Goal: Task Accomplishment & Management: Complete application form

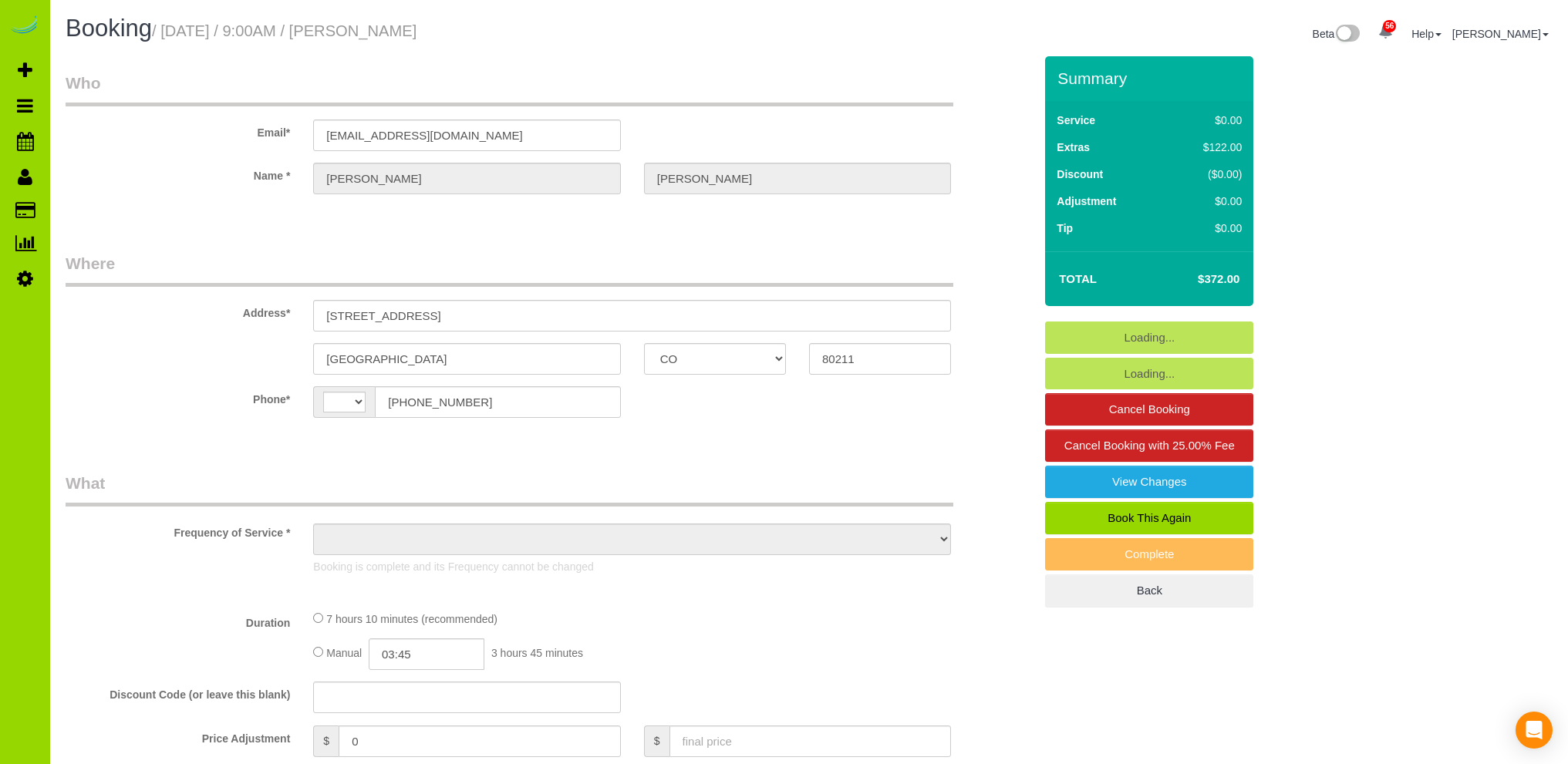
select select "CO"
select select "string:[GEOGRAPHIC_DATA]"
select select "object:1224"
select select "string:fspay-dcc1a0e7-8f2a-487a-97e4-6fbaeae4dd04"
select select "spot1"
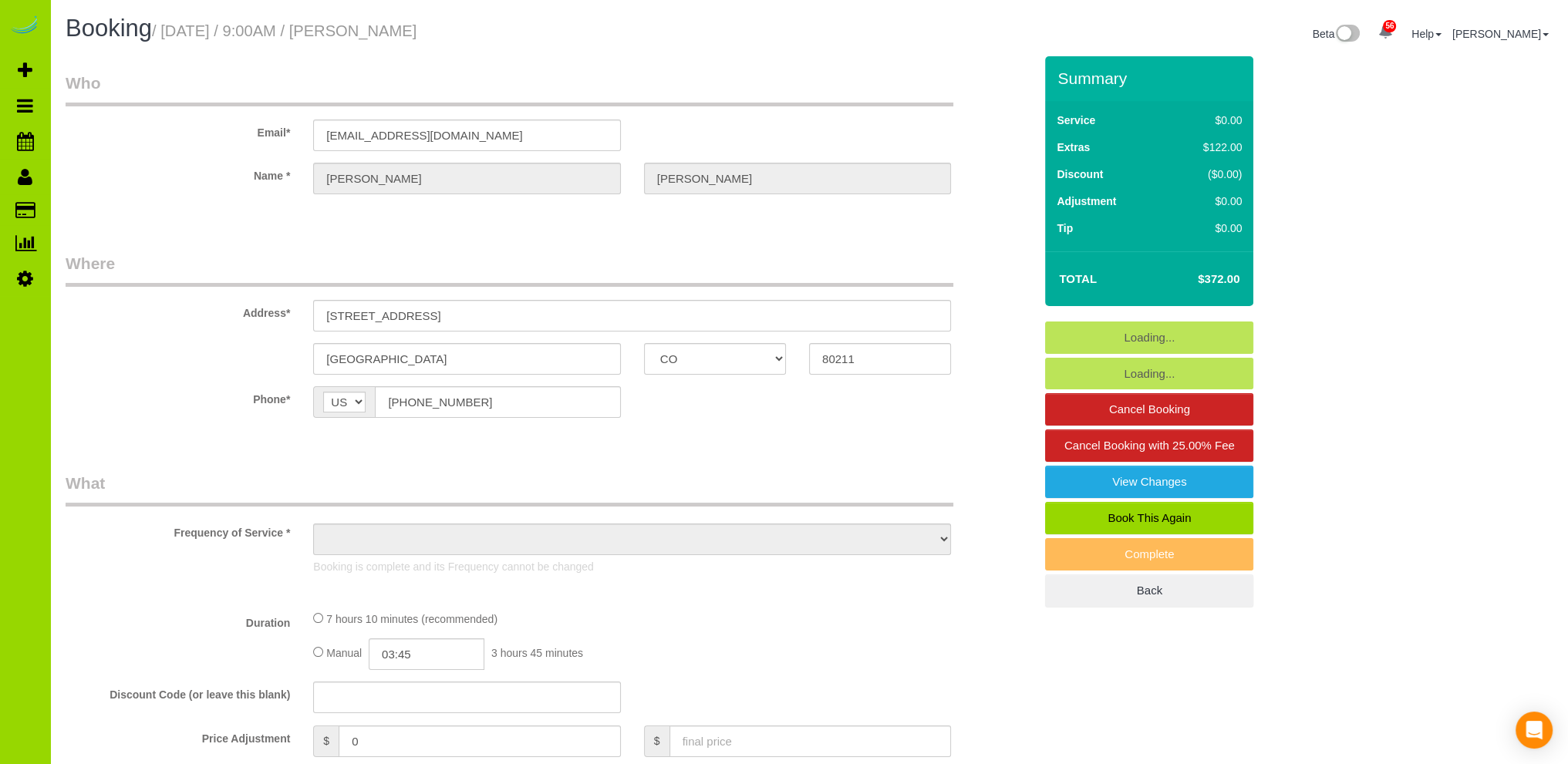
select select "number:69"
select select "number:3"
select select "number:16"
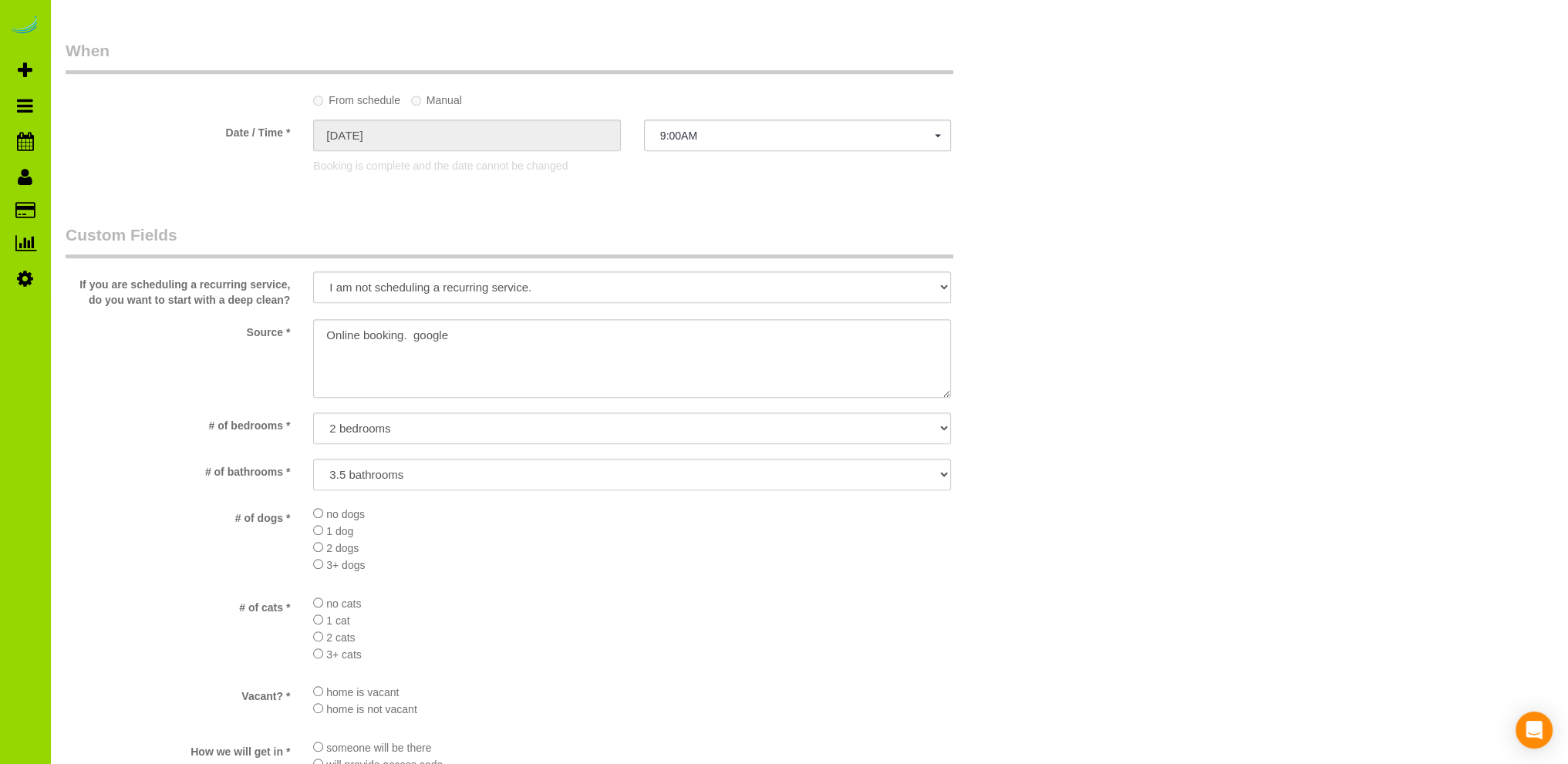
scroll to position [1040, 0]
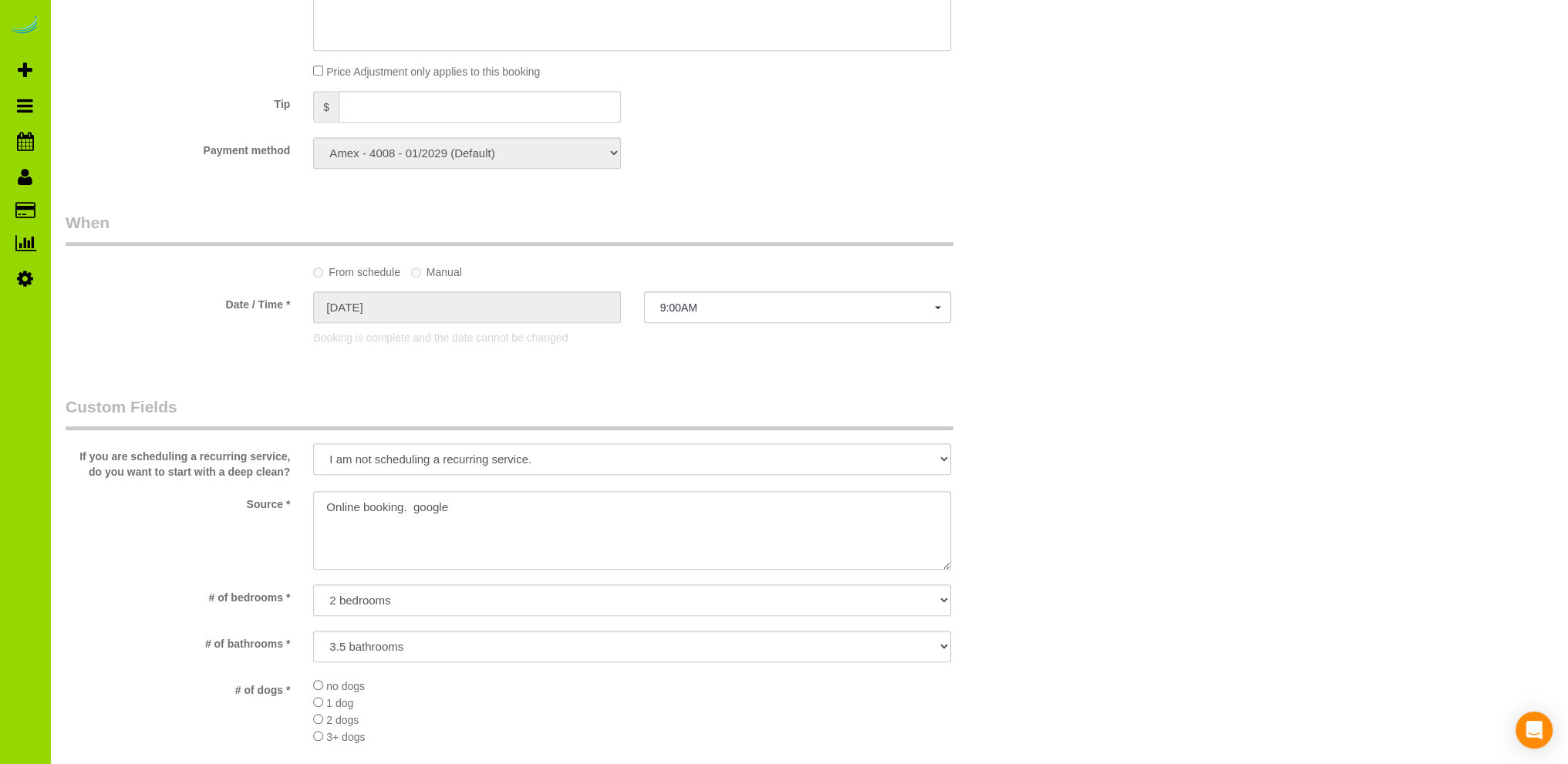
click at [472, 389] on div "Who Email* ashleylstein@gmail.com Name * Ashley stein Where Address* 1886 west …" at bounding box center [549, 401] width 991 height 2770
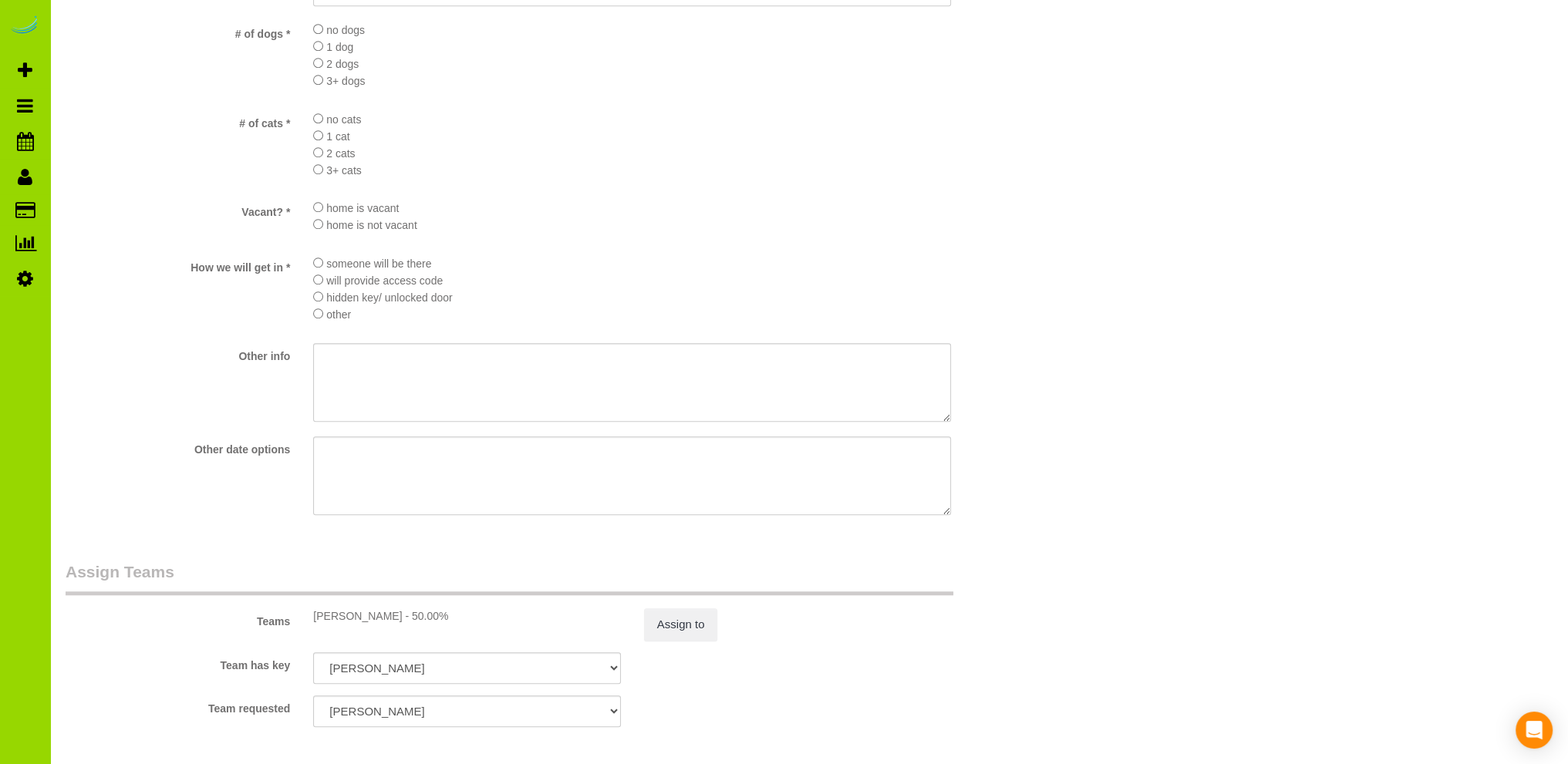
scroll to position [2119, 0]
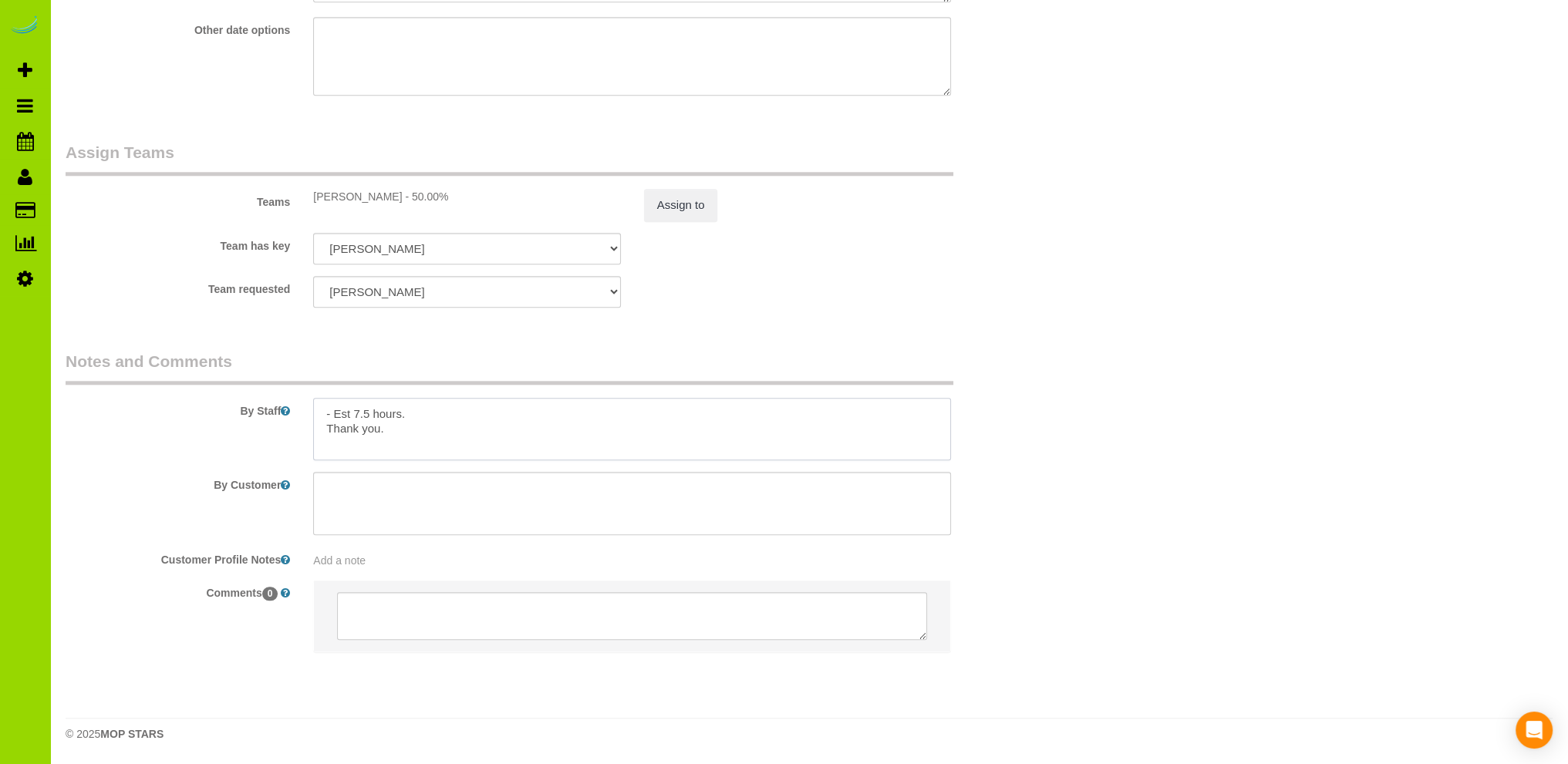
click at [460, 404] on textarea at bounding box center [632, 429] width 637 height 63
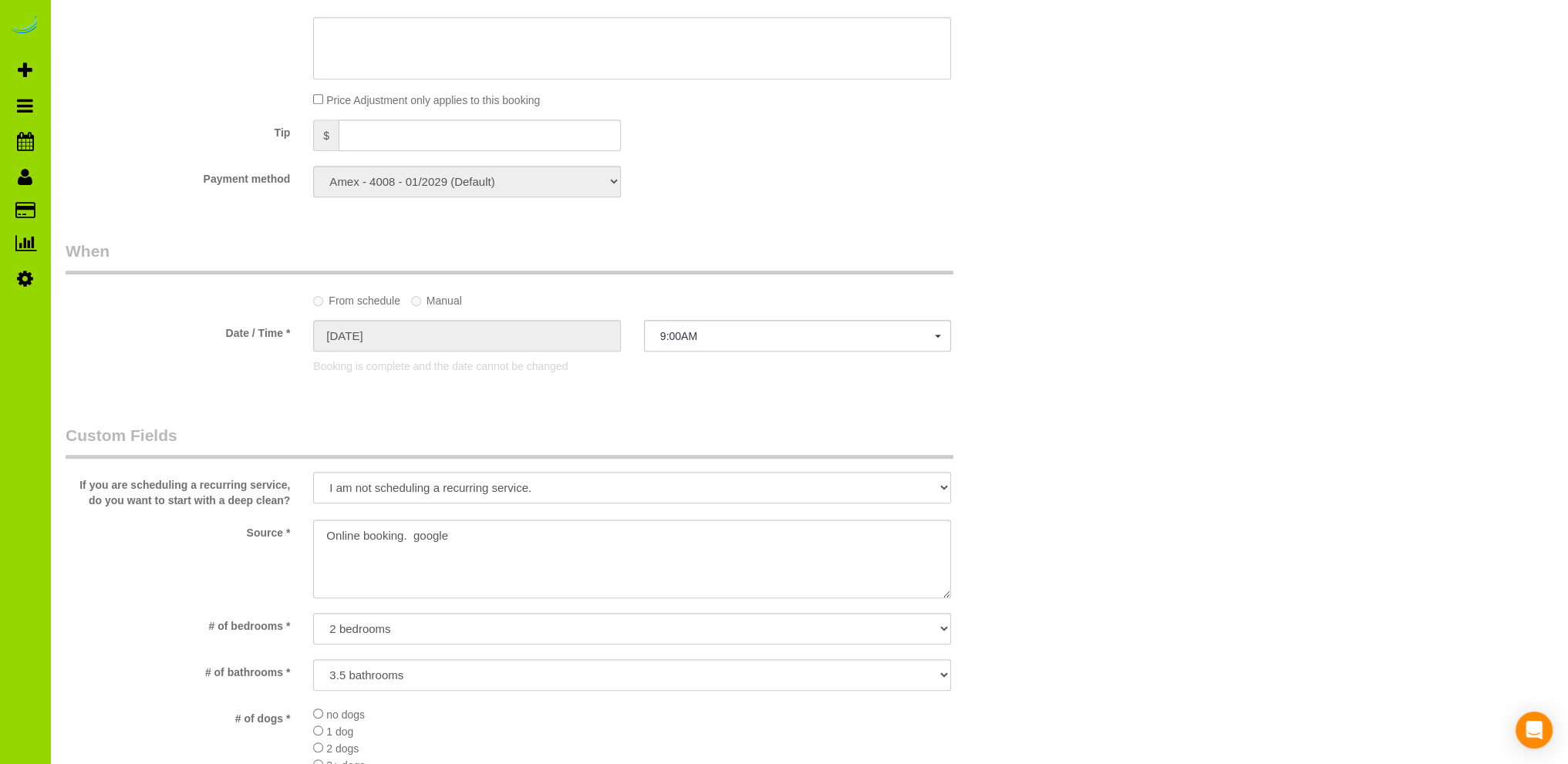
scroll to position [1194, 0]
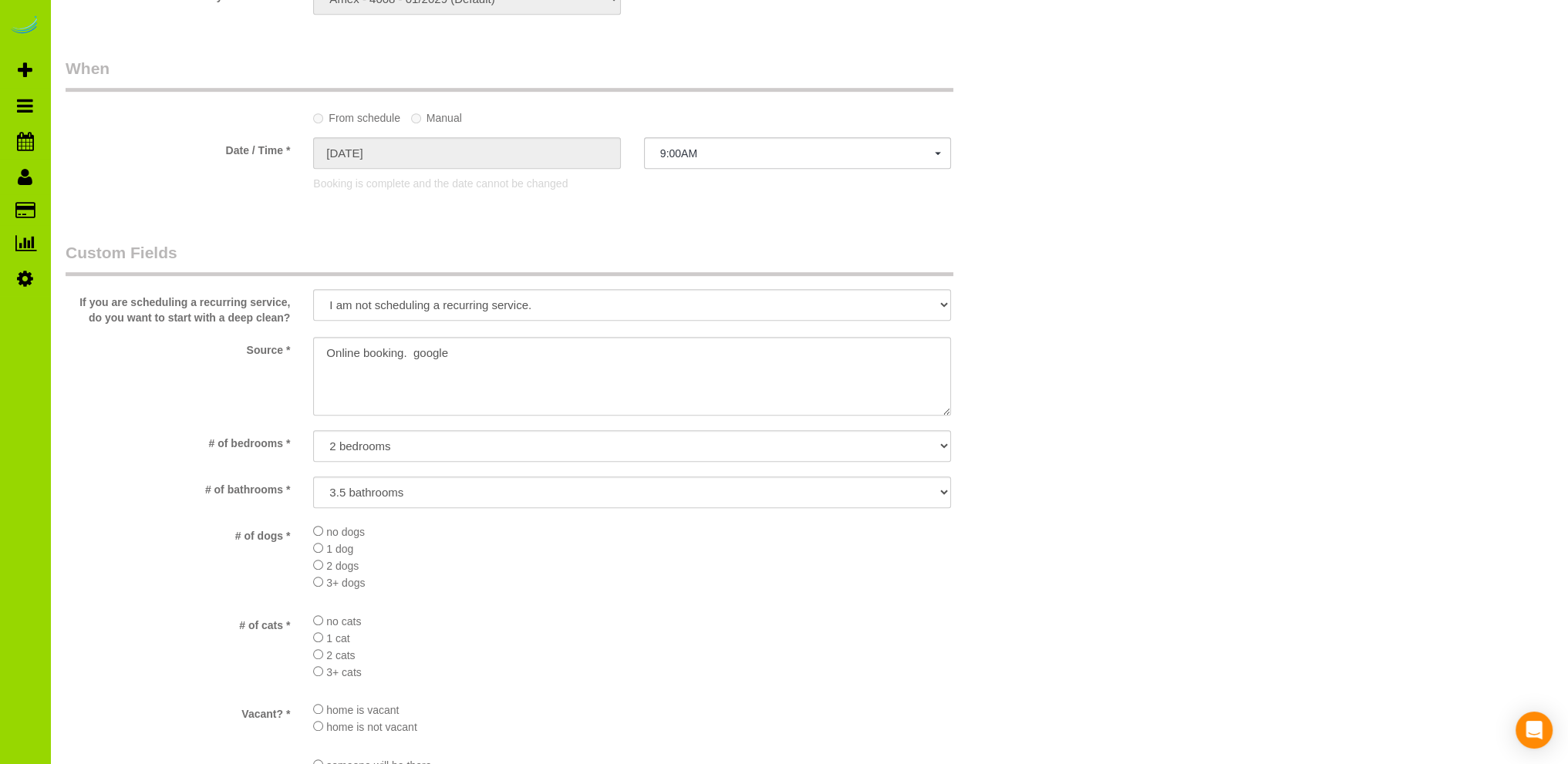
type textarea "- Est 7.5 hours. Called to the home by owner Dane Hiett, it was a terrible clea…"
click at [724, 559] on li "2 dogs" at bounding box center [632, 565] width 637 height 17
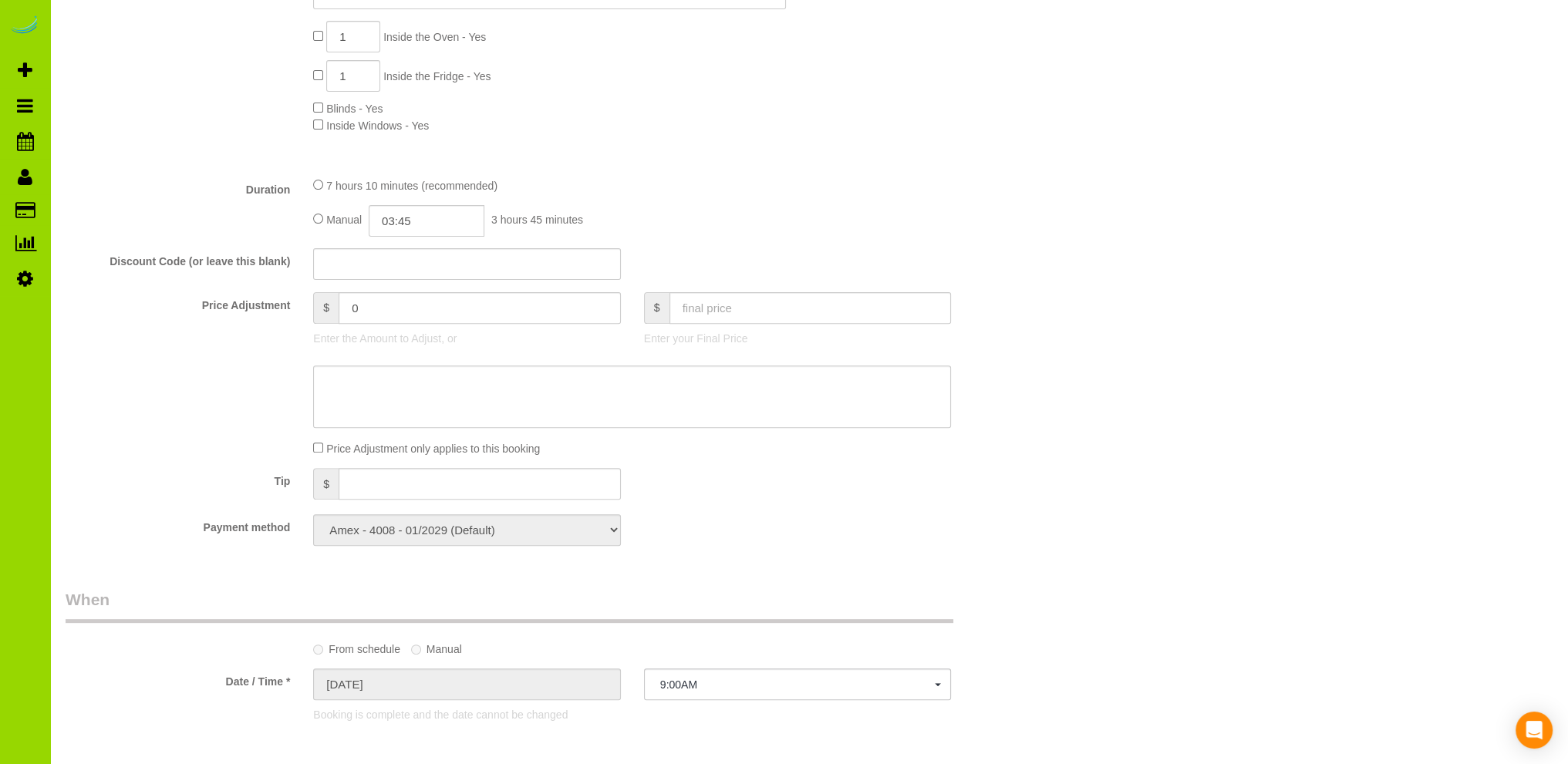
scroll to position [423, 0]
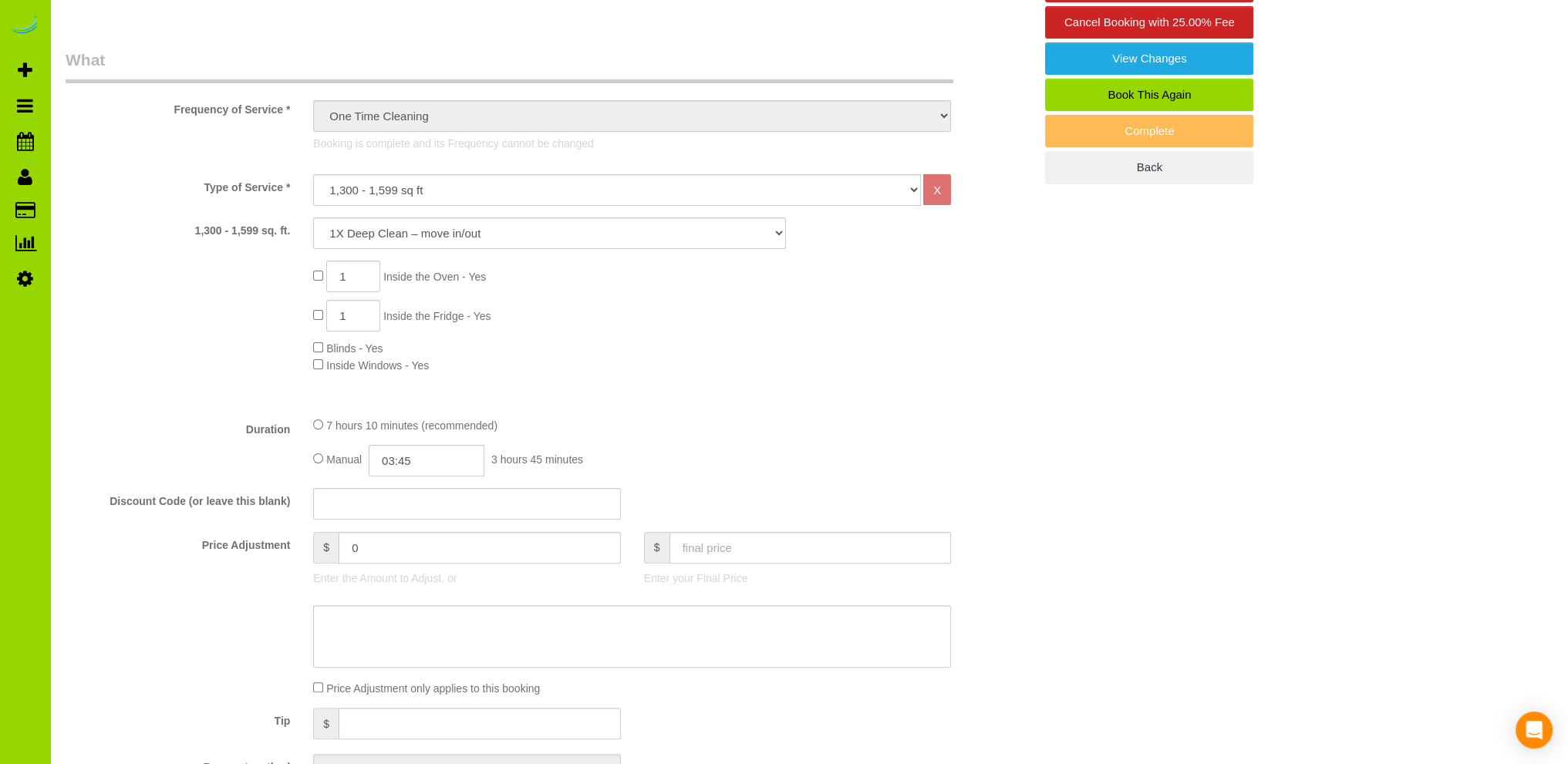
click at [696, 337] on div "1 Inside the Oven - Yes 1 Inside the Fridge - Yes Blinds - Yes Inside Windows -…" at bounding box center [672, 317] width 743 height 113
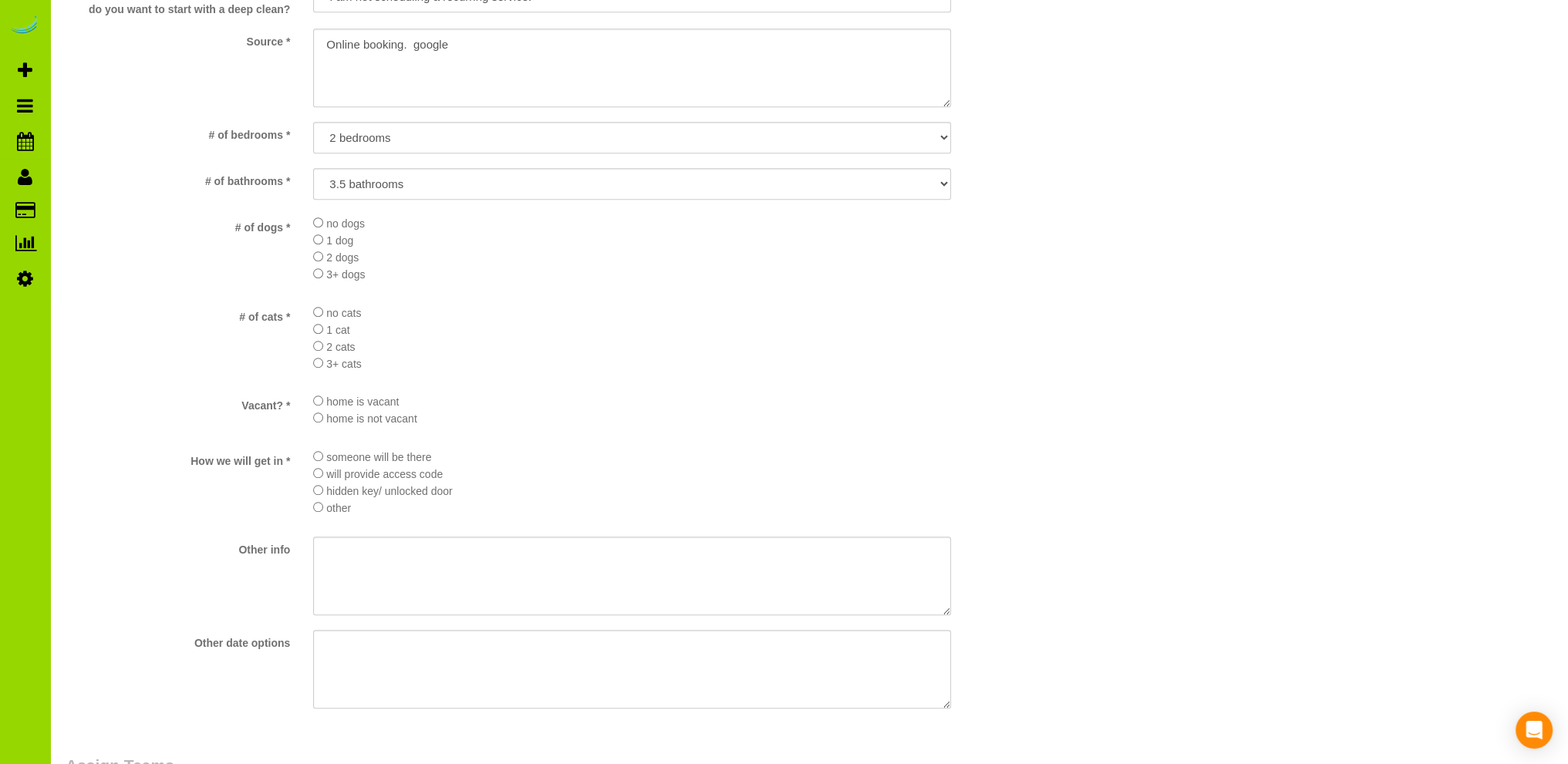
scroll to position [1966, 0]
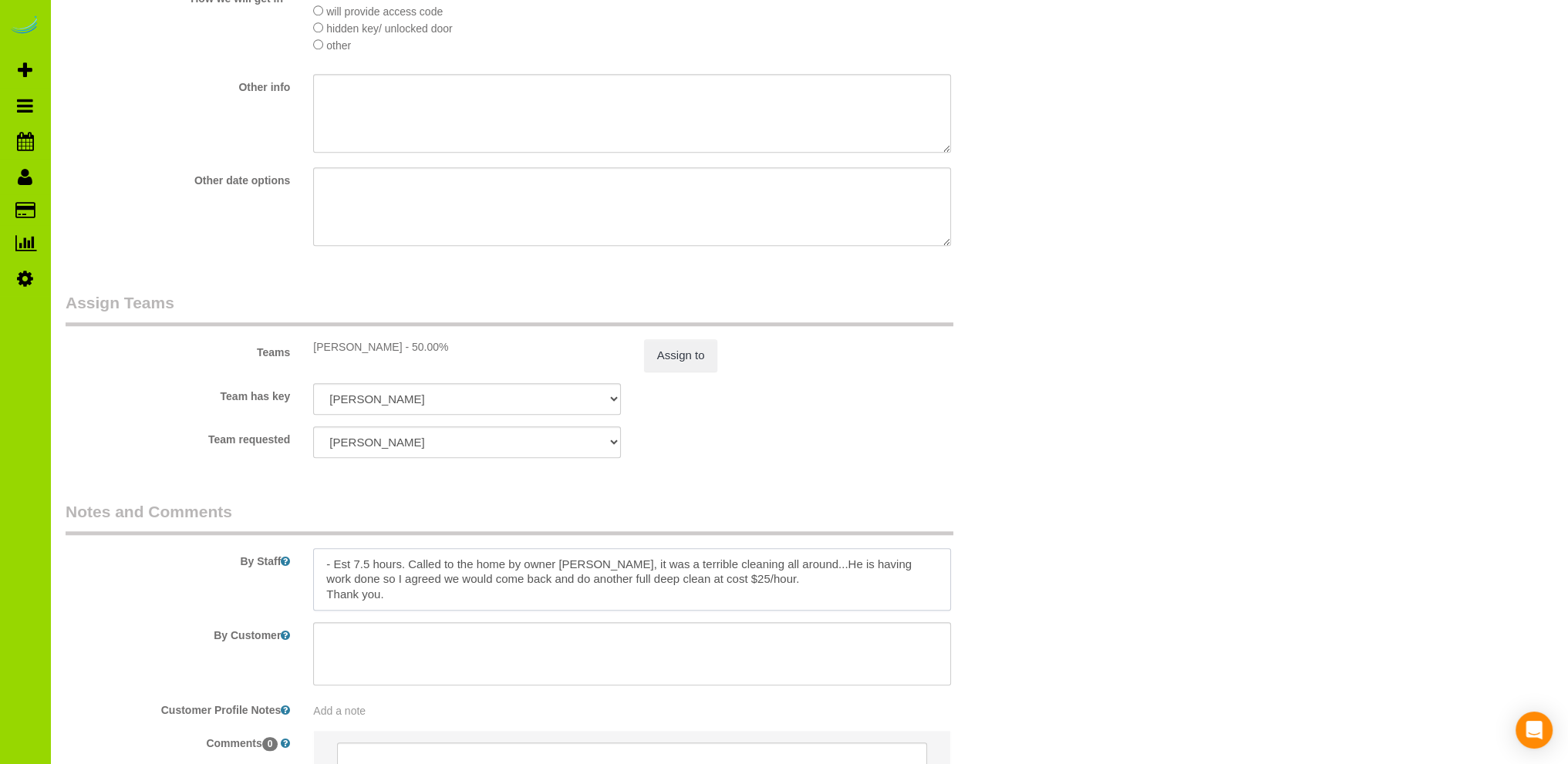
click at [752, 588] on textarea at bounding box center [632, 580] width 637 height 63
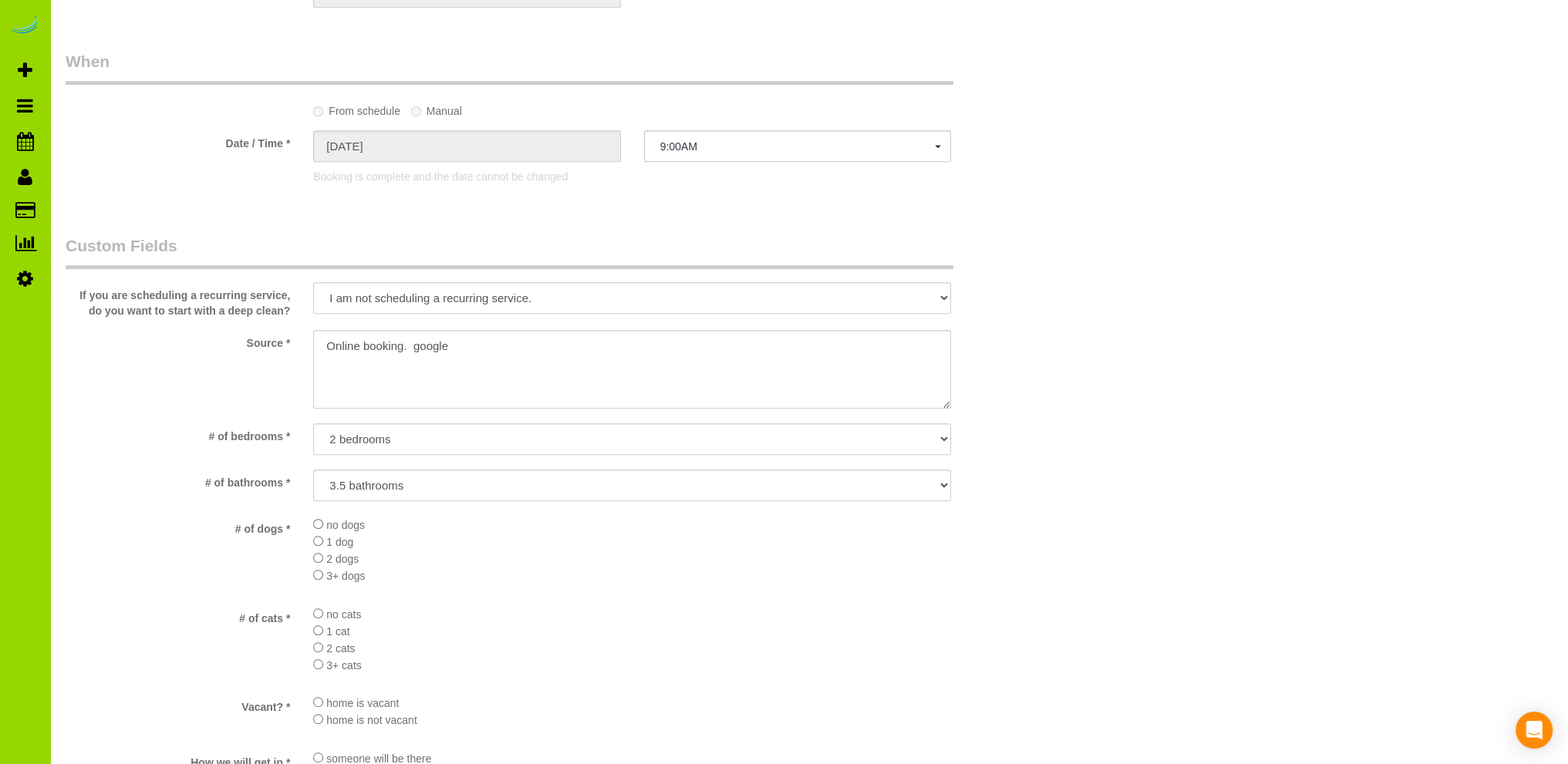
scroll to position [1194, 0]
click at [678, 605] on sui-booking-custom-fields "If you are scheduling a recurring service, do you want to start with a deep cle…" at bounding box center [550, 630] width 968 height 778
click at [1120, 465] on div "Who Email* ashleylstein@gmail.com Name * Ashley stein Where Address* 1886 west …" at bounding box center [809, 247] width 1487 height 2770
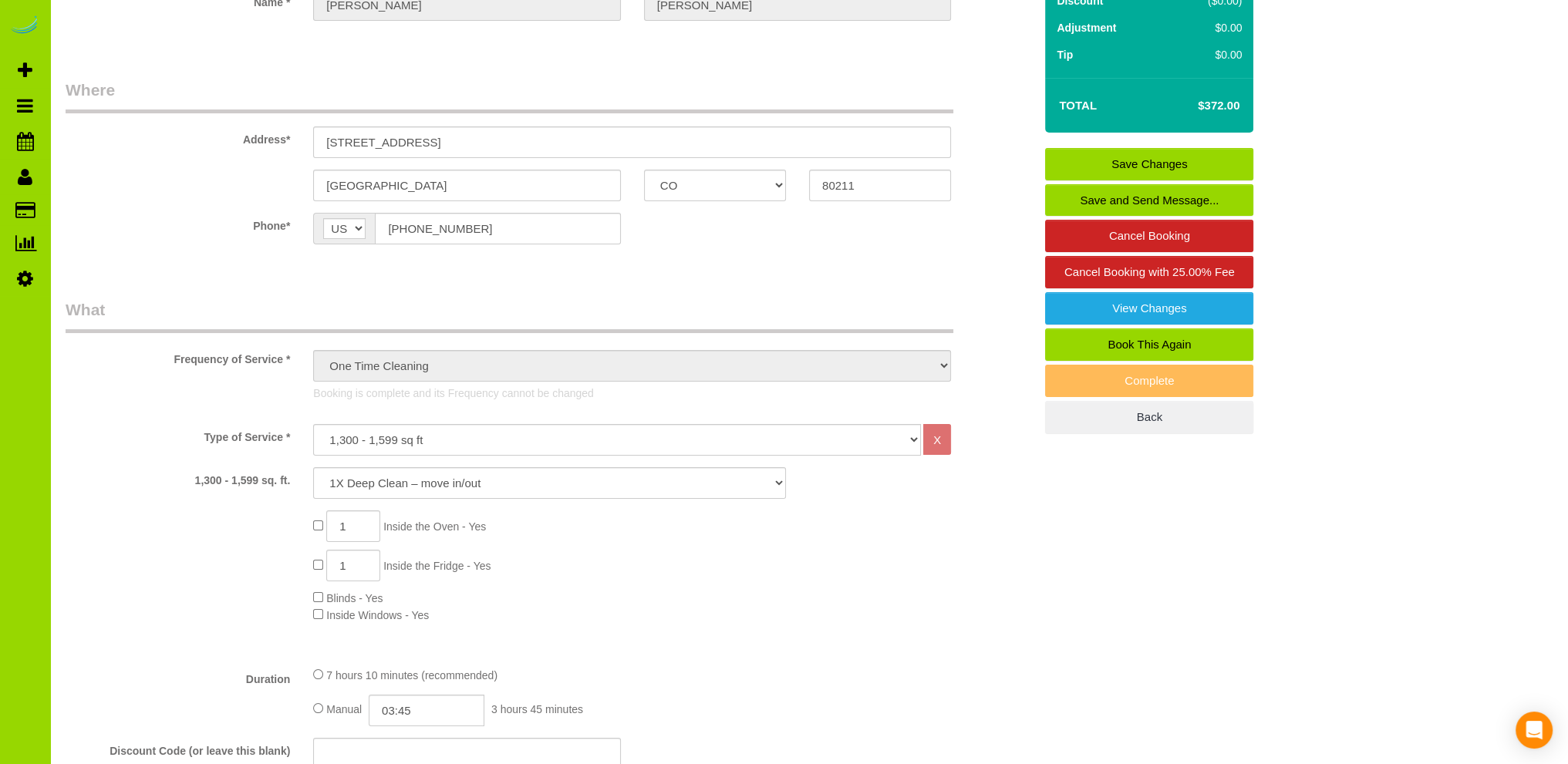
scroll to position [154, 0]
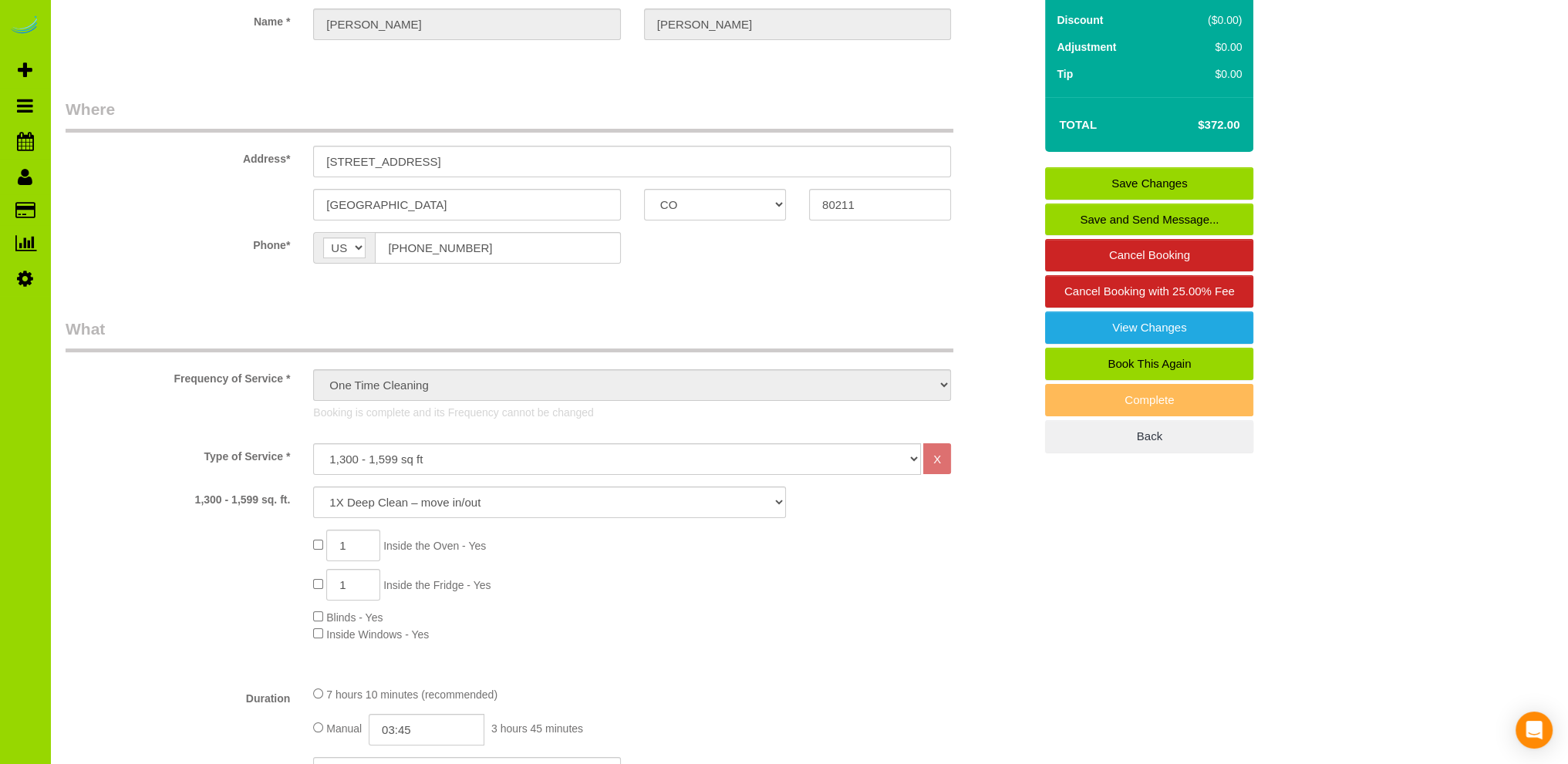
click at [1108, 356] on link "Book This Again" at bounding box center [1149, 364] width 208 height 32
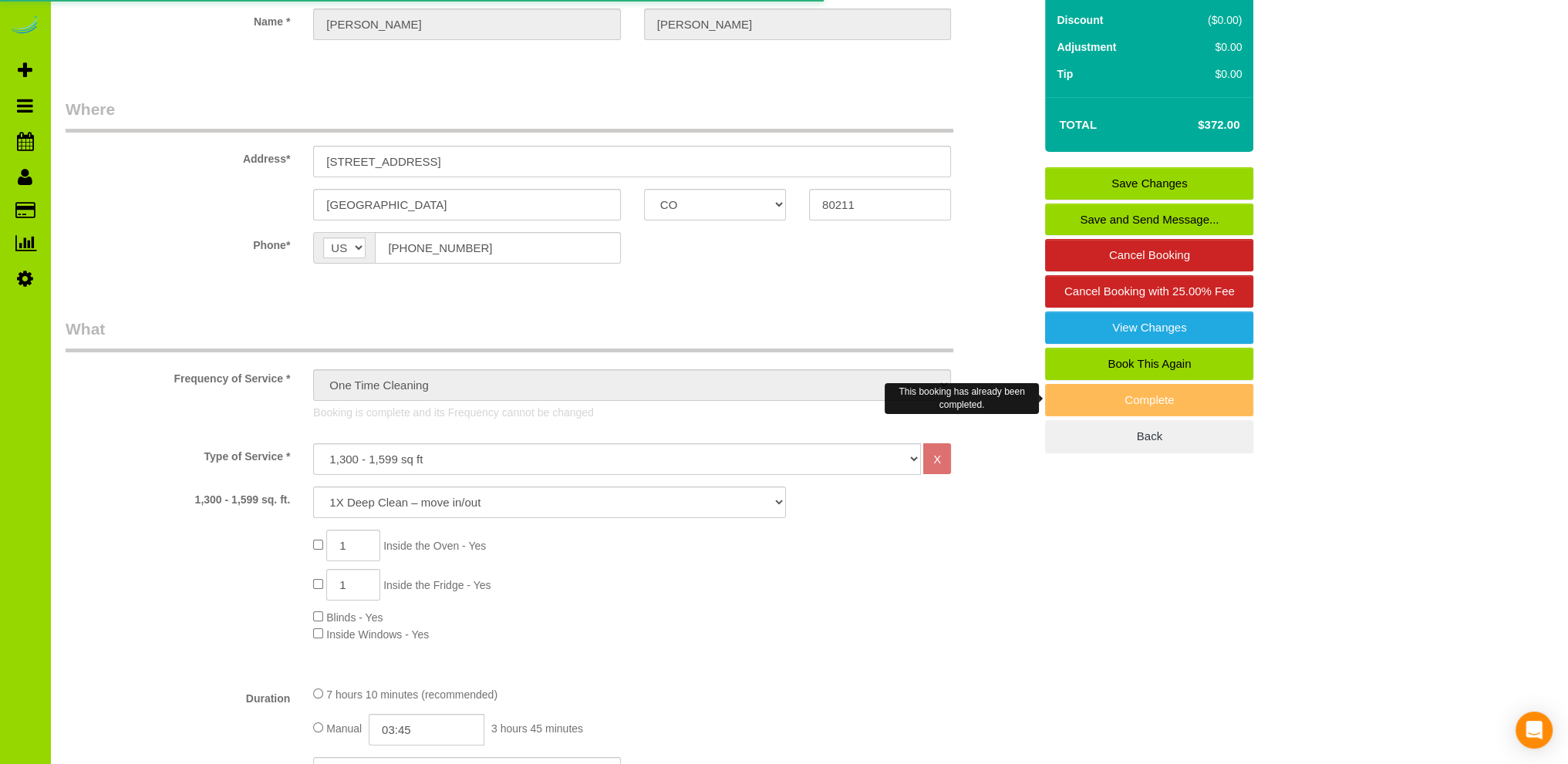
select select "CO"
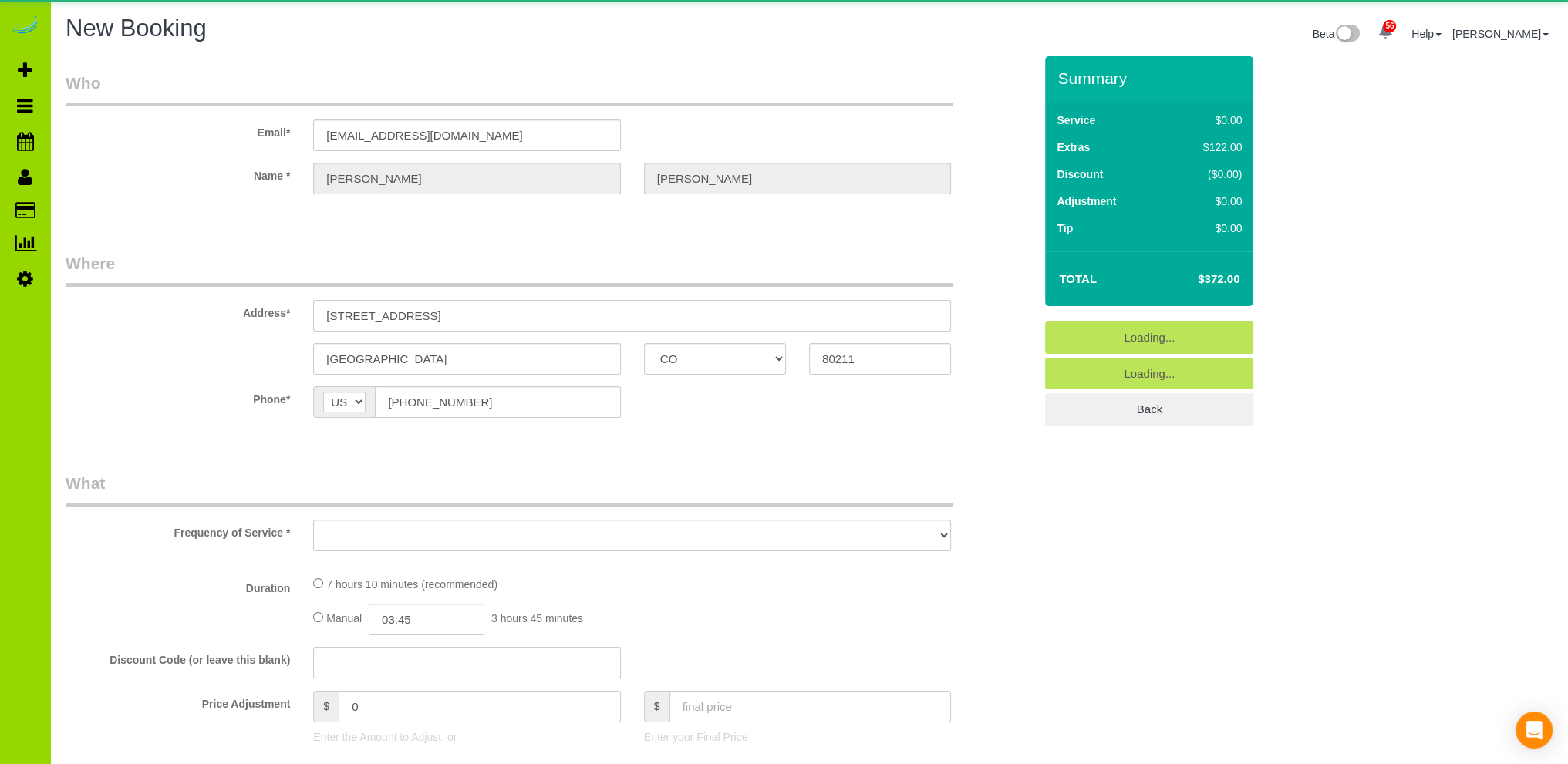
select select "object:1597"
select select "string:fspay-dcc1a0e7-8f2a-487a-97e4-6fbaeae4dd04"
select select "number:69"
select select "number:3"
select select "number:16"
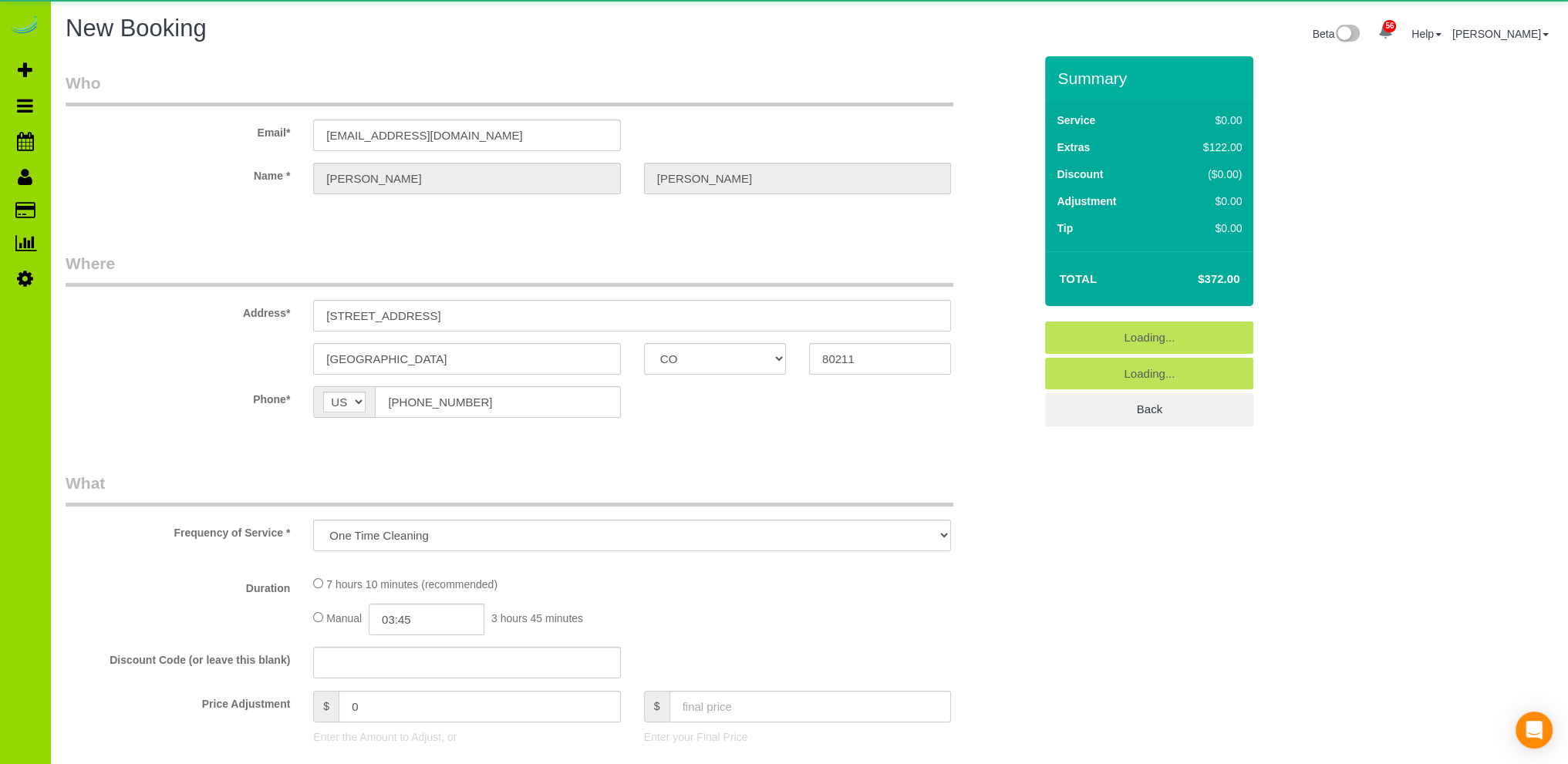
select select "object:1939"
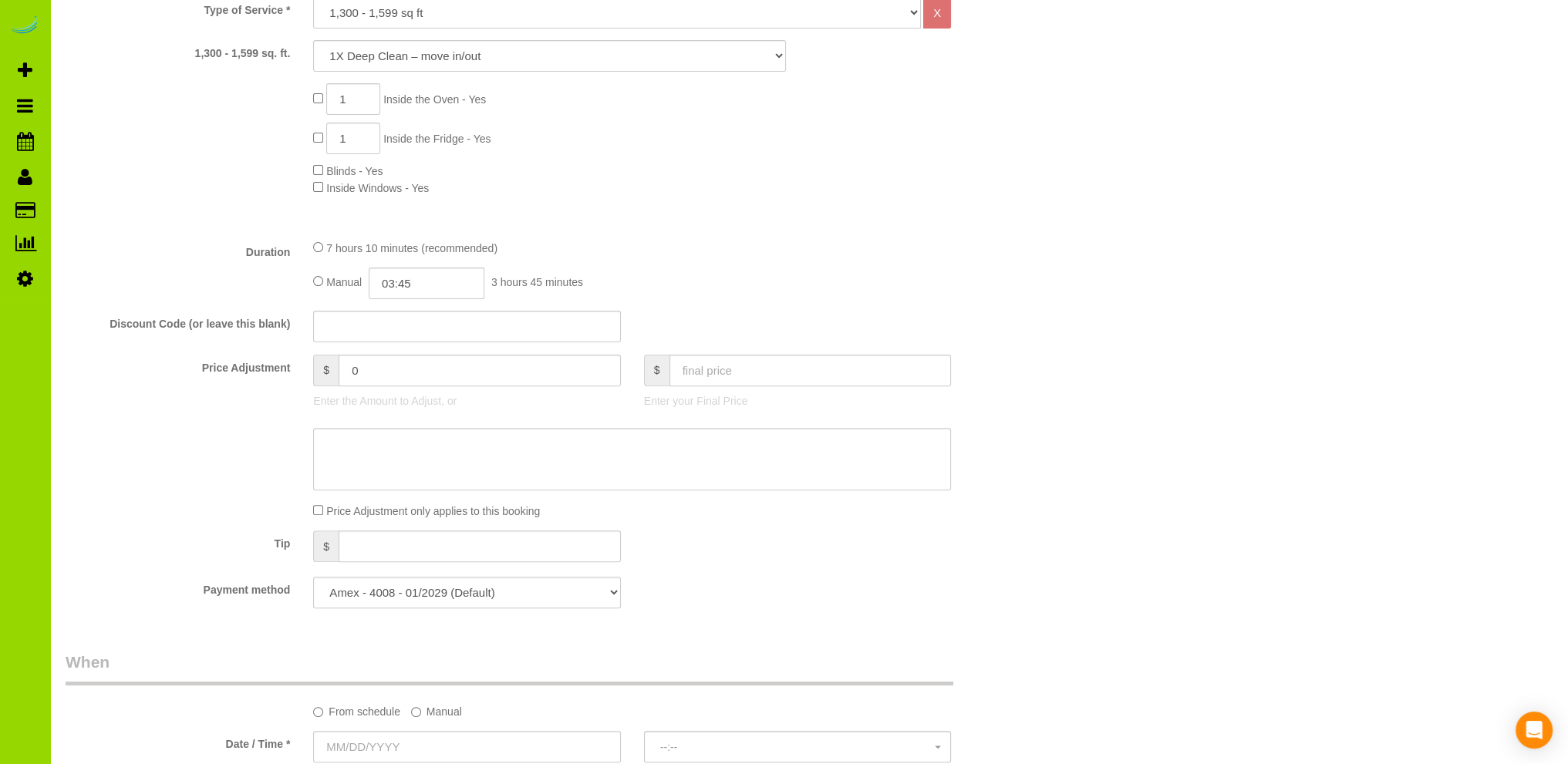
scroll to position [463, 0]
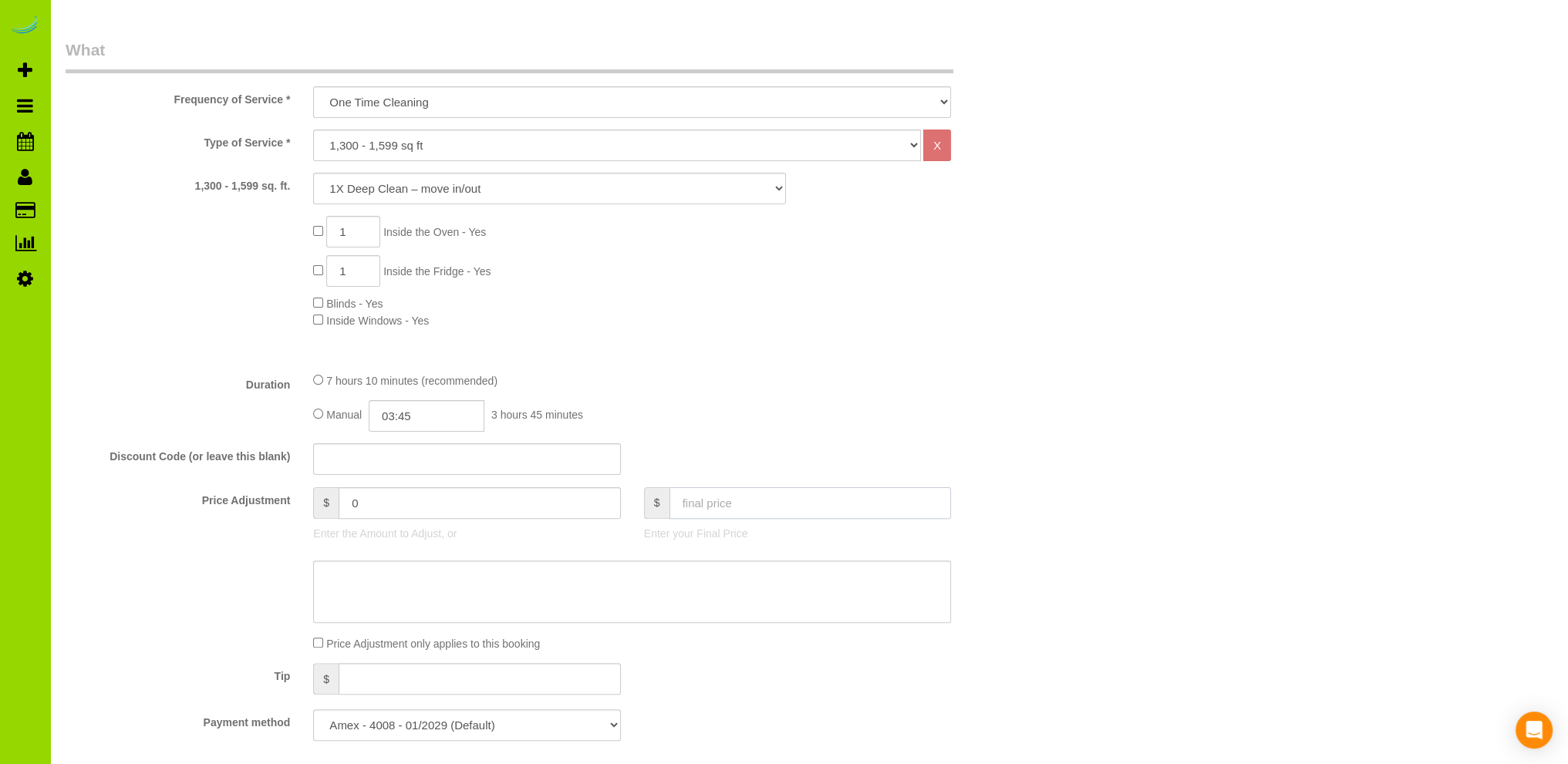
click at [688, 507] on input "text" at bounding box center [810, 503] width 283 height 32
type input "0"
click at [836, 390] on div "7 hours 10 minutes (recommended) Manual 03:45 3 hours 45 minutes" at bounding box center [632, 402] width 661 height 60
type input "-372"
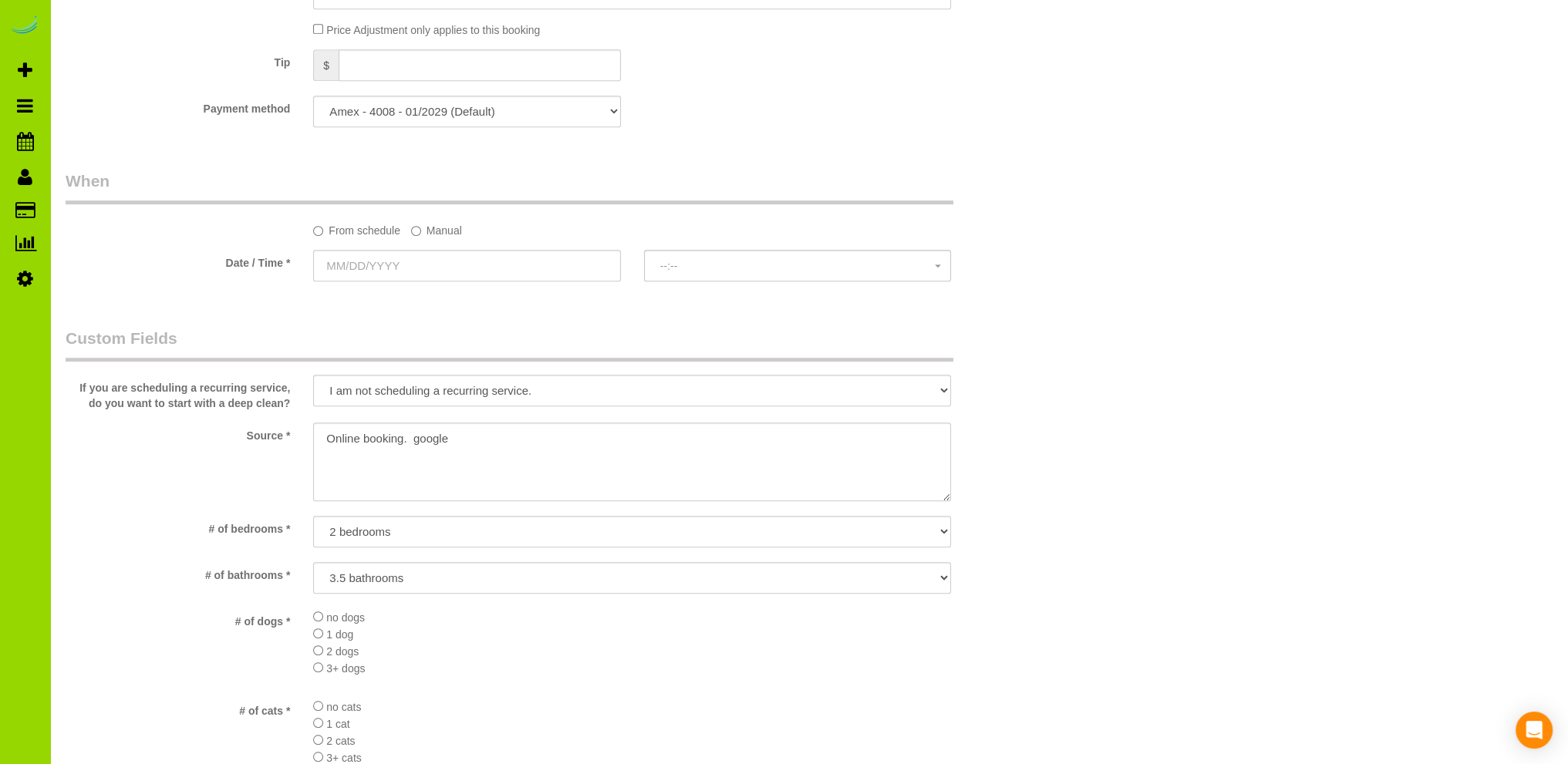
scroll to position [1233, 0]
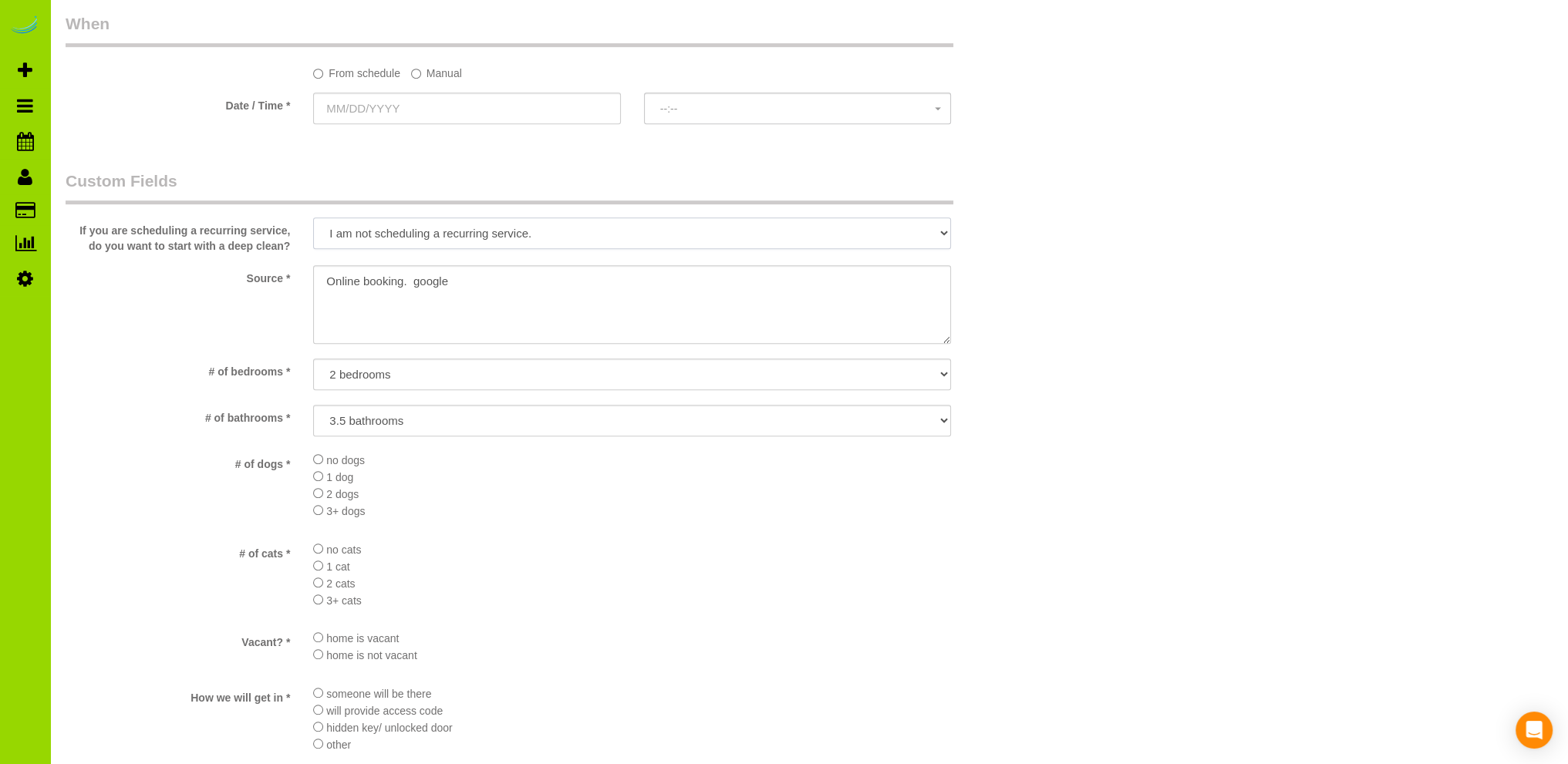
drag, startPoint x: 936, startPoint y: 227, endPoint x: 863, endPoint y: 247, distance: 75.7
click at [936, 227] on select "Yes, I may want a deep clean to start my recurring service, please let me know …" at bounding box center [632, 233] width 637 height 32
select select
click at [313, 218] on select "Yes, I may want a deep clean to start my recurring service, please let me know …" at bounding box center [632, 233] width 637 height 32
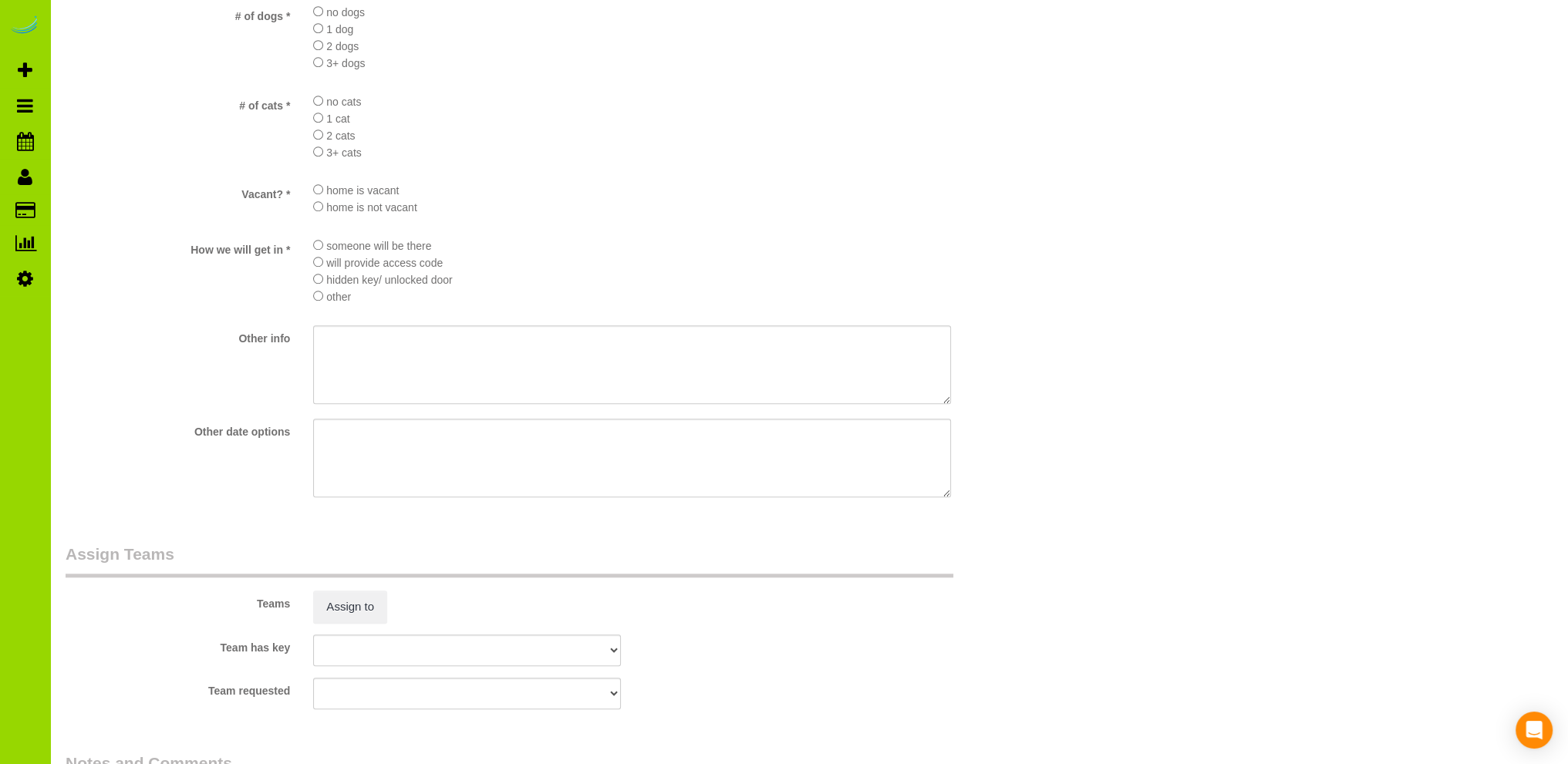
scroll to position [1988, 0]
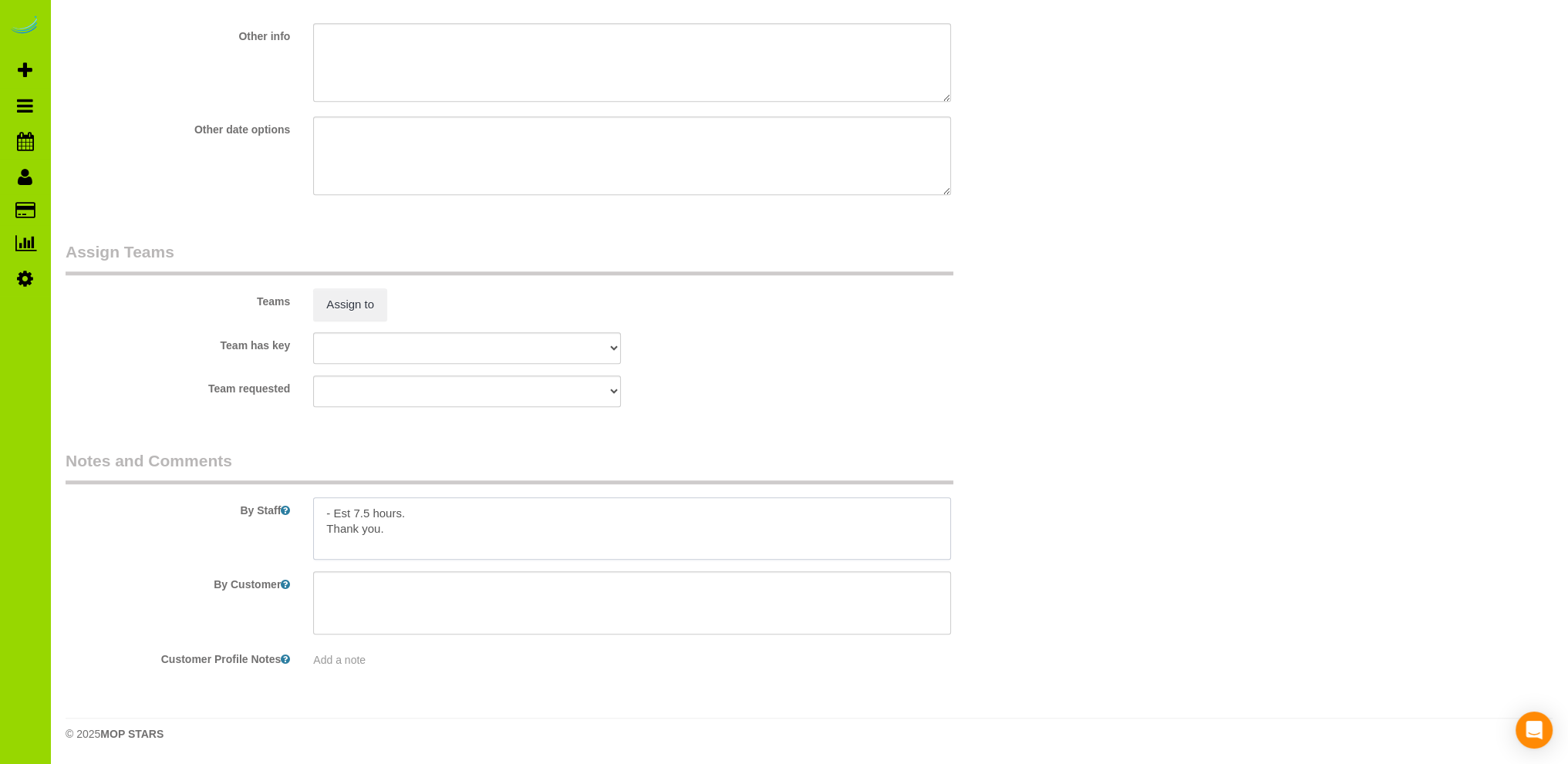
click at [367, 514] on textarea at bounding box center [632, 529] width 637 height 63
click at [434, 513] on textarea at bounding box center [632, 529] width 637 height 63
click at [731, 543] on textarea at bounding box center [632, 529] width 637 height 63
click at [859, 540] on textarea at bounding box center [632, 529] width 637 height 63
click at [467, 542] on textarea at bounding box center [632, 529] width 637 height 63
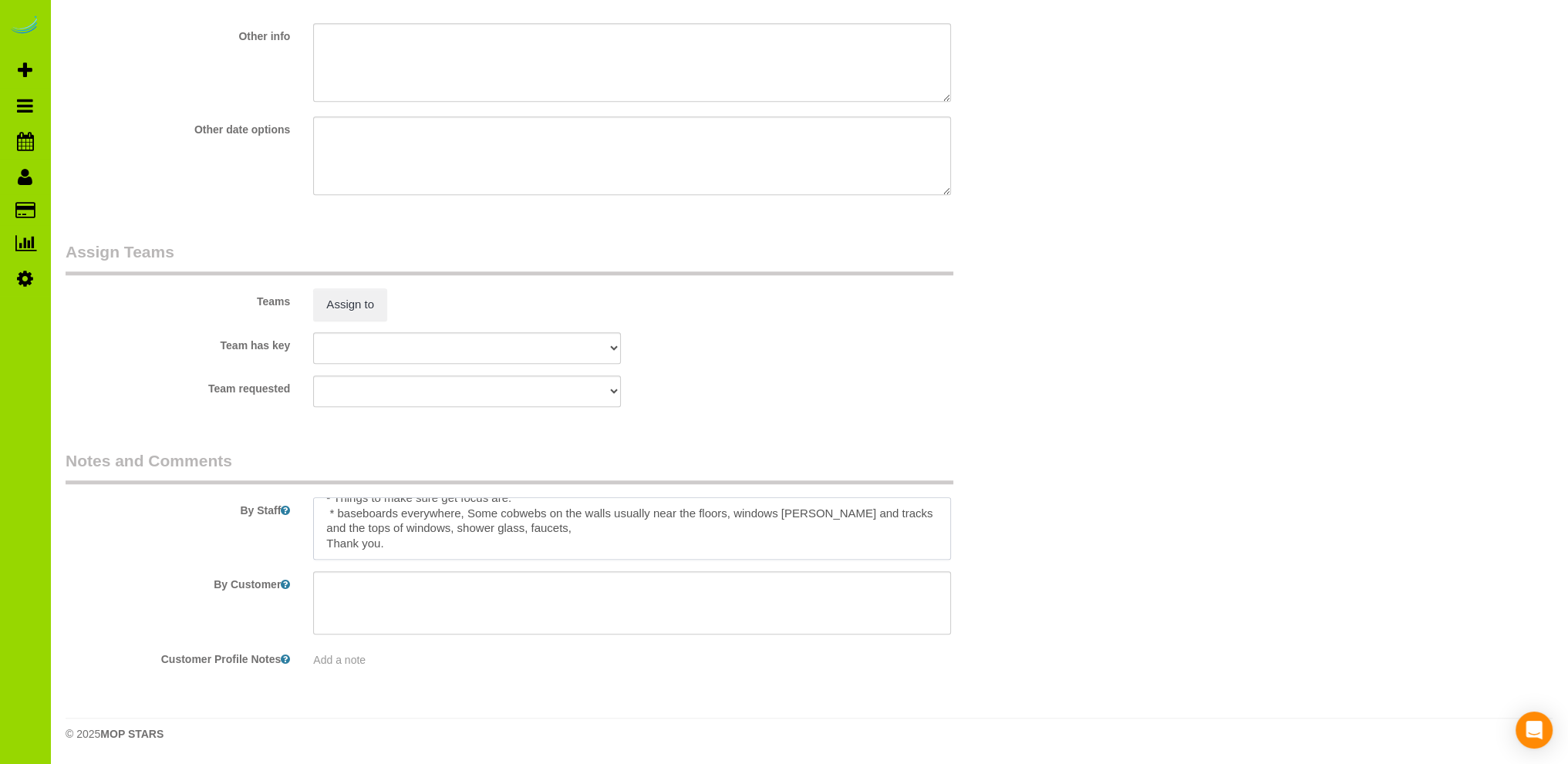
click at [548, 529] on textarea at bounding box center [632, 529] width 637 height 63
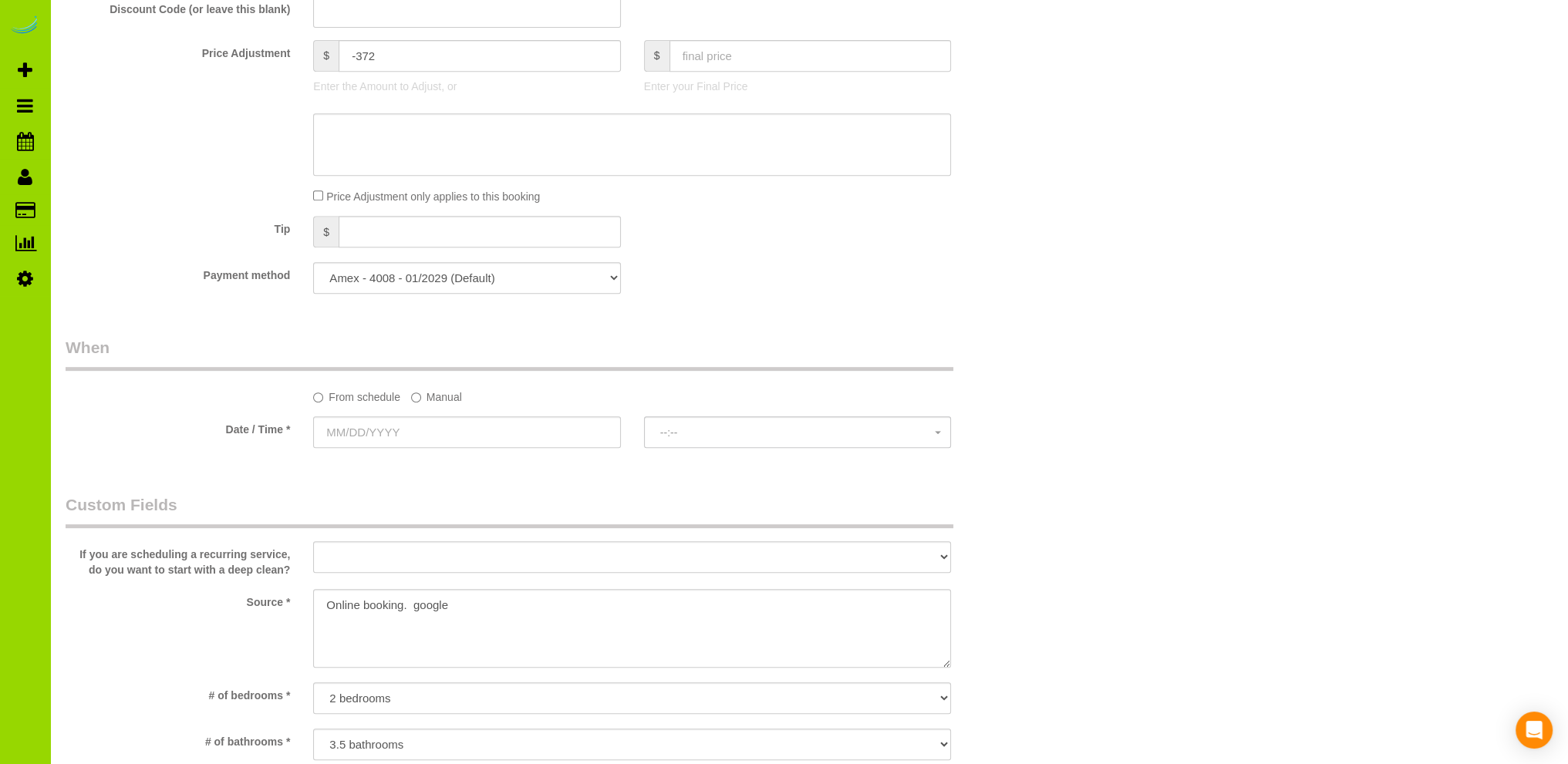
scroll to position [909, 0]
type textarea "- Est 6 hours. - Things to make sure get focus are: * baseboards everywhere, So…"
click at [1097, 410] on div "Who Email* ashleylstein@gmail.com Name * Ashley stein Where Address* 1886 west …" at bounding box center [809, 467] width 1487 height 2639
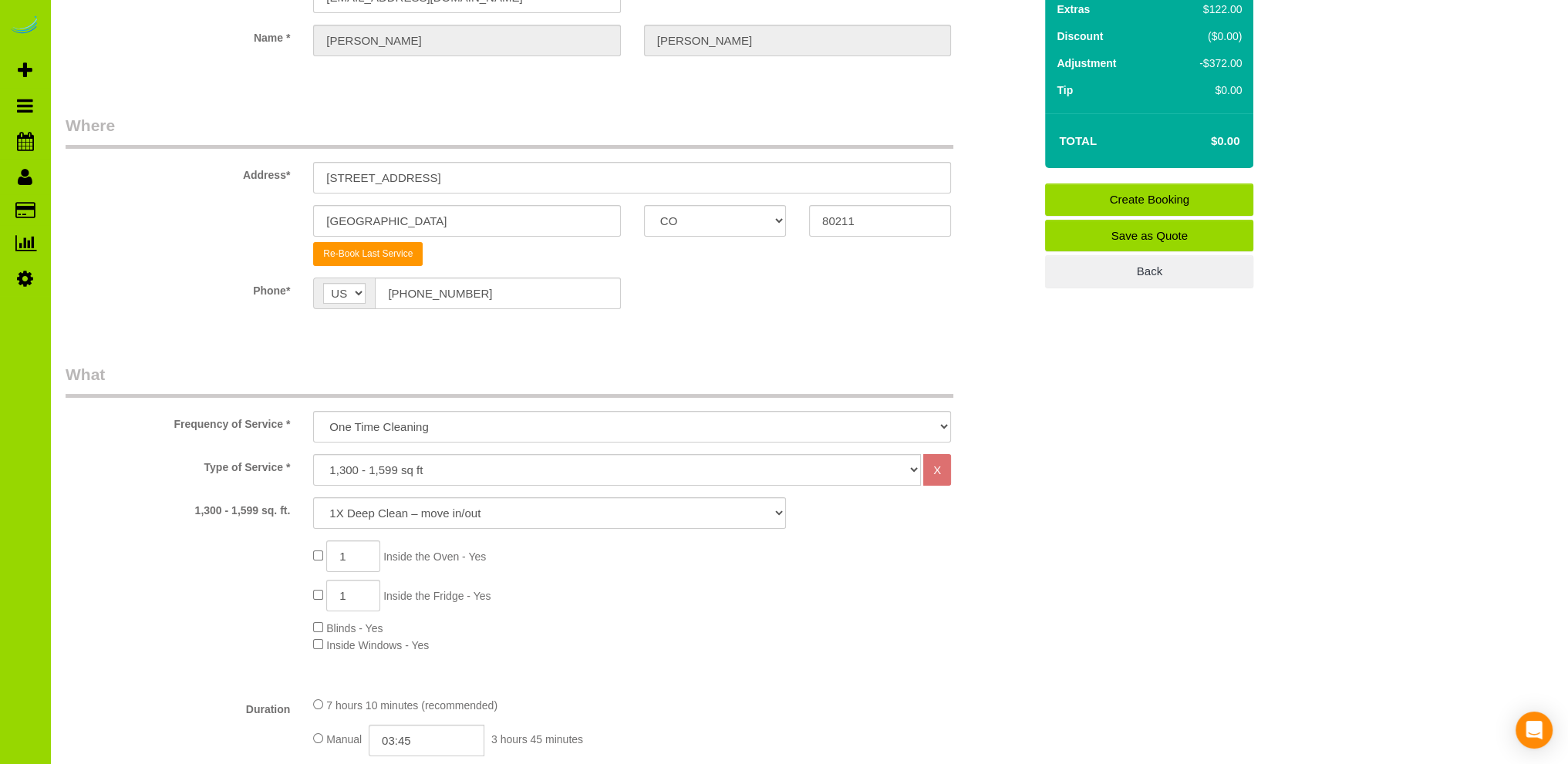
scroll to position [0, 0]
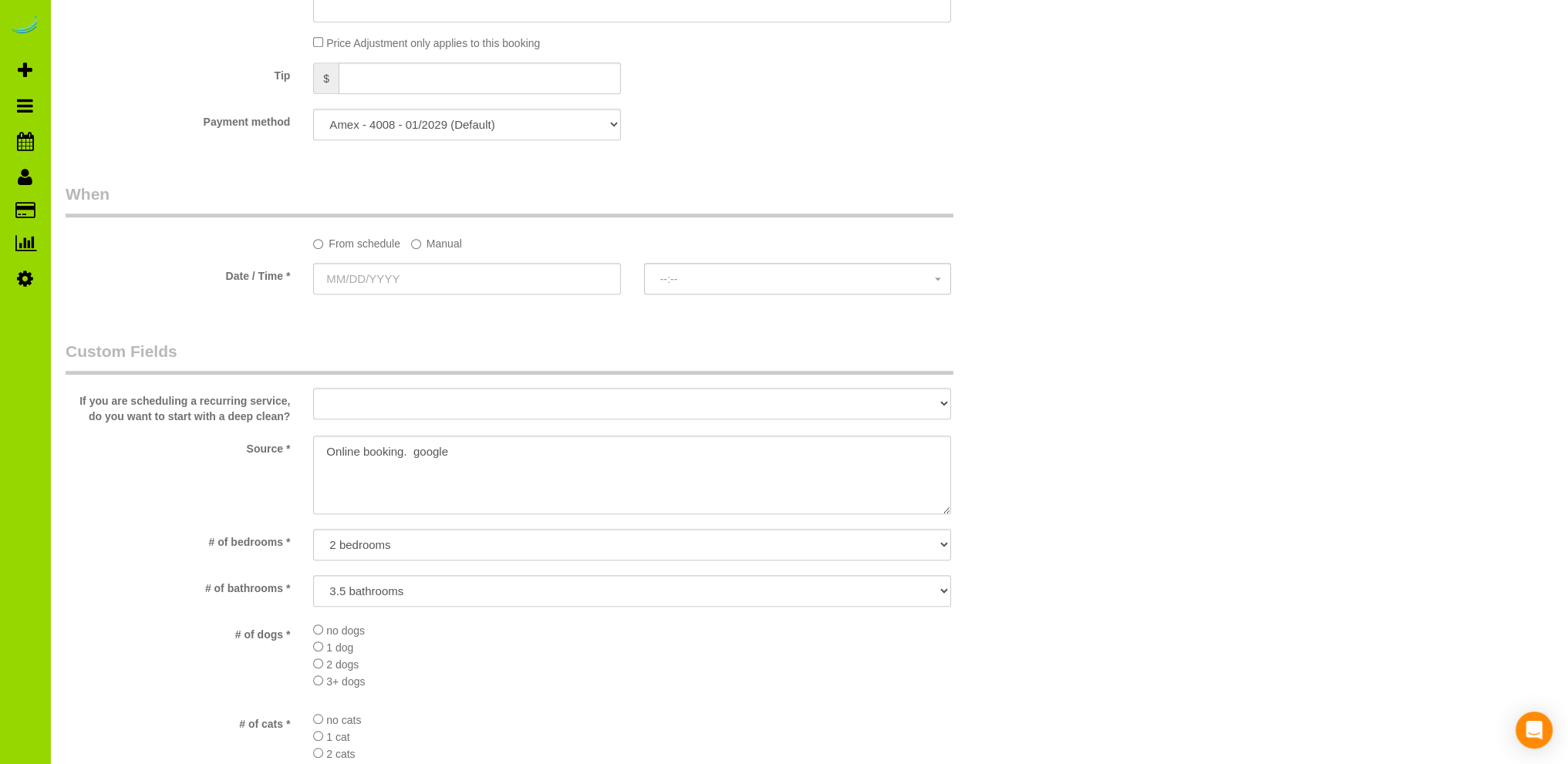
scroll to position [909, 0]
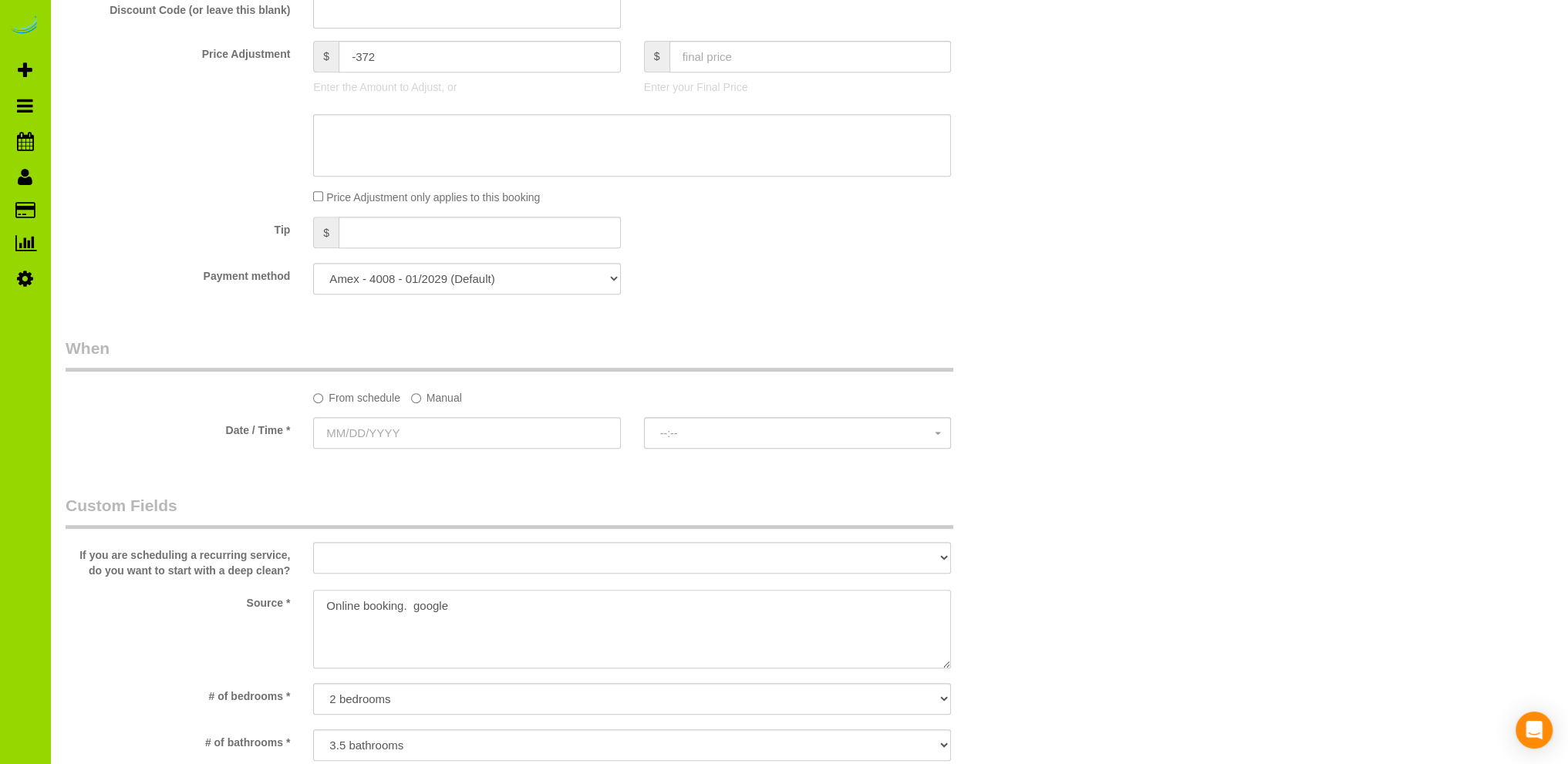
drag, startPoint x: 402, startPoint y: 605, endPoint x: 453, endPoint y: 598, distance: 51.5
click at [405, 605] on textarea at bounding box center [632, 628] width 637 height 79
click at [481, 619] on textarea at bounding box center [632, 628] width 637 height 79
click at [342, 606] on textarea at bounding box center [632, 628] width 637 height 79
click at [324, 604] on textarea at bounding box center [632, 628] width 637 height 79
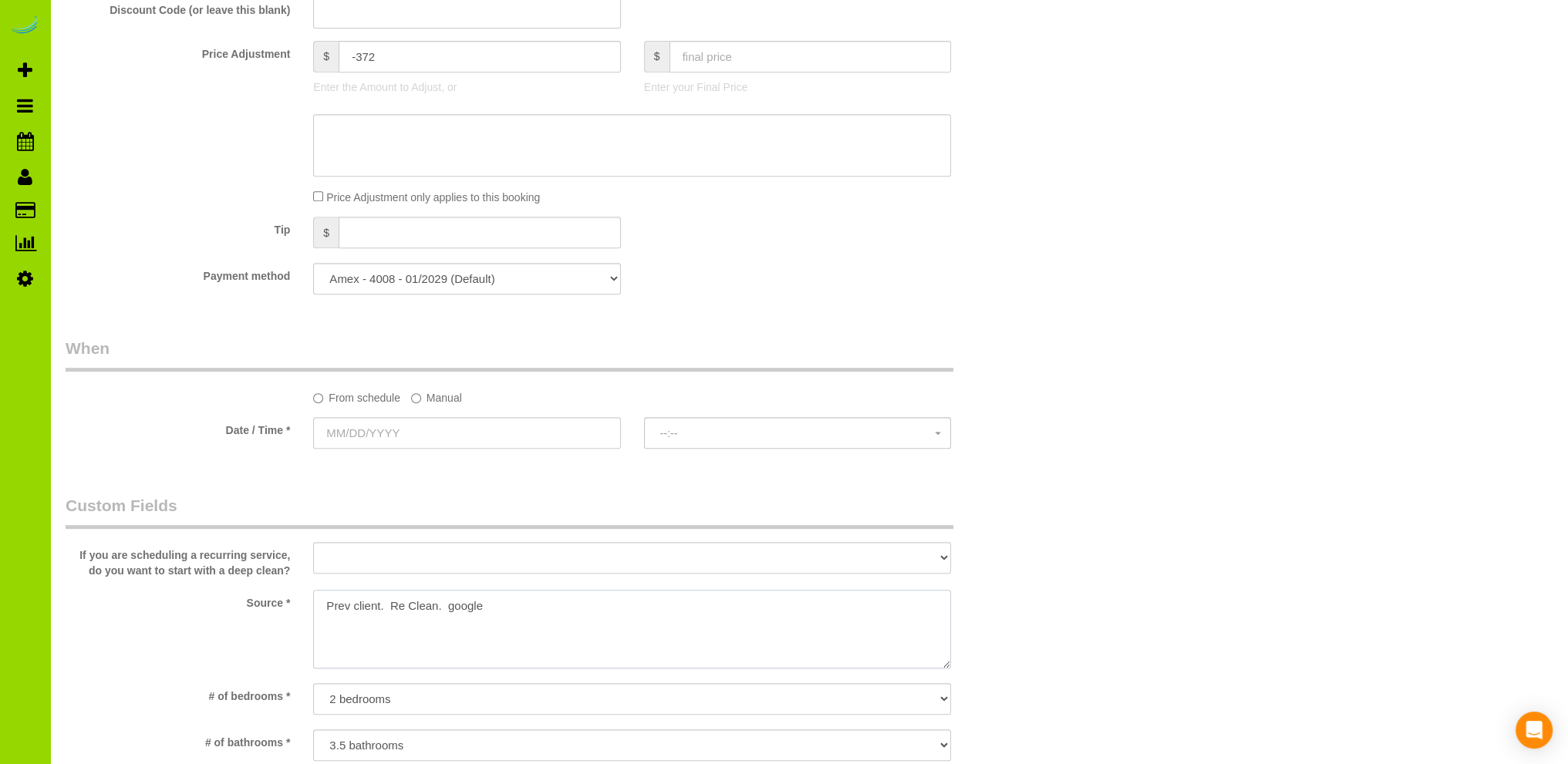
click at [603, 648] on textarea at bounding box center [632, 628] width 637 height 79
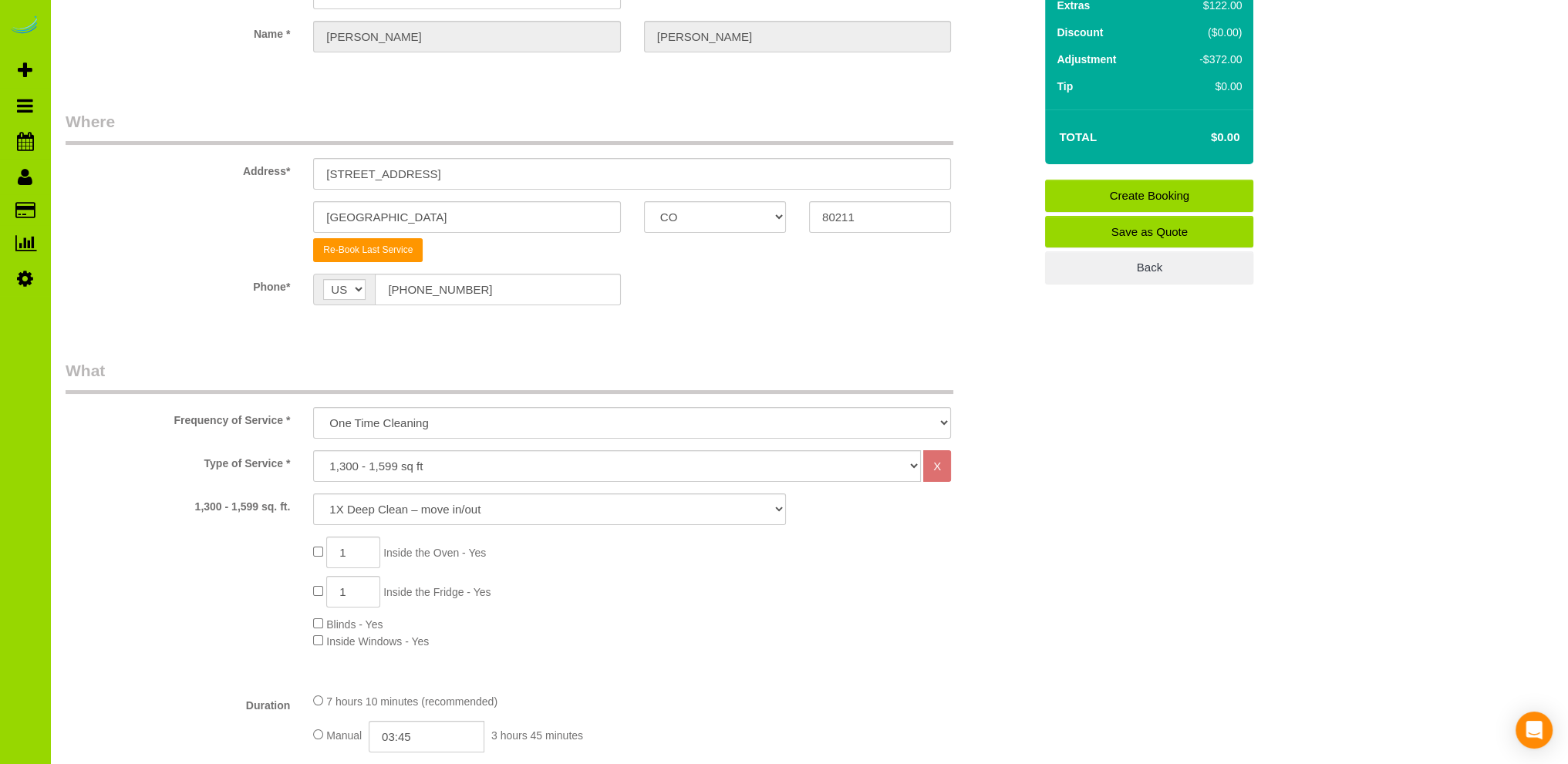
scroll to position [138, 0]
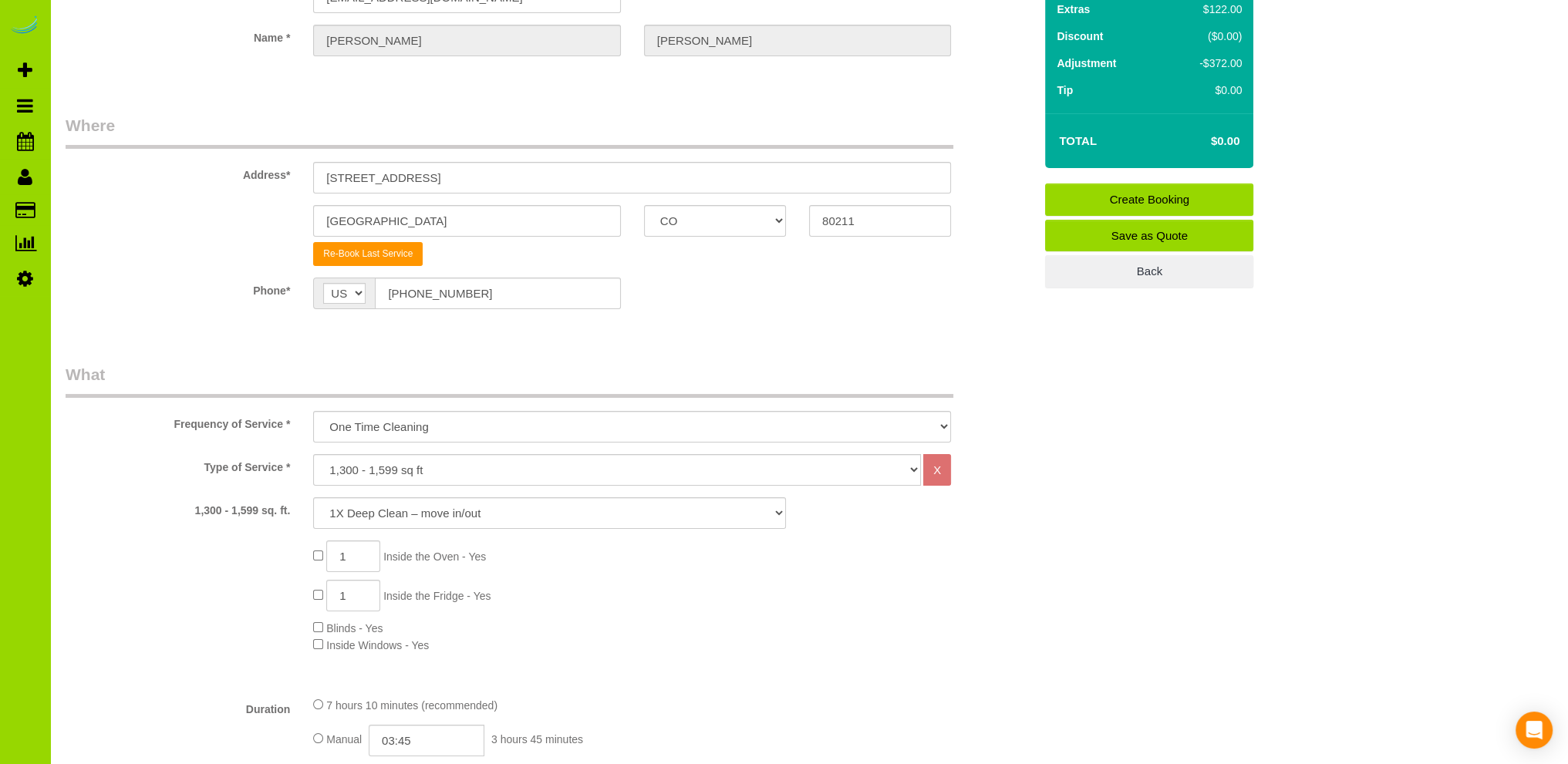
type textarea "Prev client. Re Clean. google"
click at [1143, 233] on link "Save as Quote" at bounding box center [1149, 236] width 208 height 32
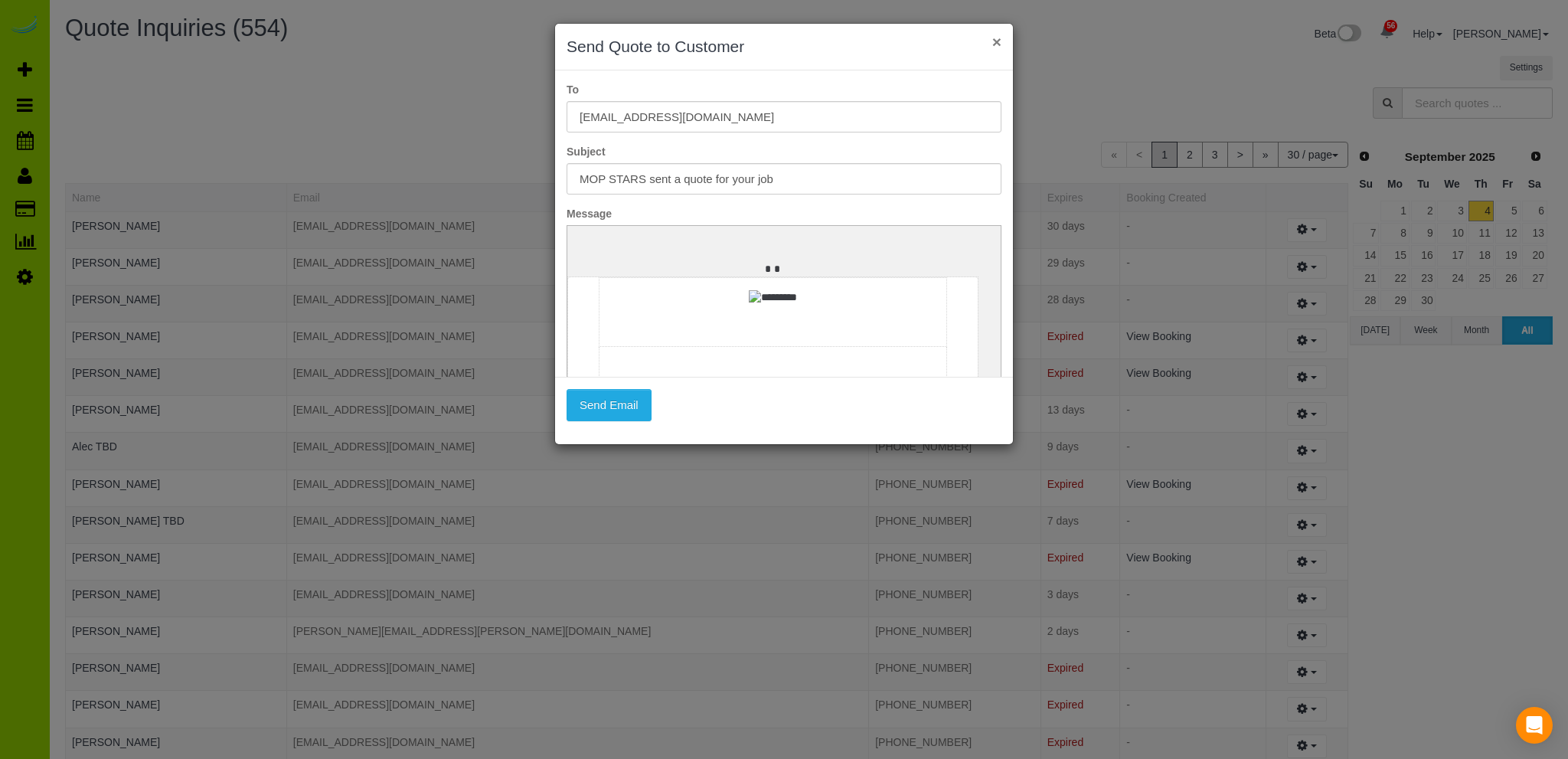
click at [1000, 39] on button "×" at bounding box center [996, 42] width 9 height 16
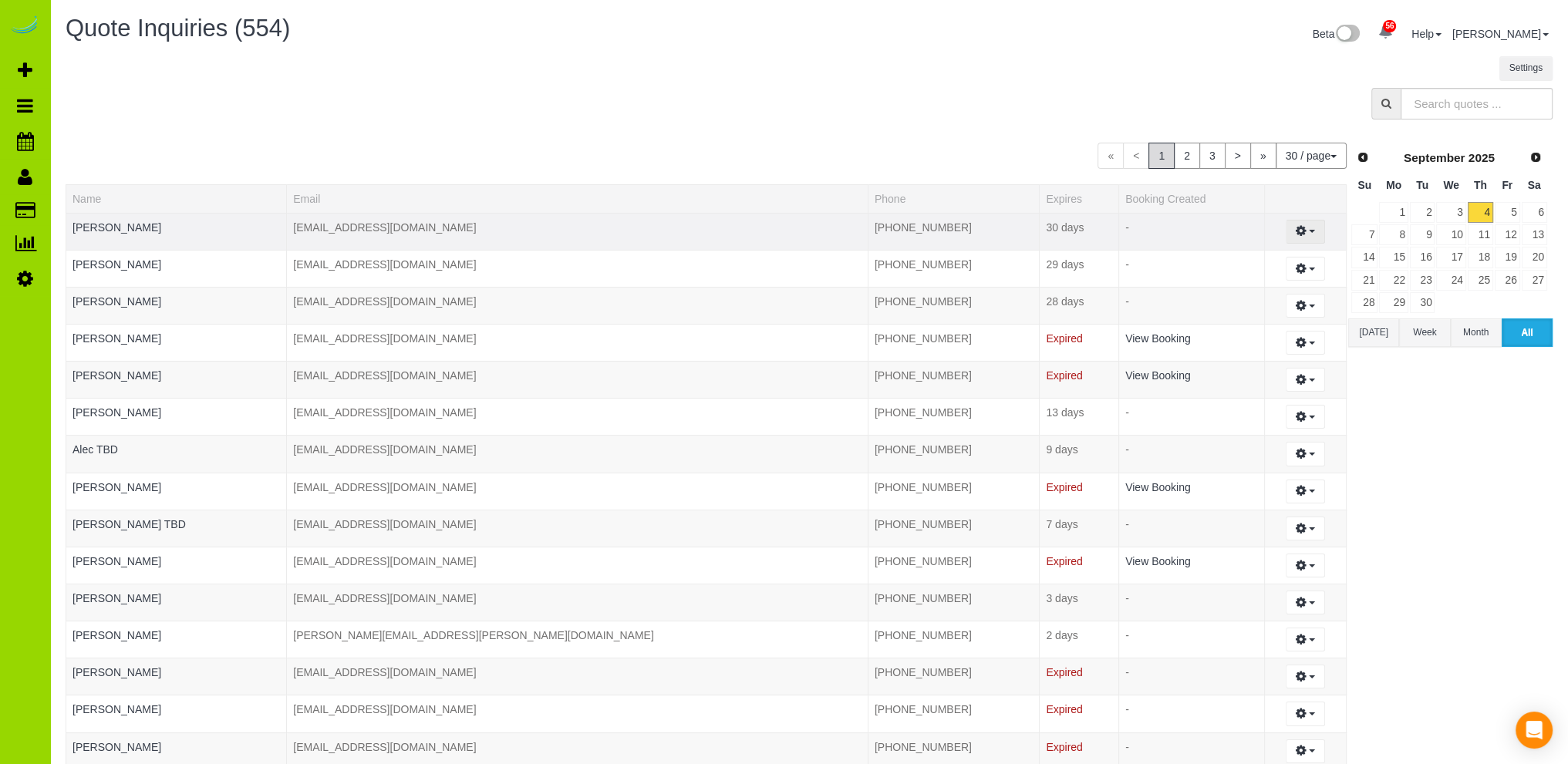
click at [1295, 231] on icon "button" at bounding box center [1300, 230] width 11 height 9
click at [1227, 253] on link "Create Booking" at bounding box center [1251, 260] width 145 height 20
select select "CO"
select select "number:3"
select select "number:16"
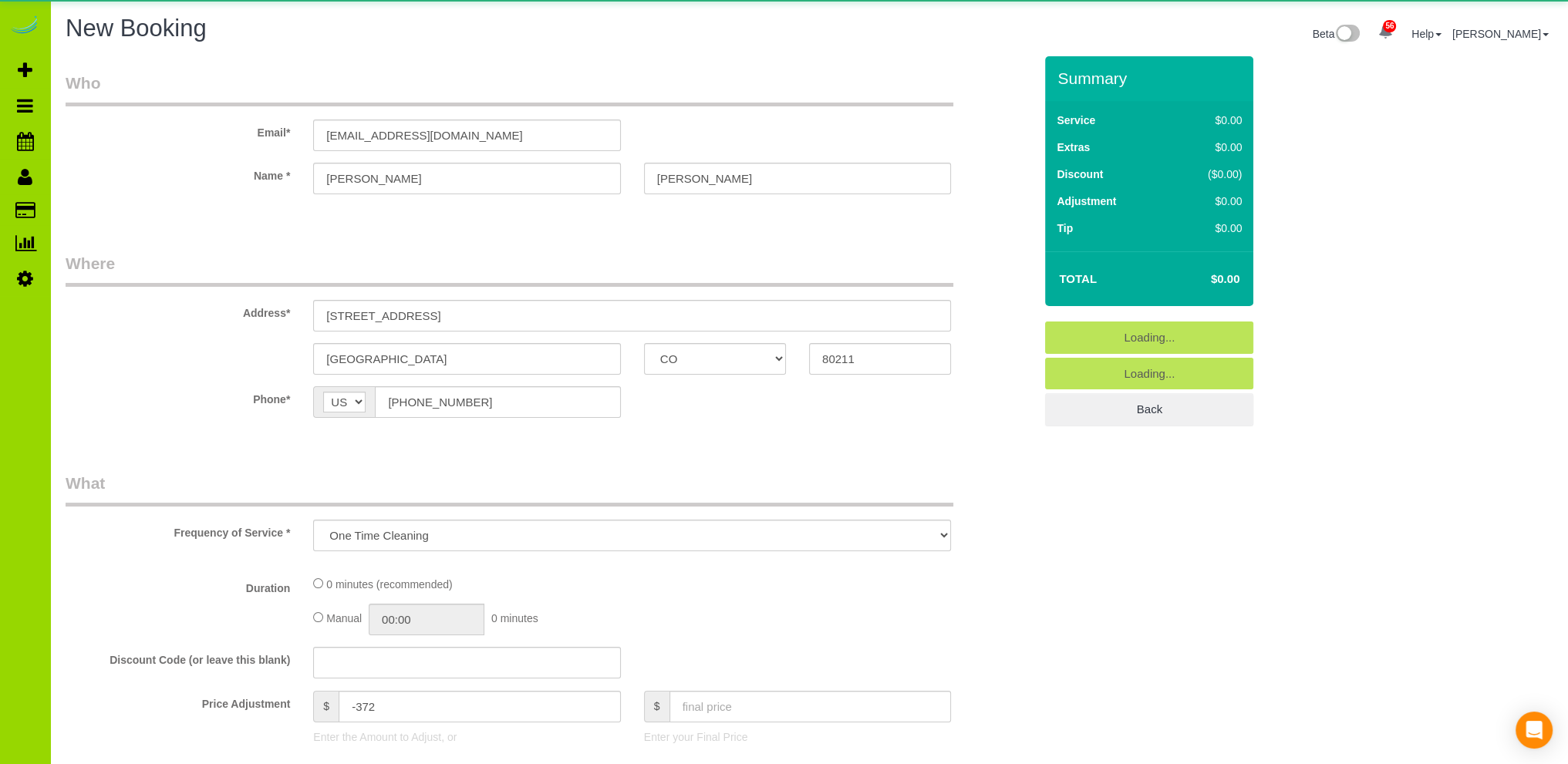
select select "object:3344"
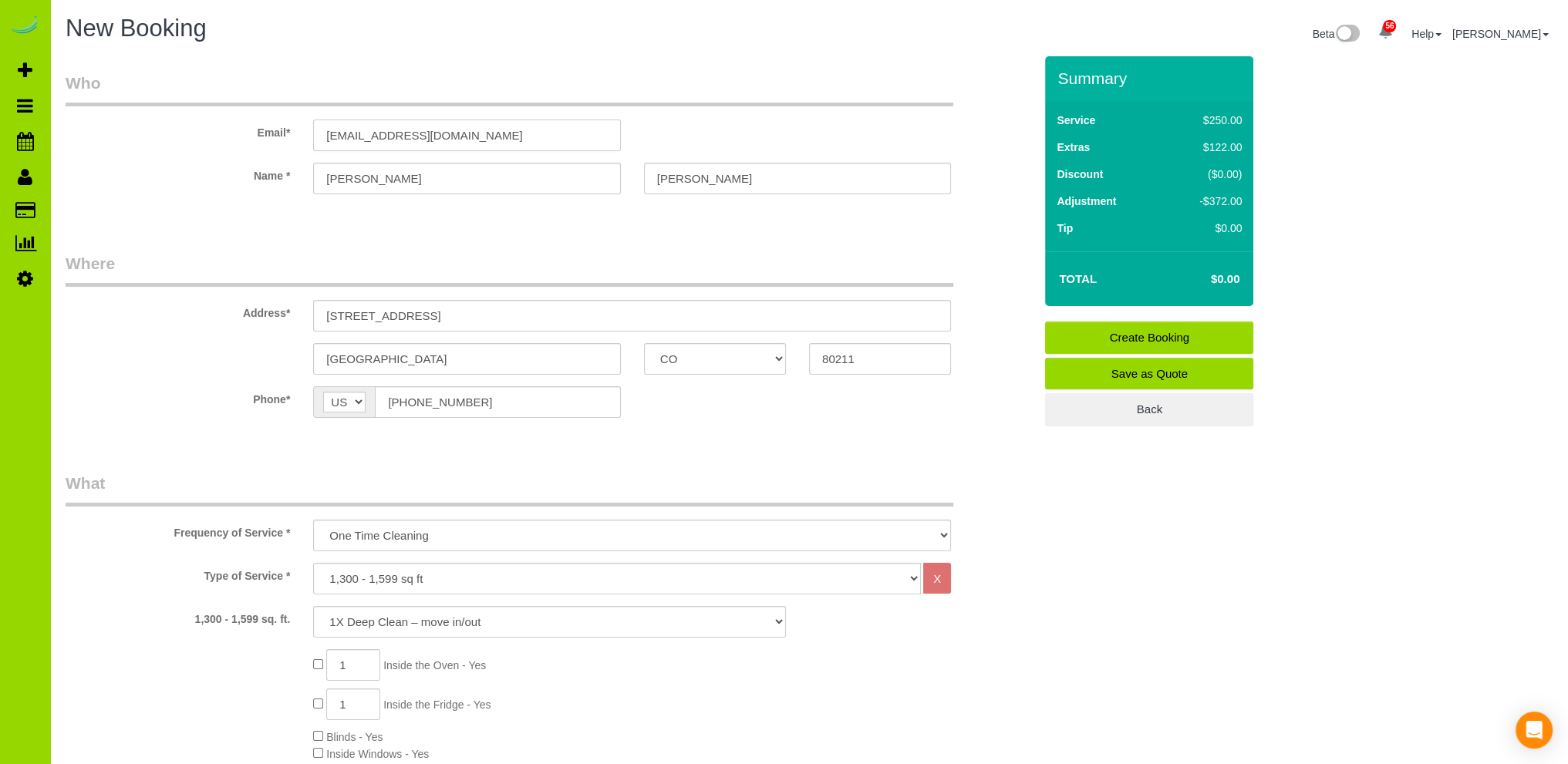
drag, startPoint x: 477, startPoint y: 135, endPoint x: 249, endPoint y: 121, distance: 228.4
click at [249, 121] on div "Email* ashleylstein@gmail.com" at bounding box center [549, 111] width 991 height 80
paste input "[EMAIL_ADDRESS][DOMAIN_NAME]"
type input "[EMAIL_ADDRESS][DOMAIN_NAME]"
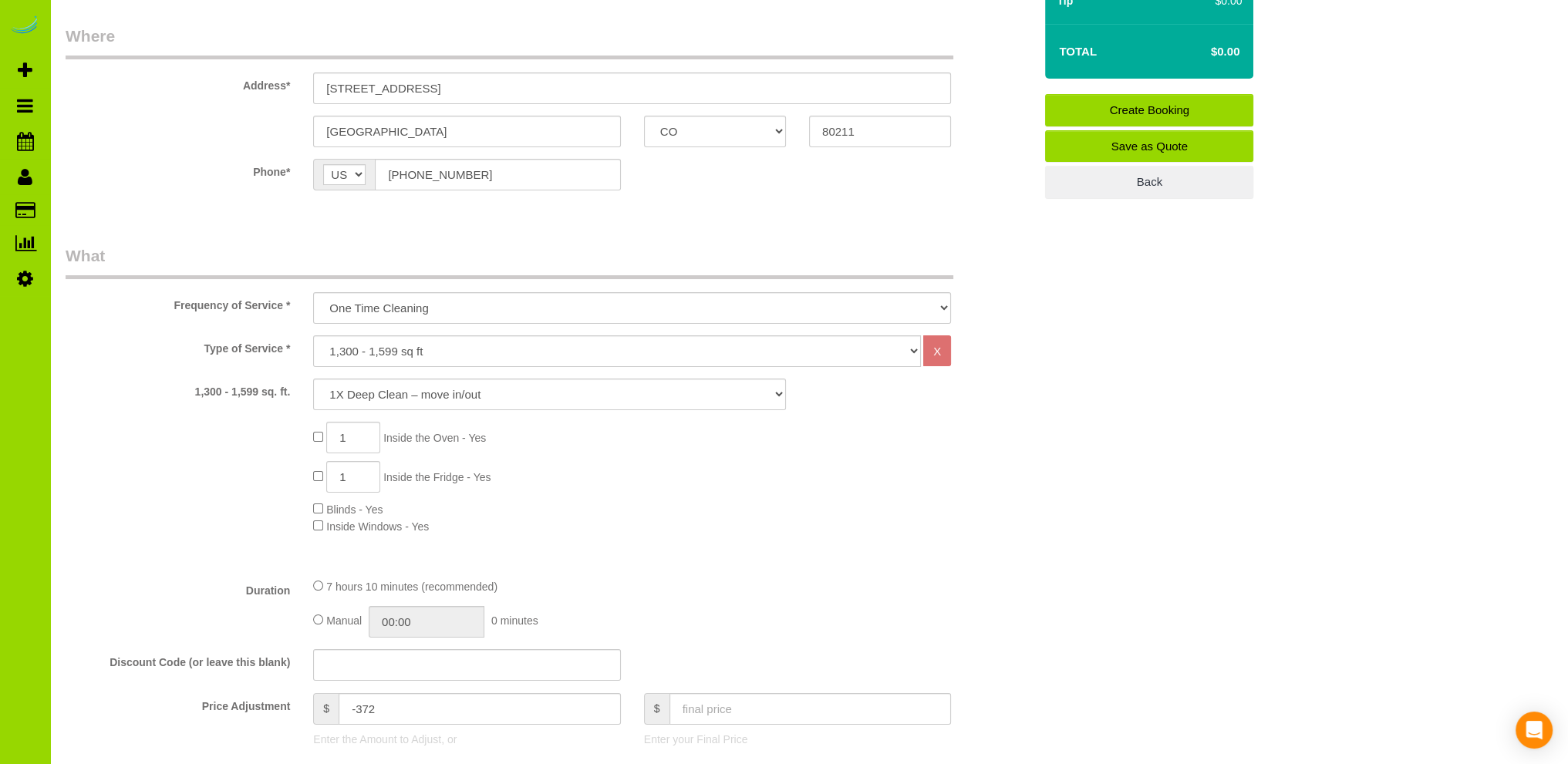
scroll to position [771, 0]
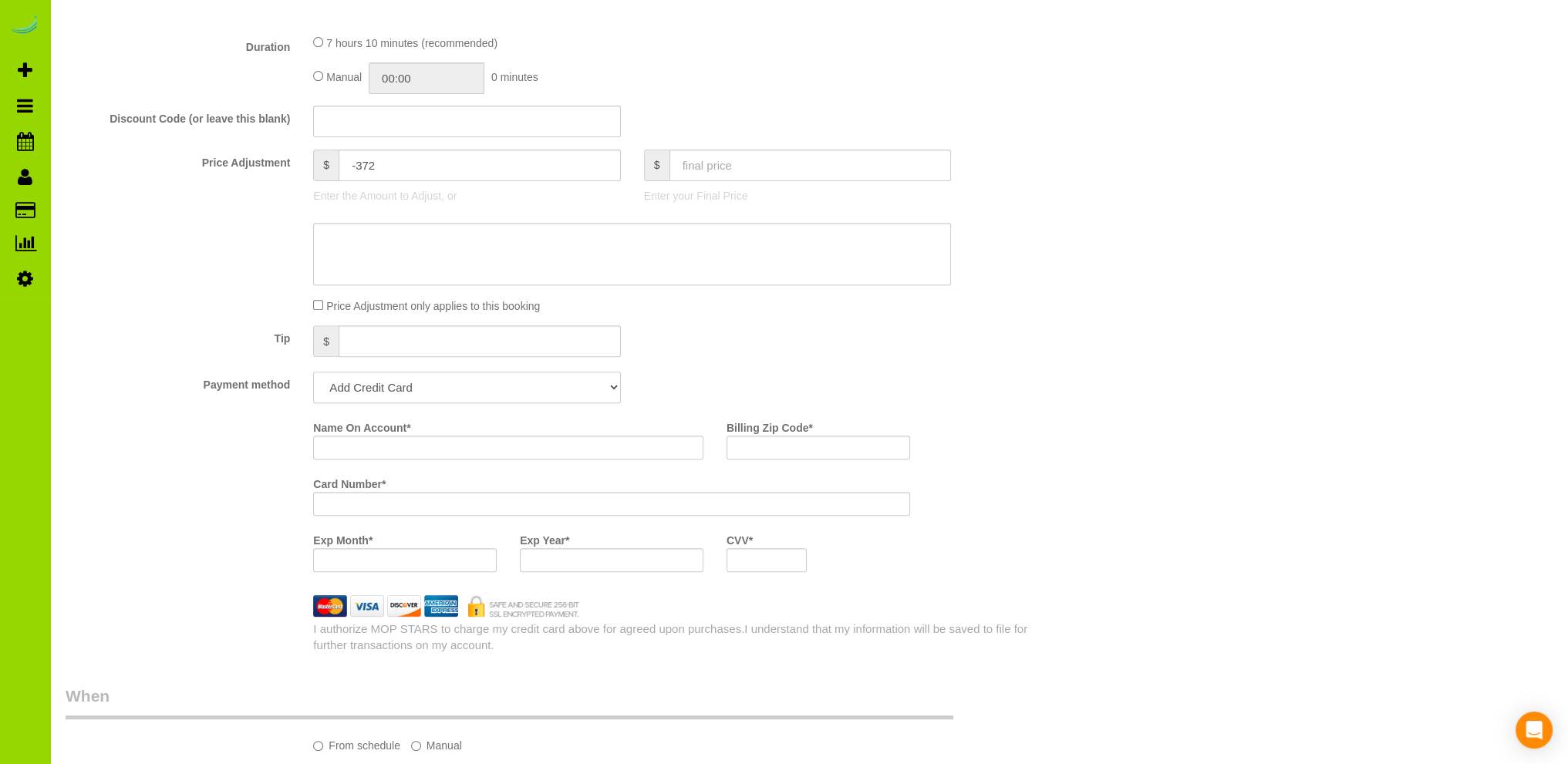
click at [611, 391] on select "Add Credit Card Cash Check Paypal" at bounding box center [467, 387] width 307 height 32
select select "string:cash"
click at [313, 373] on select "Add Credit Card Cash Check Paypal" at bounding box center [467, 387] width 307 height 32
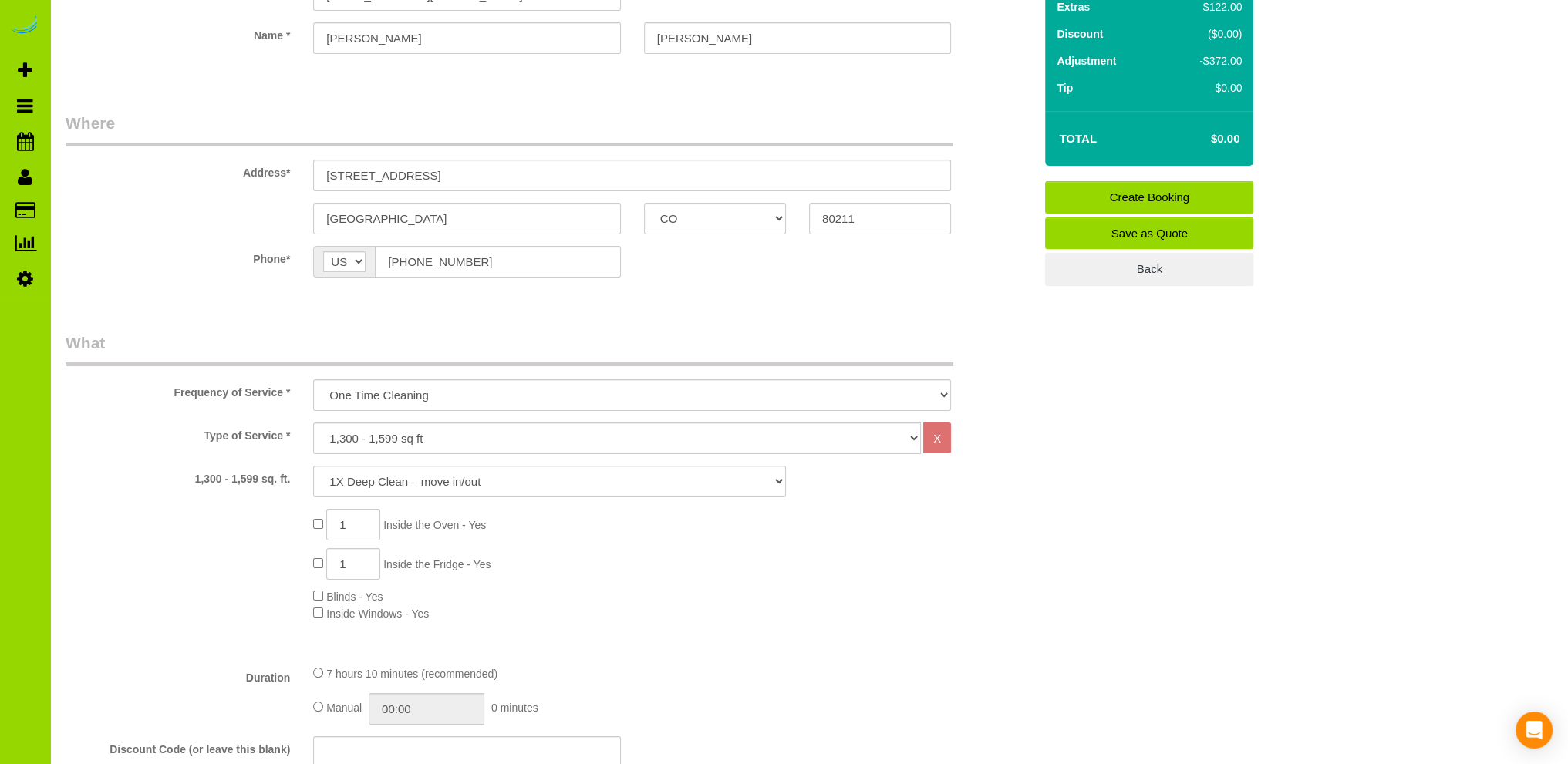
scroll to position [0, 0]
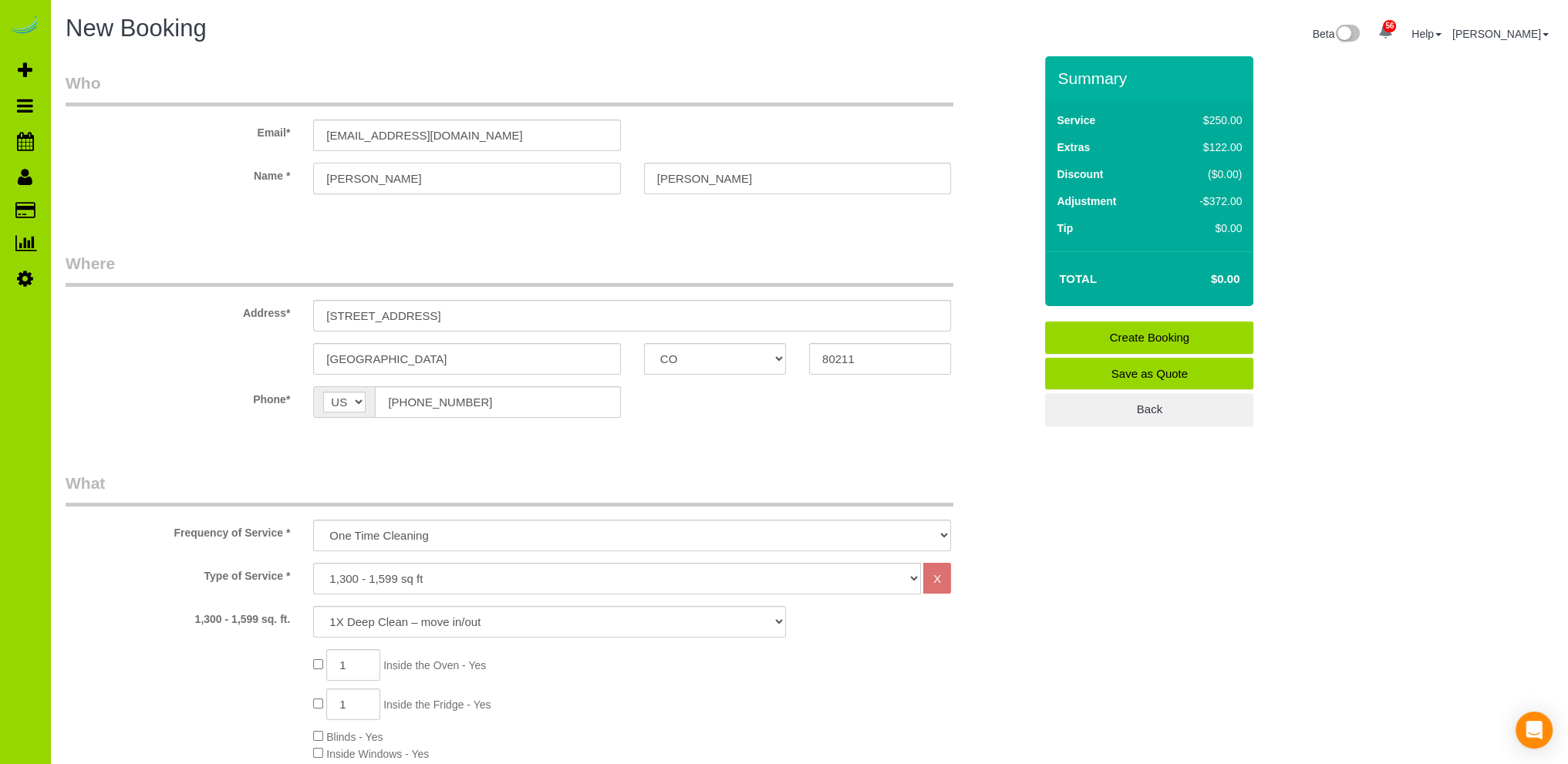
drag, startPoint x: 420, startPoint y: 175, endPoint x: 192, endPoint y: 175, distance: 228.0
click at [194, 175] on div "Name * Ashley stein" at bounding box center [549, 178] width 991 height 32
type input "[PERSON_NAME]"
drag, startPoint x: 815, startPoint y: 170, endPoint x: 568, endPoint y: 169, distance: 247.0
click at [570, 175] on div "Name * Dane stein" at bounding box center [549, 178] width 991 height 32
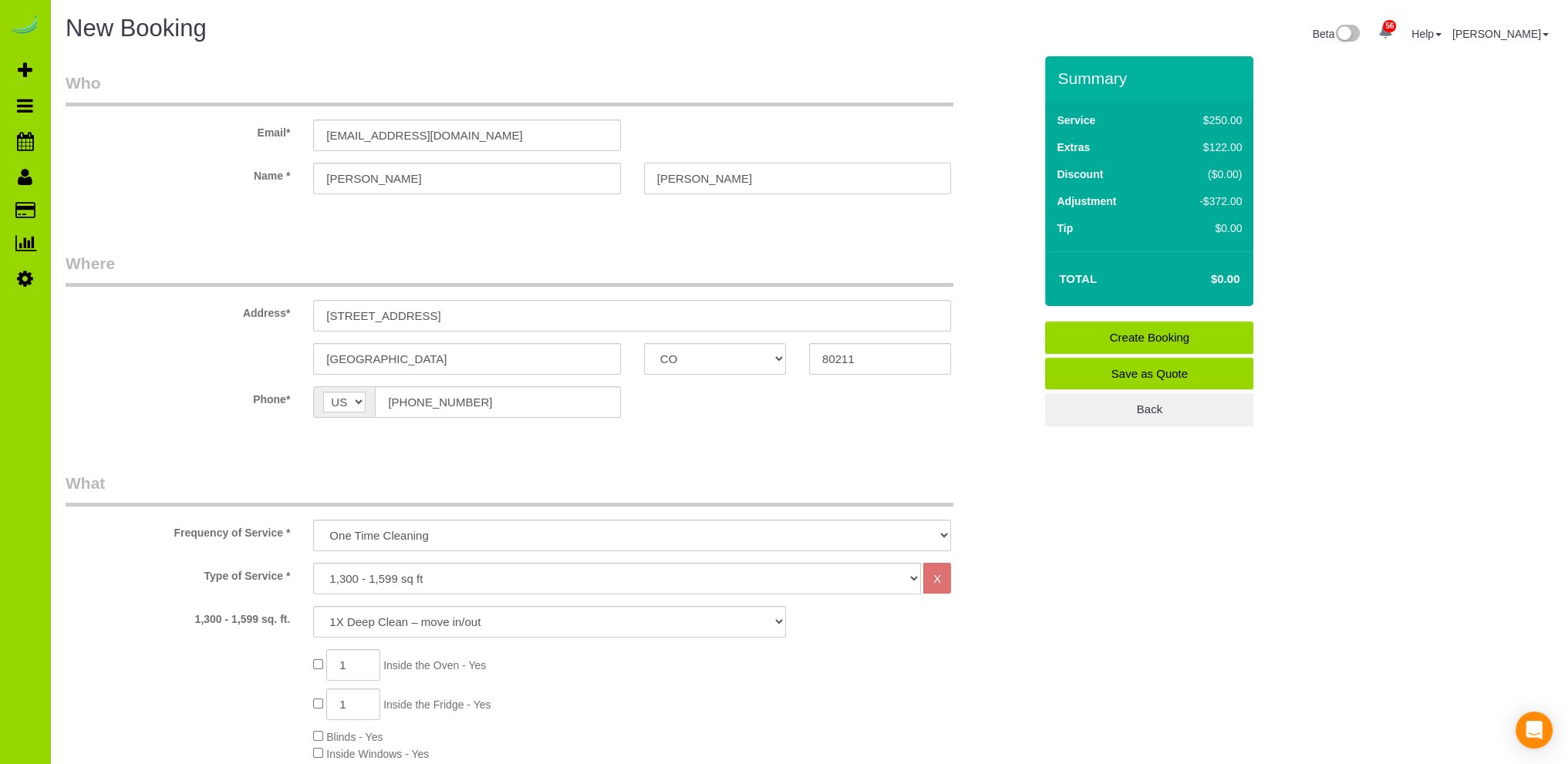
type input "[PERSON_NAME]"
click at [334, 360] on input "denver" at bounding box center [467, 359] width 307 height 32
type input "[GEOGRAPHIC_DATA]"
drag, startPoint x: 530, startPoint y: 403, endPoint x: 348, endPoint y: 407, distance: 182.0
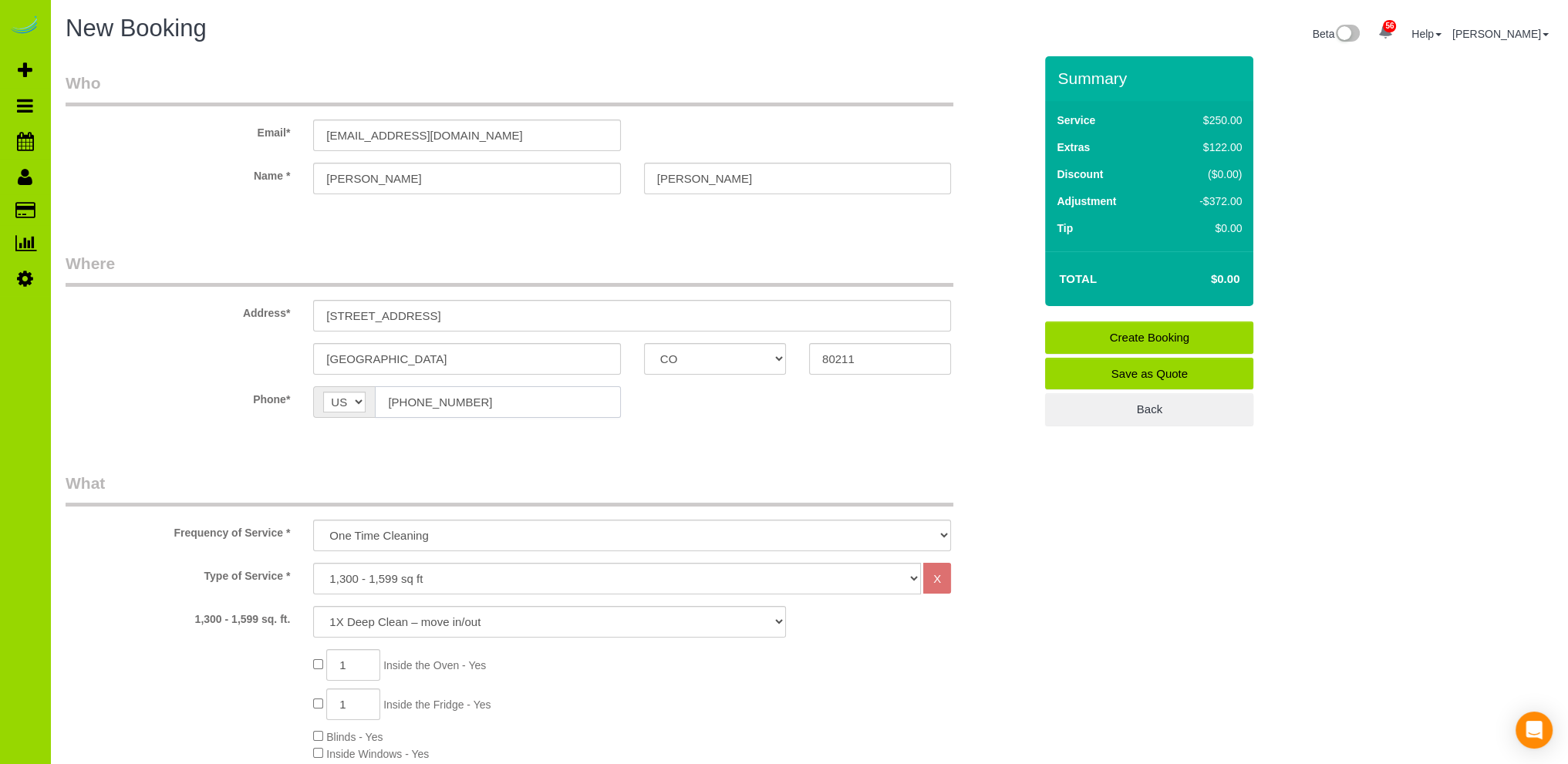
click at [348, 407] on div "AF AL DZ AD AO AI AQ AG AR AM AW AU AT AZ BS BH BD BB BY BE BZ BJ BM BT BO BA B…" at bounding box center [467, 402] width 307 height 32
type input "[PHONE_NUMBER]"
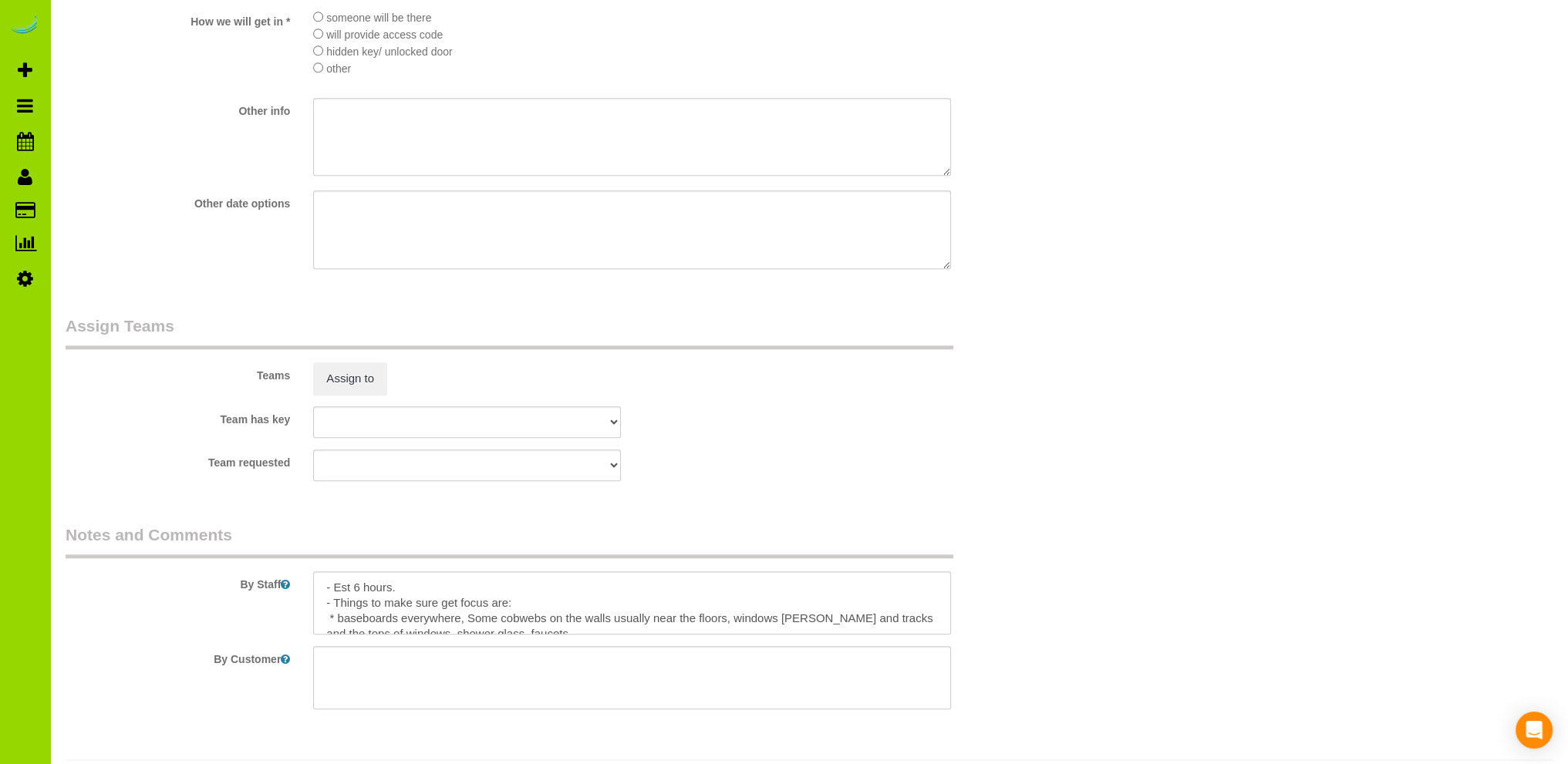
scroll to position [2005, 0]
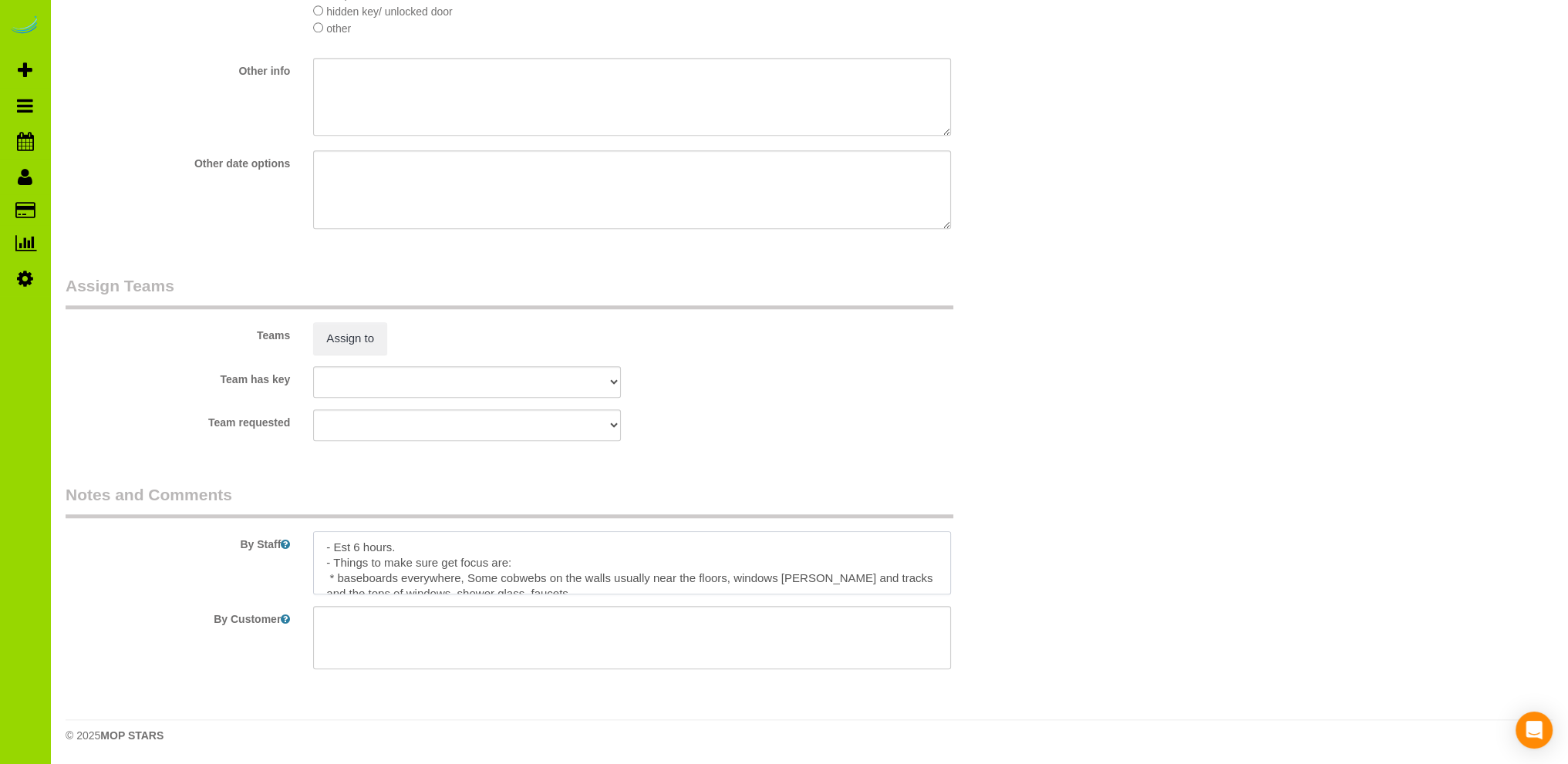
click at [499, 552] on textarea at bounding box center [632, 563] width 637 height 63
click at [343, 581] on textarea at bounding box center [632, 563] width 637 height 63
click at [529, 563] on textarea at bounding box center [632, 563] width 637 height 63
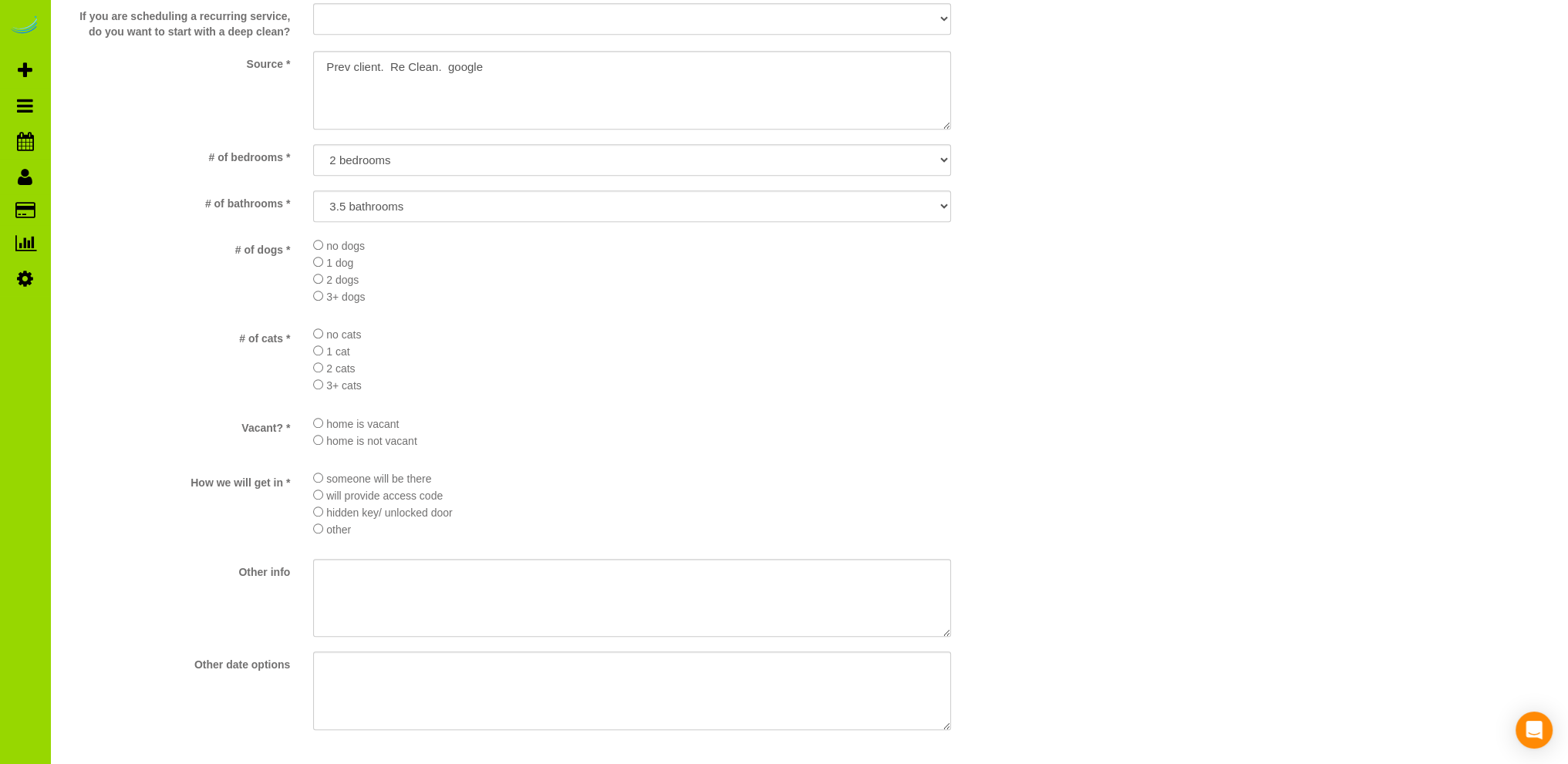
scroll to position [1233, 0]
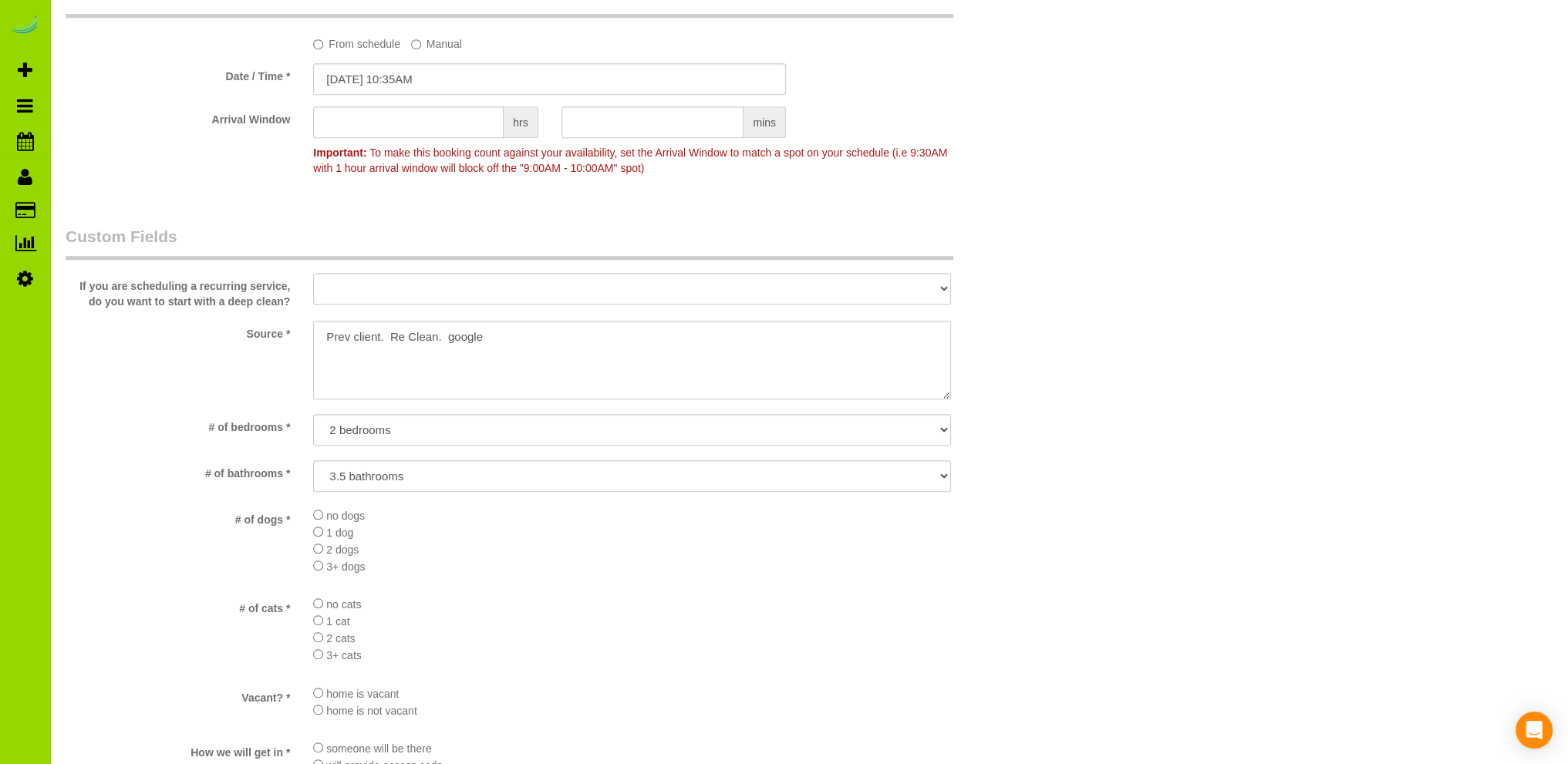
type textarea "- Est 6 hours. - Things to make sure get focus are: * Baseboards everywhere, So…"
click at [438, 335] on textarea at bounding box center [632, 360] width 637 height 79
click at [598, 369] on textarea at bounding box center [632, 360] width 637 height 79
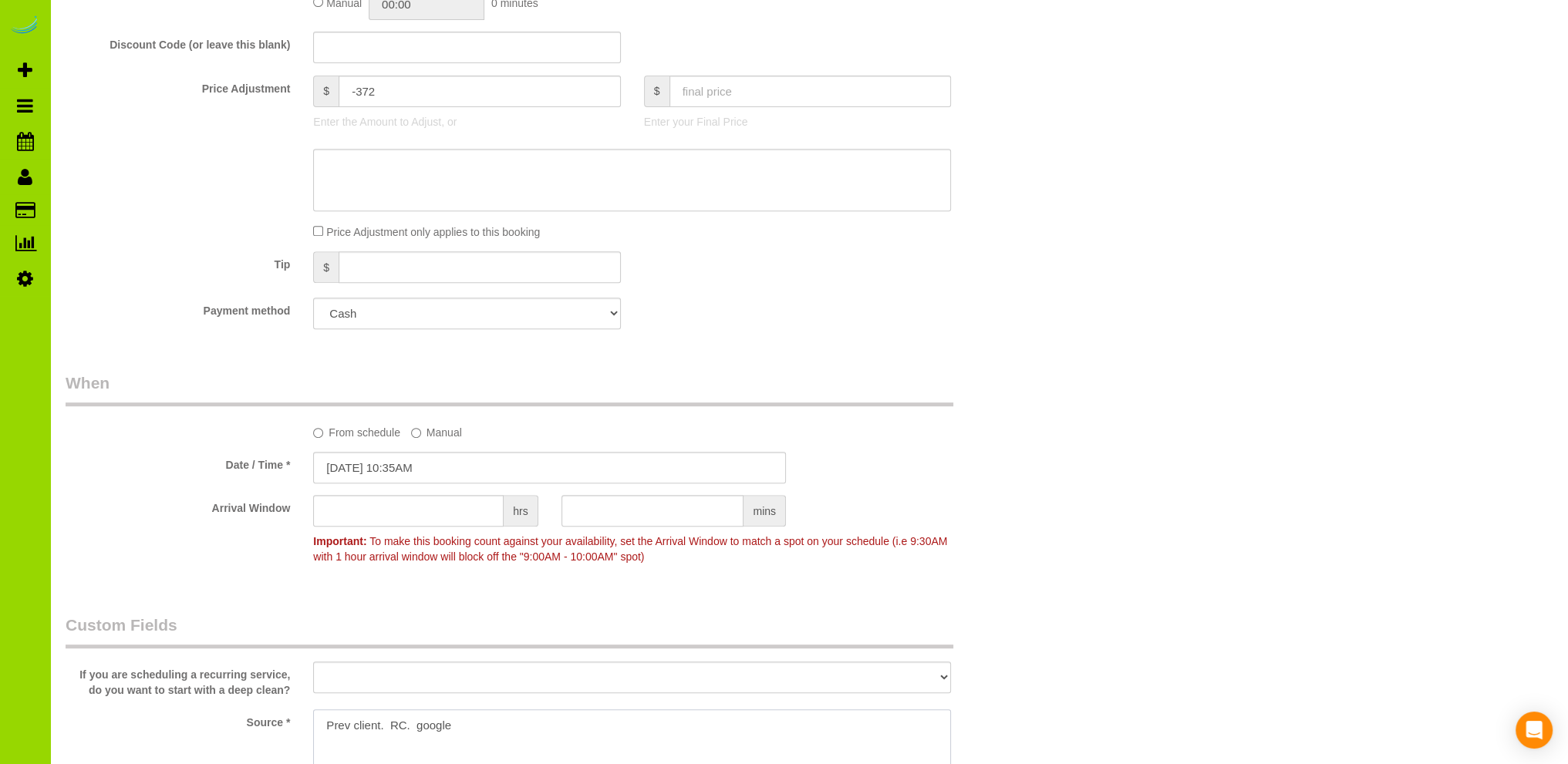
scroll to position [771, 0]
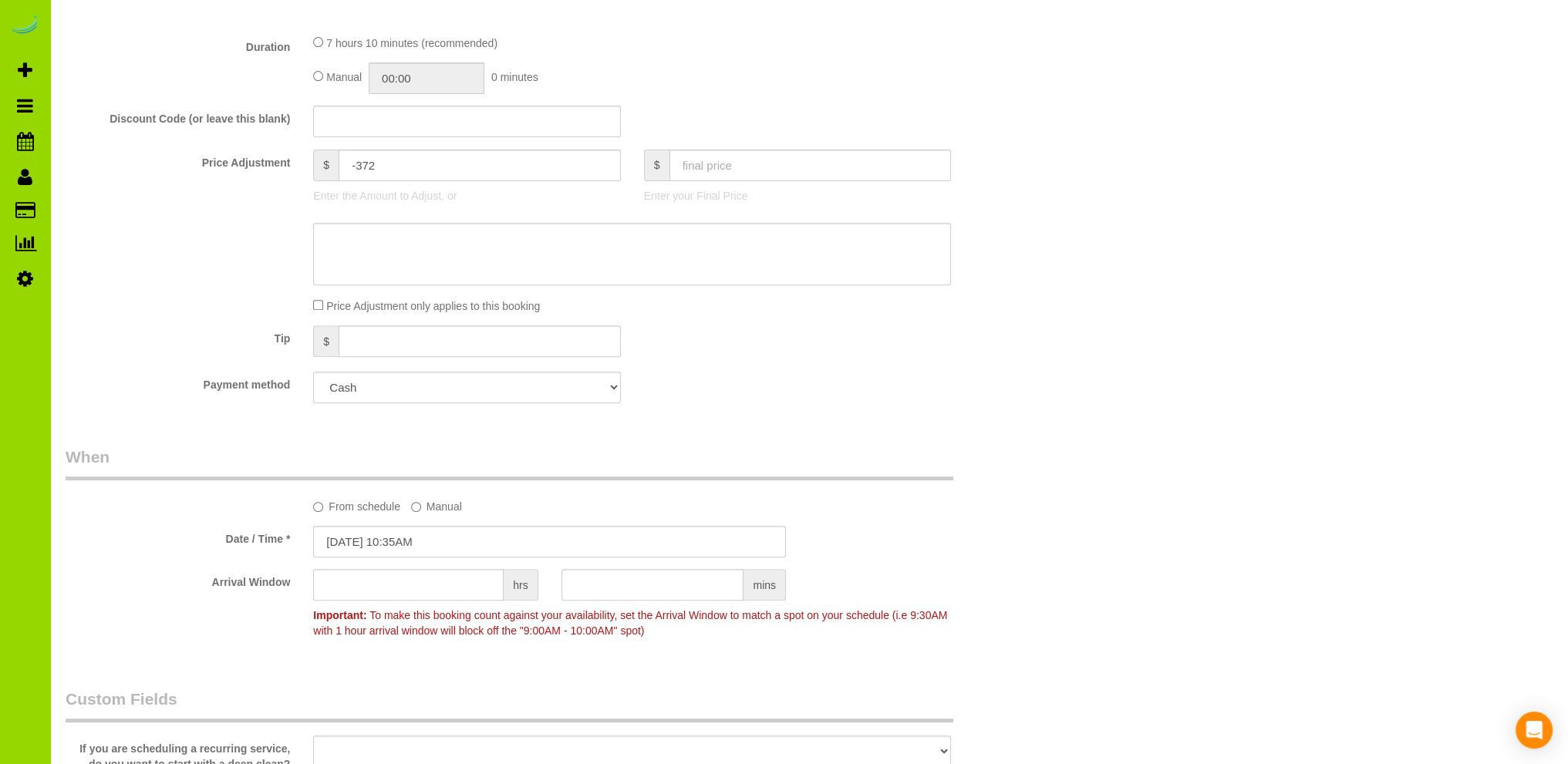
type textarea "Prev client. RC. google"
click at [386, 543] on input "09/04/2025 10:35AM" at bounding box center [550, 542] width 473 height 32
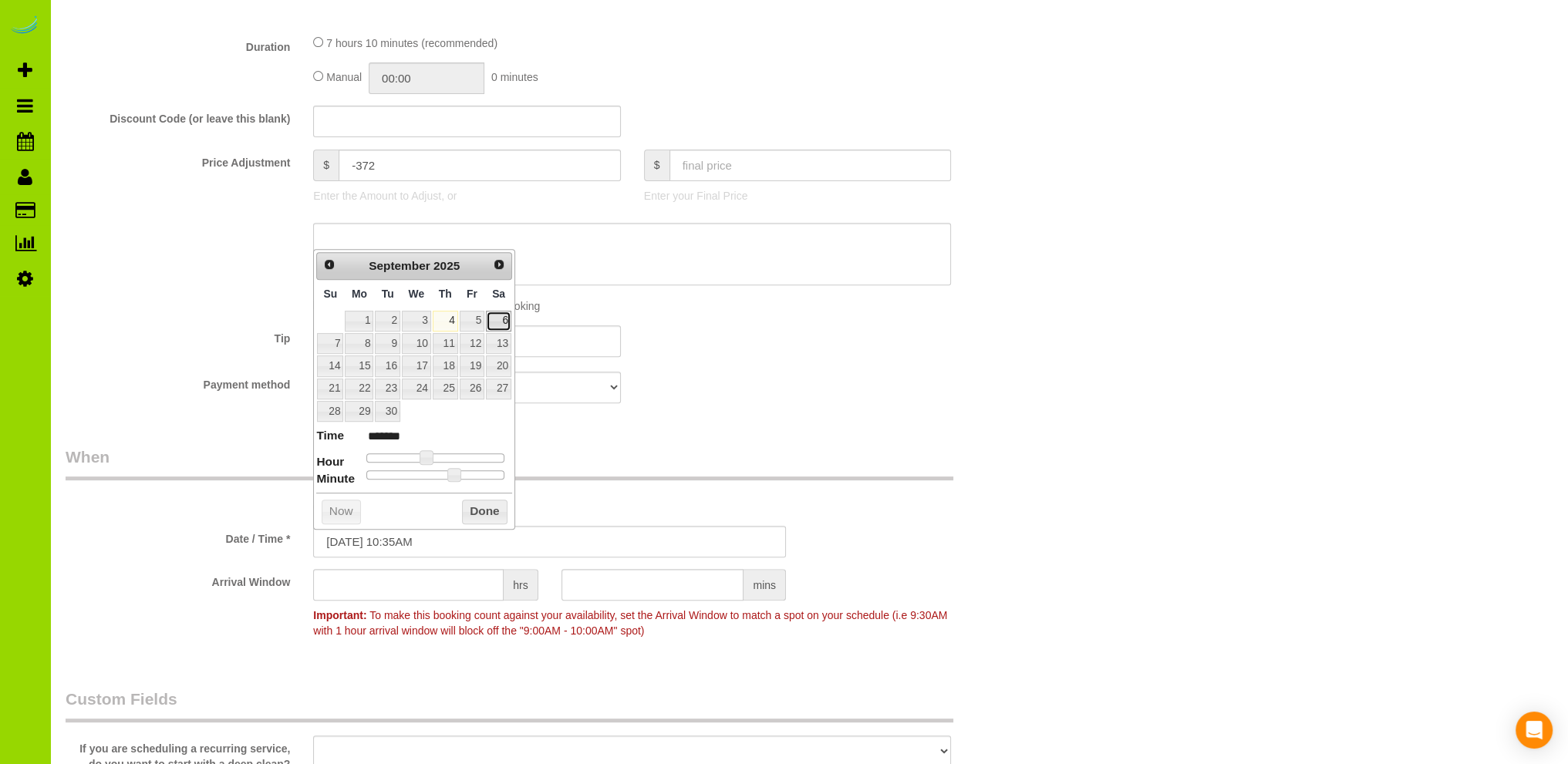
click at [499, 318] on link "6" at bounding box center [498, 322] width 25 height 21
type input "09/06/2025 11:35AM"
type input "*******"
type input "09/06/2025 12:35PM"
type input "*******"
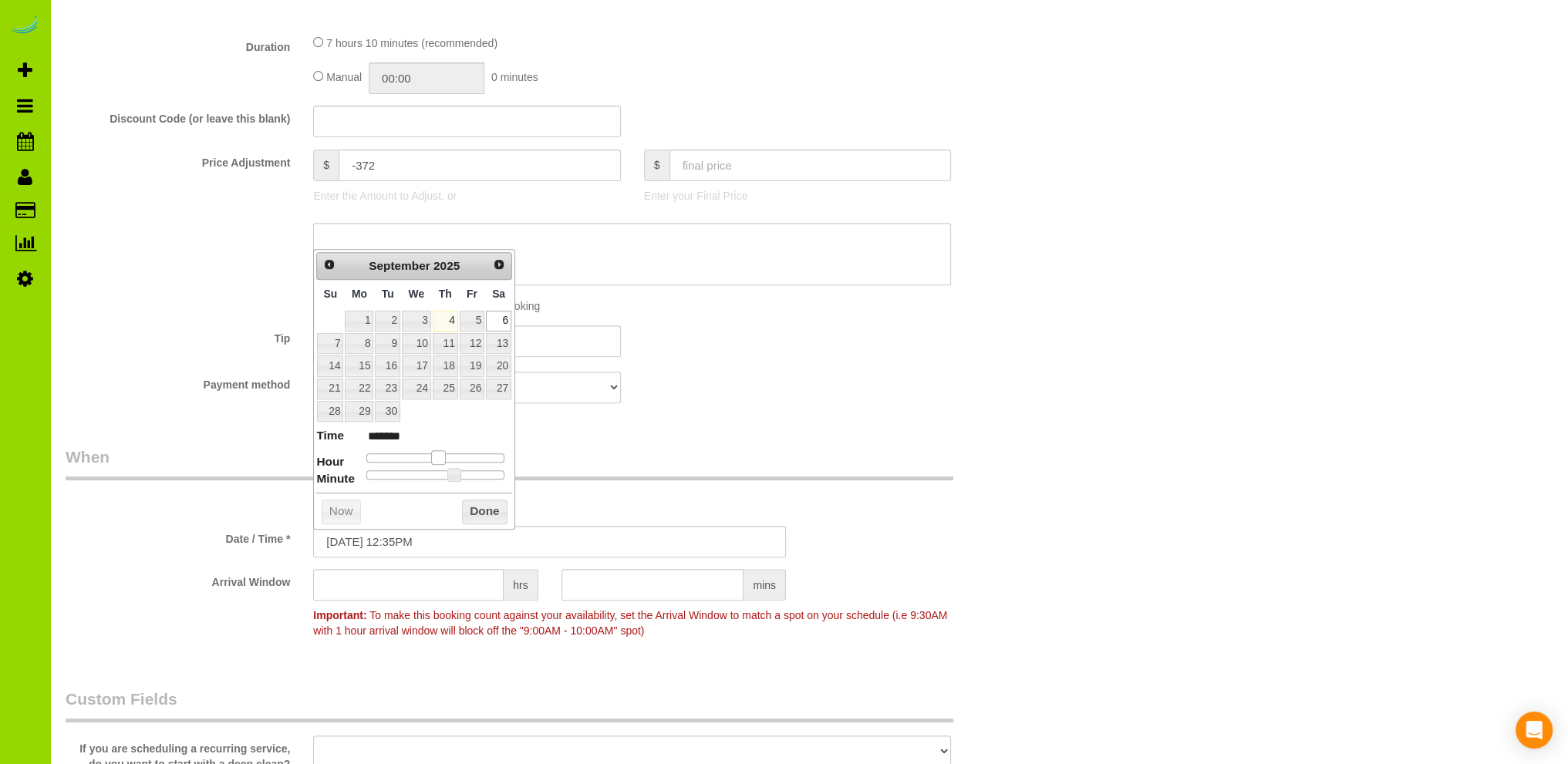
type input "09/06/2025 1:35PM"
type input "******"
drag, startPoint x: 425, startPoint y: 455, endPoint x: 446, endPoint y: 455, distance: 21.0
click at [446, 455] on span at bounding box center [443, 457] width 14 height 14
type input "09/06/2025 1:30PM"
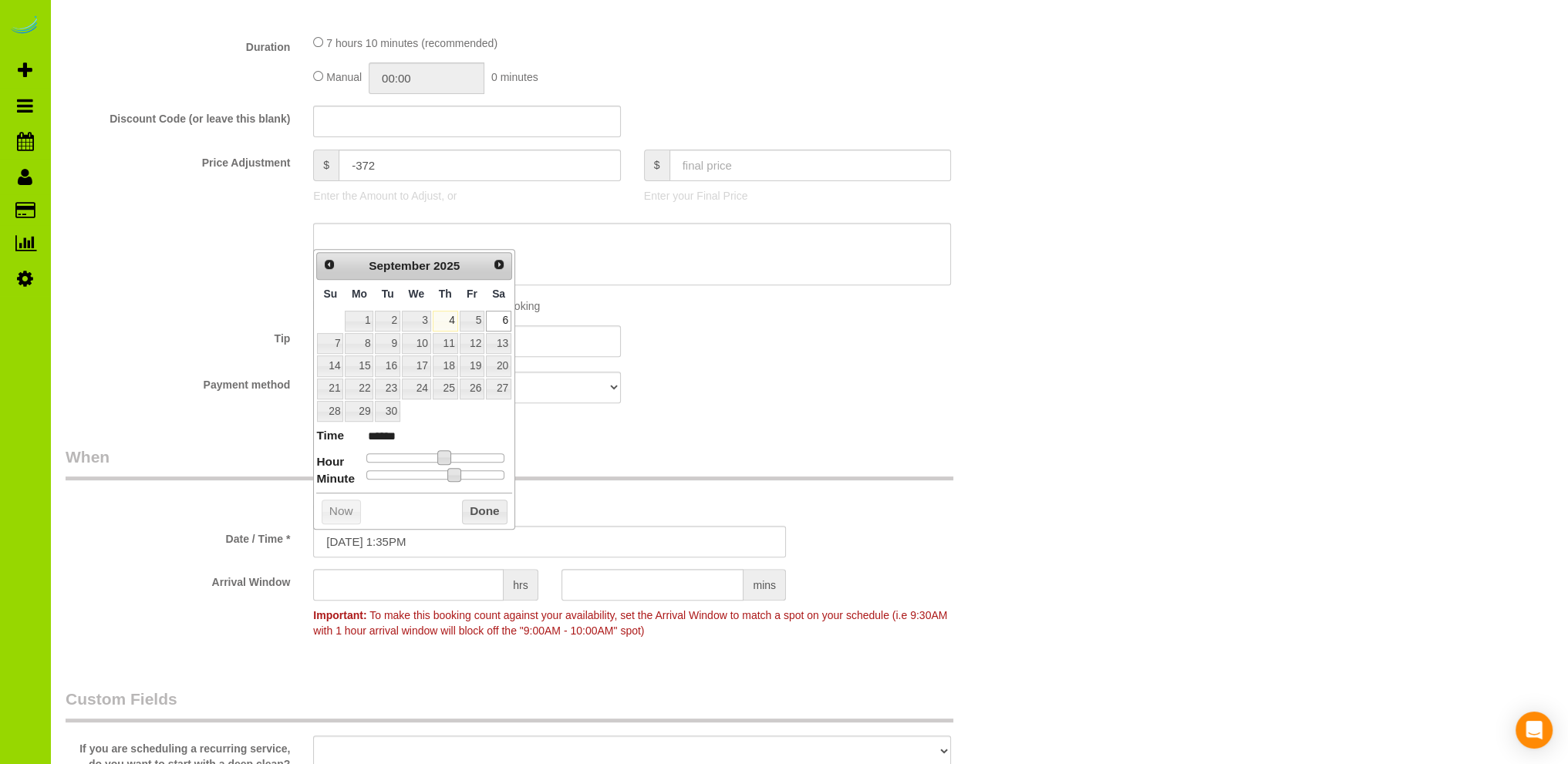
type input "******"
type input "09/06/2025 1:25PM"
type input "******"
type input "09/06/2025 1:20PM"
type input "******"
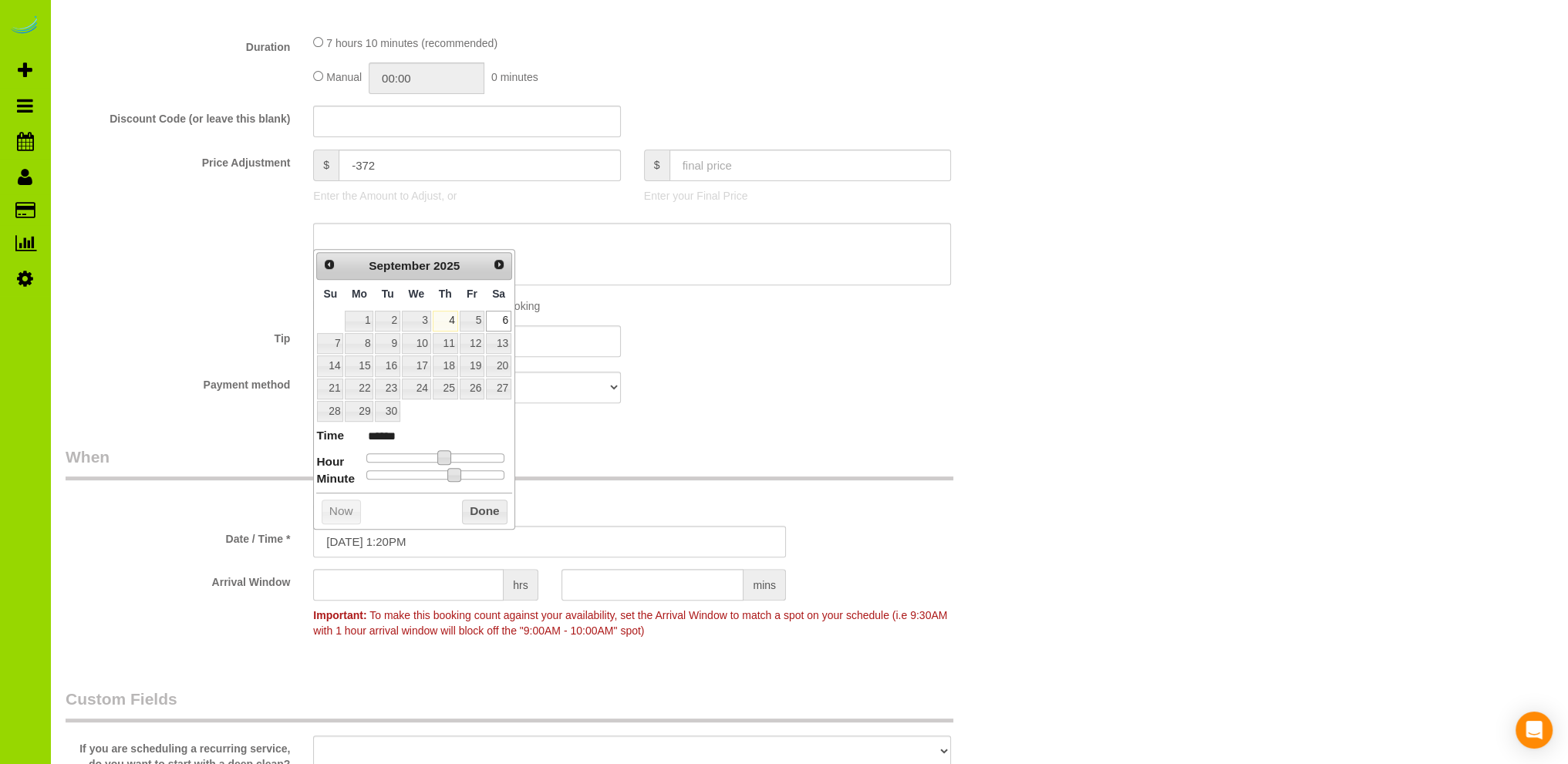
type input "09/06/2025 1:15PM"
type input "******"
type input "09/06/2025 1:10PM"
type input "******"
type input "09/06/2025 1:05PM"
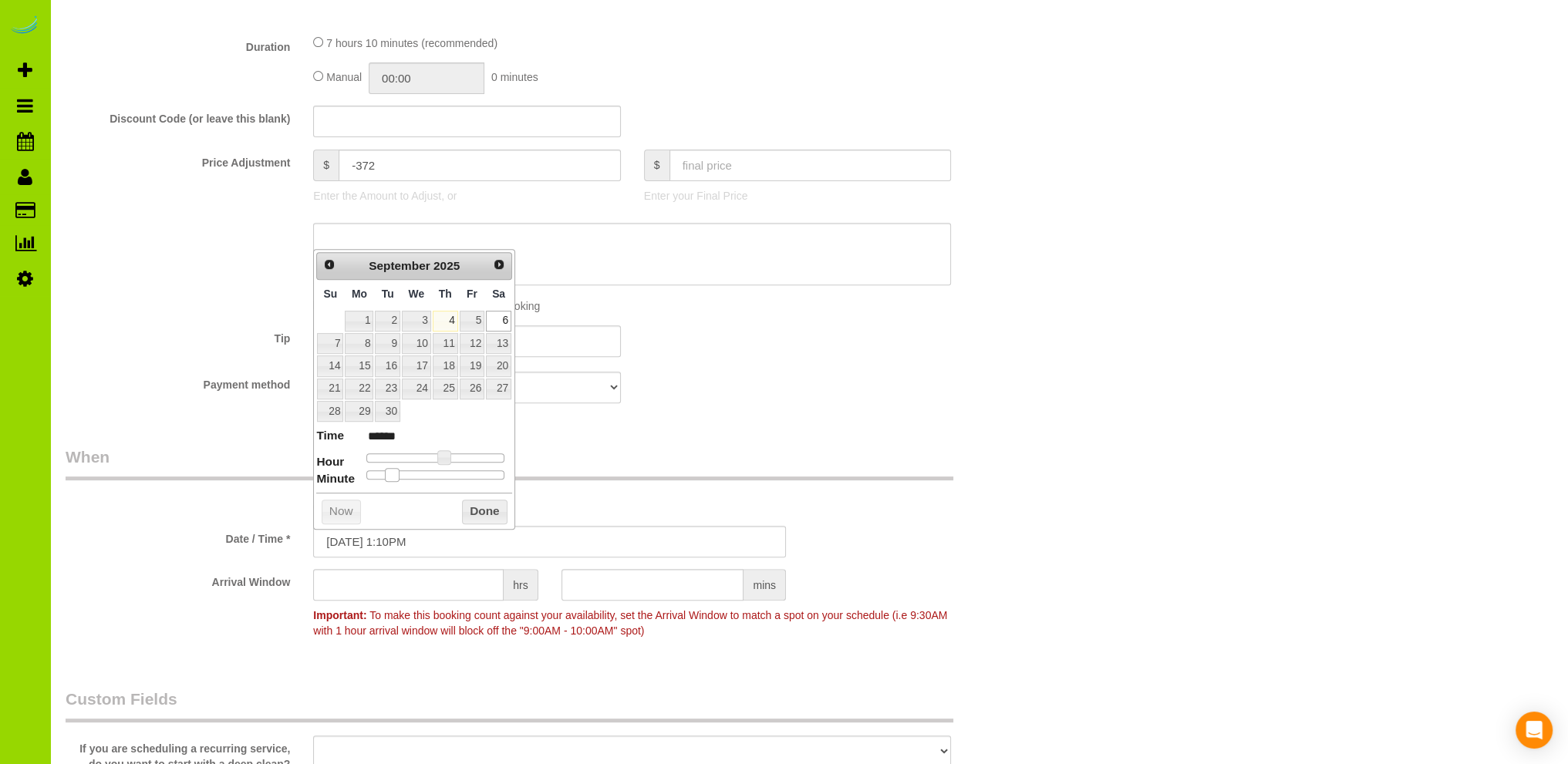
type input "******"
type input "09/06/2025 1:00PM"
type input "******"
drag, startPoint x: 451, startPoint y: 468, endPoint x: 362, endPoint y: 469, distance: 89.0
click at [362, 469] on span at bounding box center [366, 474] width 14 height 14
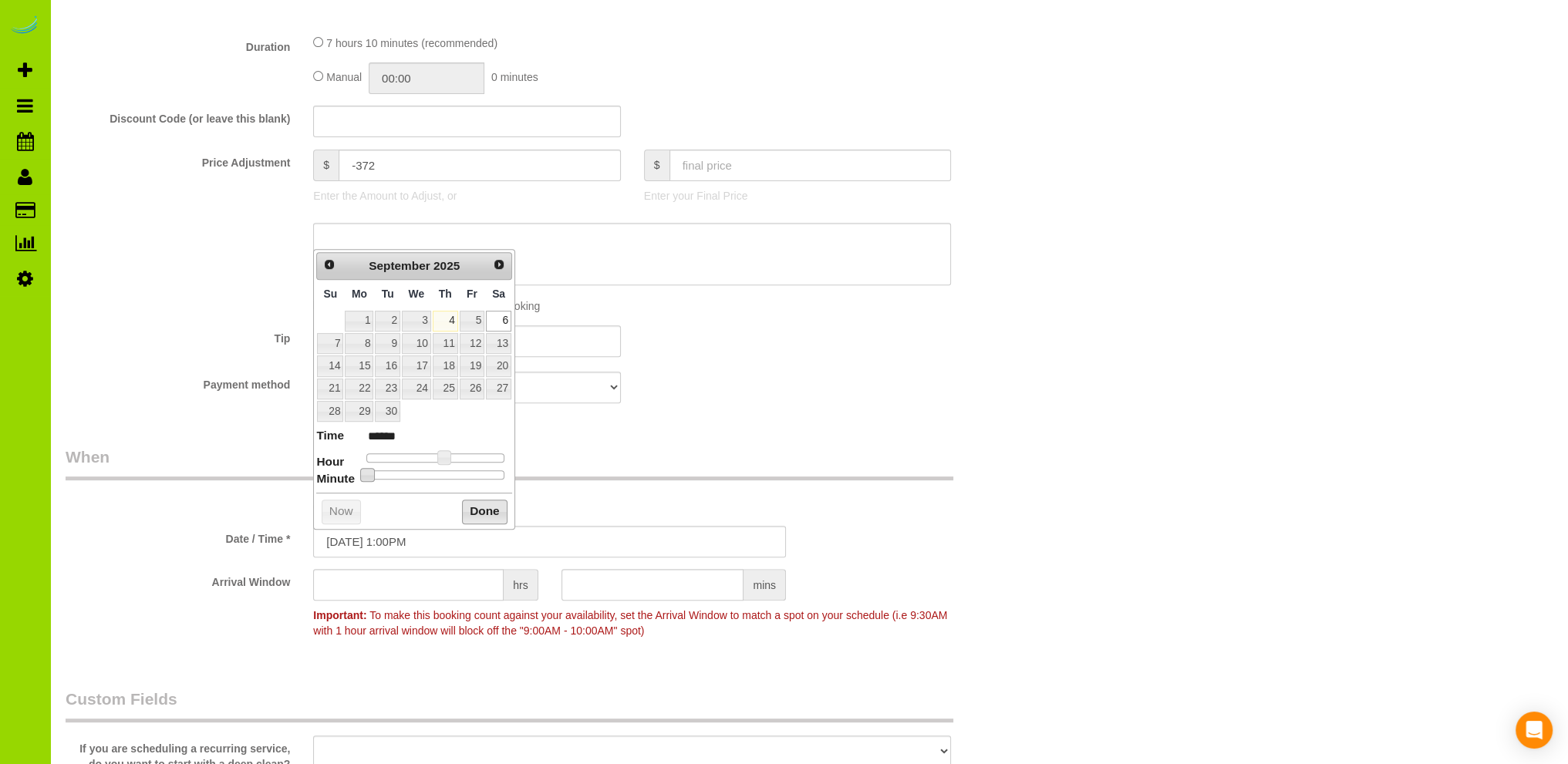
click at [477, 508] on button "Done" at bounding box center [485, 511] width 45 height 24
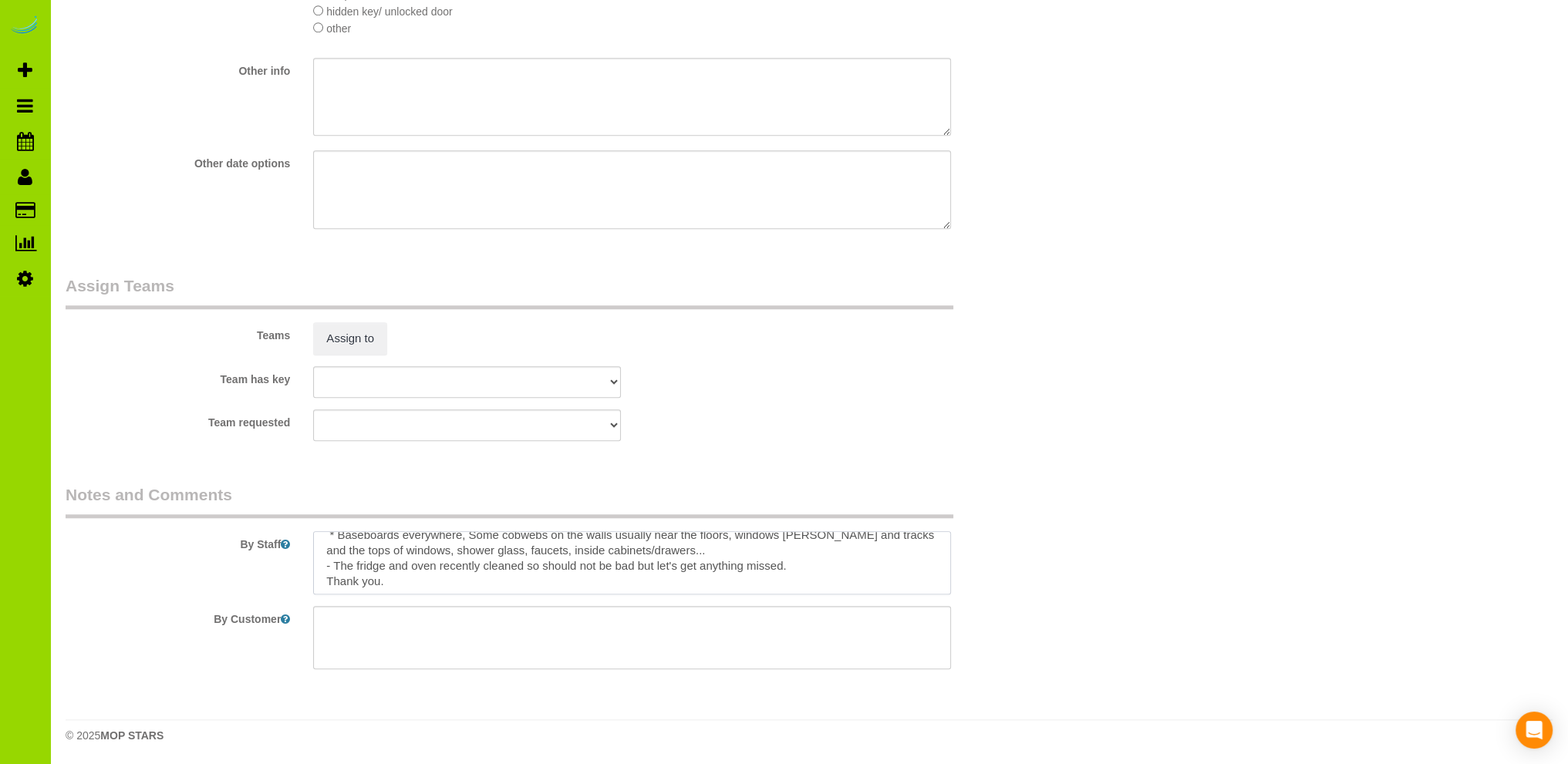
scroll to position [45, 0]
click at [803, 565] on textarea at bounding box center [632, 563] width 637 height 63
click at [337, 584] on textarea at bounding box center [632, 563] width 637 height 63
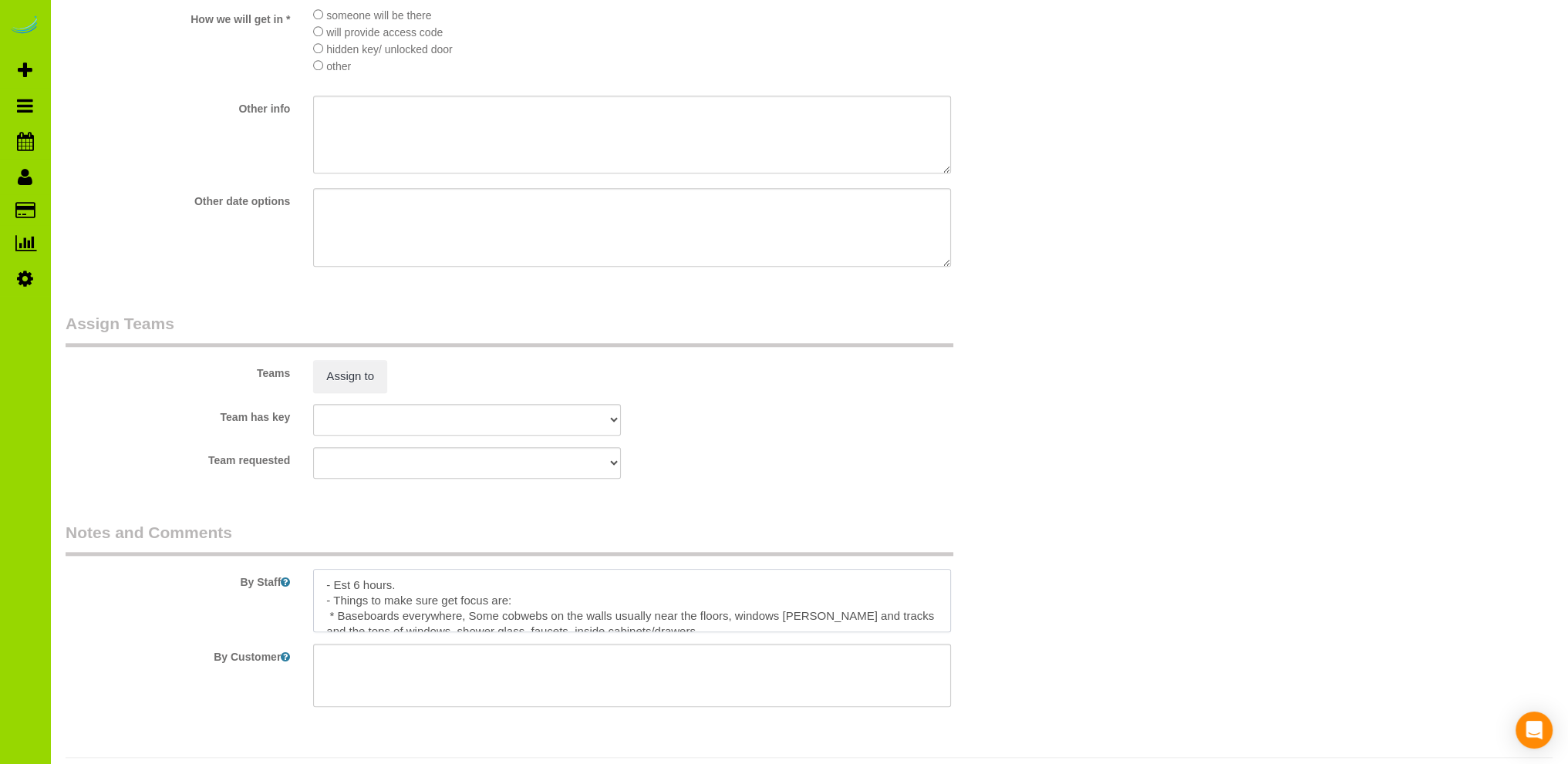
scroll to position [2011, 0]
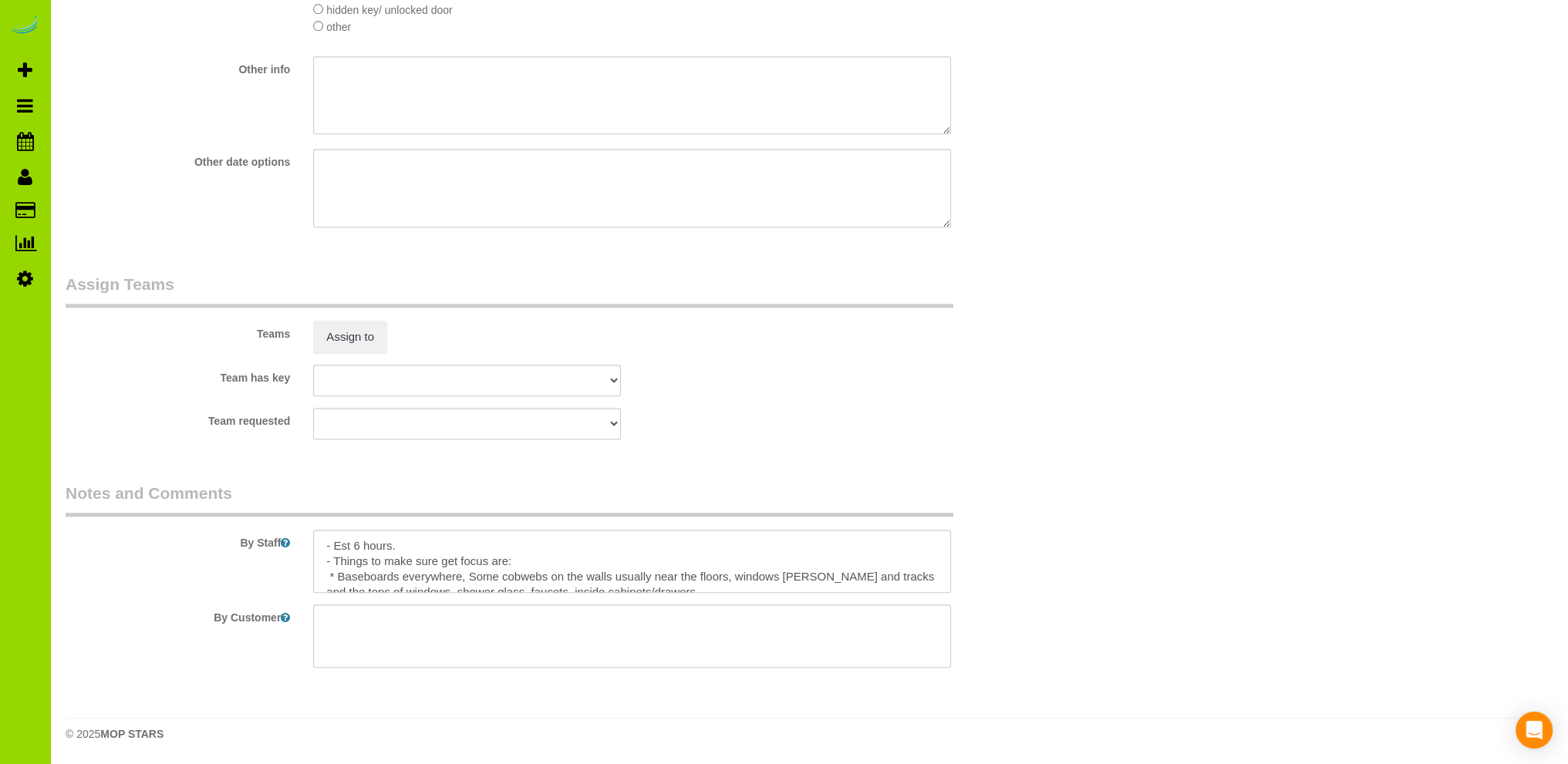
click at [477, 545] on textarea at bounding box center [632, 561] width 637 height 63
click at [390, 562] on textarea at bounding box center [632, 561] width 637 height 63
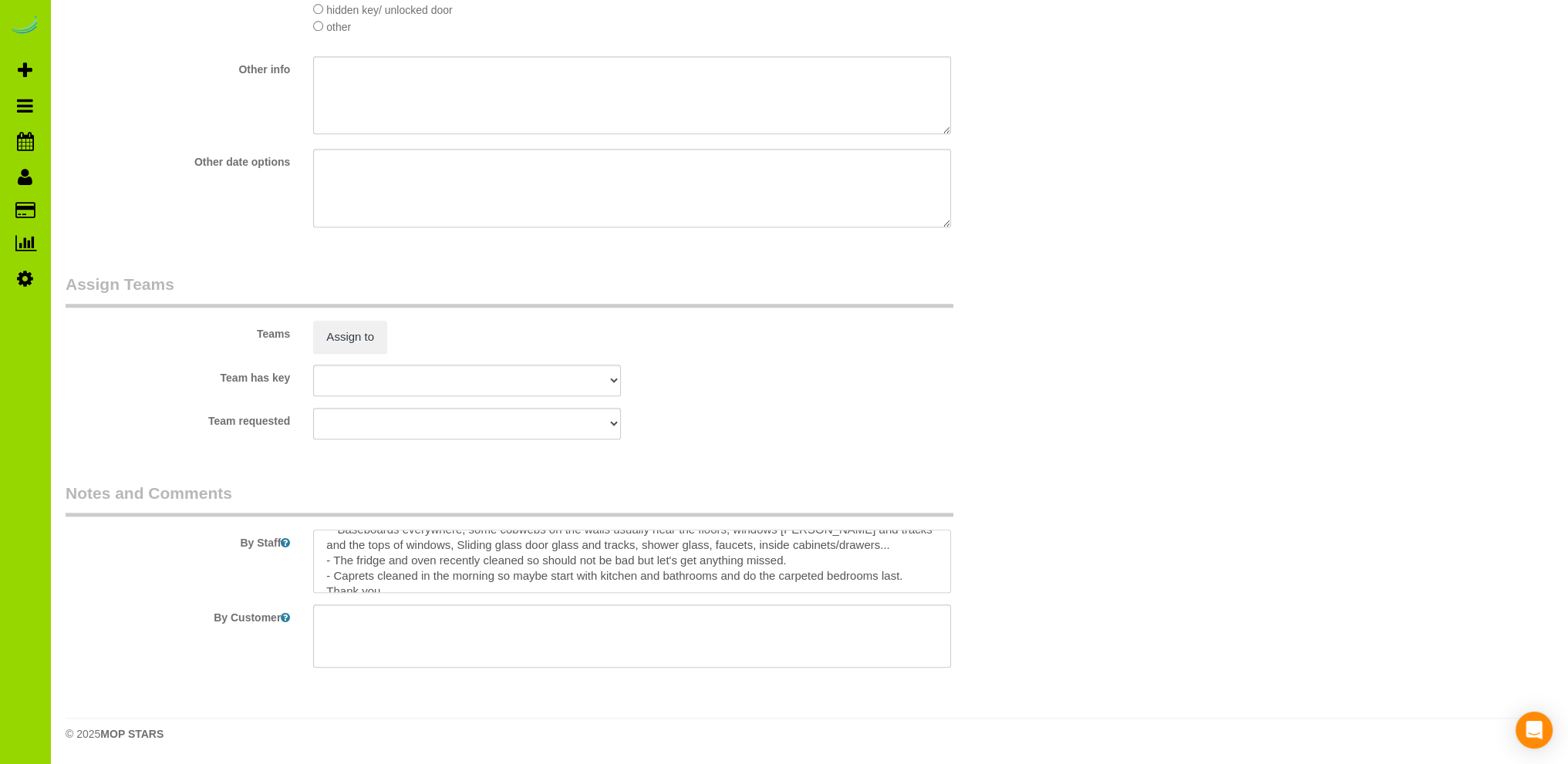
scroll to position [61, 0]
click at [805, 548] on textarea at bounding box center [632, 561] width 637 height 63
click at [368, 579] on textarea at bounding box center [632, 561] width 637 height 63
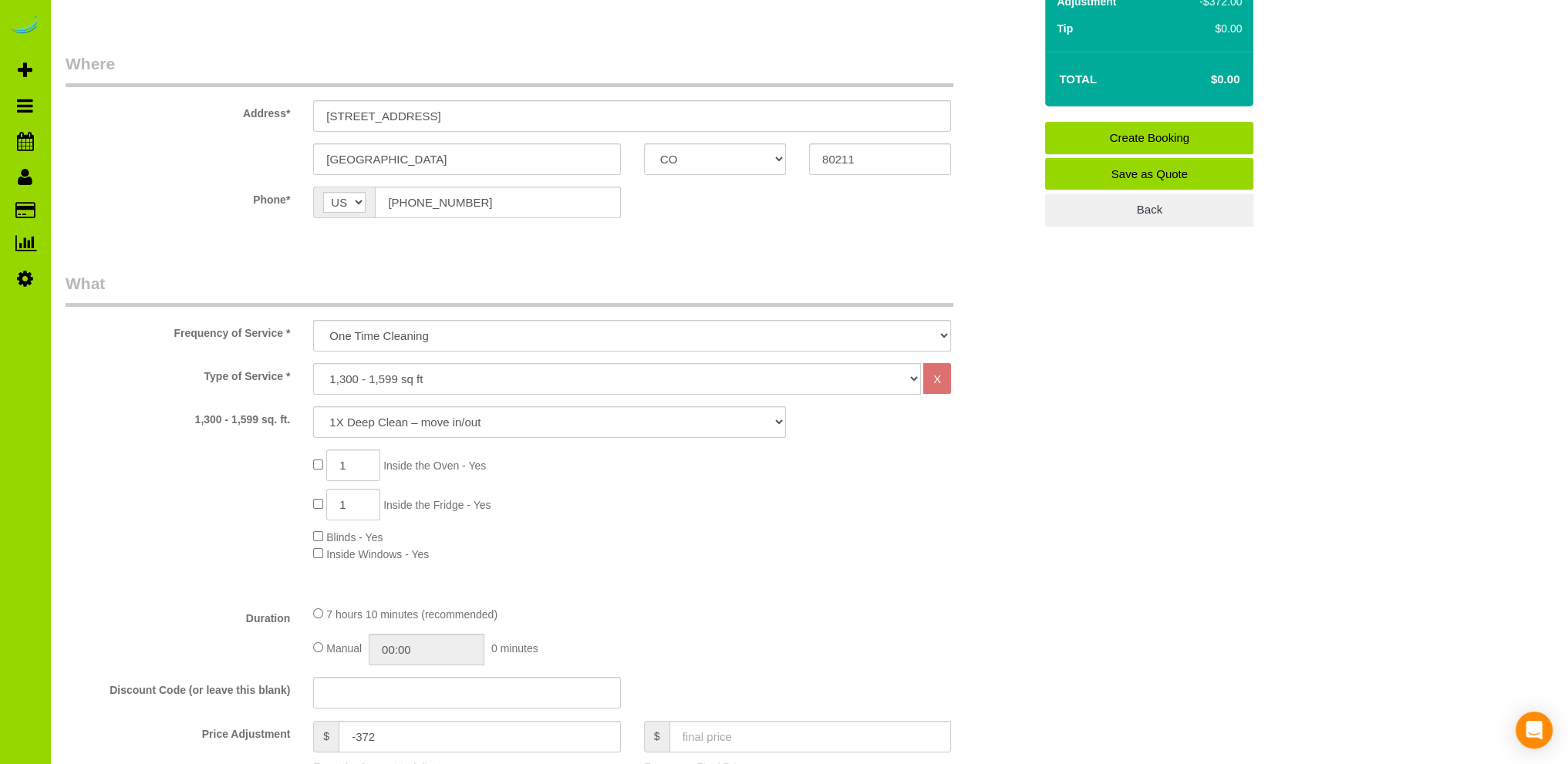
scroll to position [161, 0]
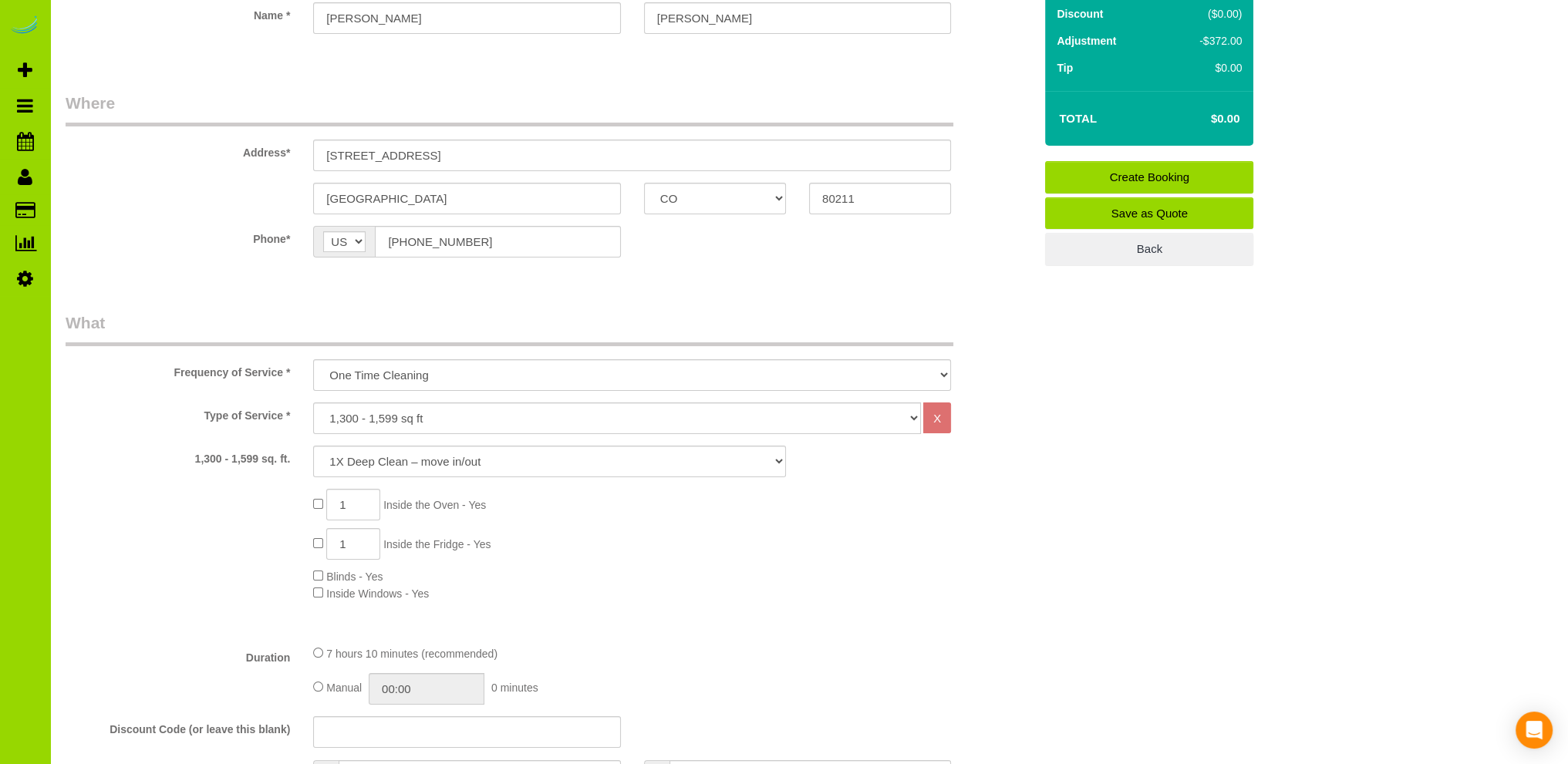
type textarea "- Est 6 hours. - Things to make sure get focus are: * Baseboards everywhere, so…"
click at [1096, 175] on link "Create Booking" at bounding box center [1149, 177] width 208 height 32
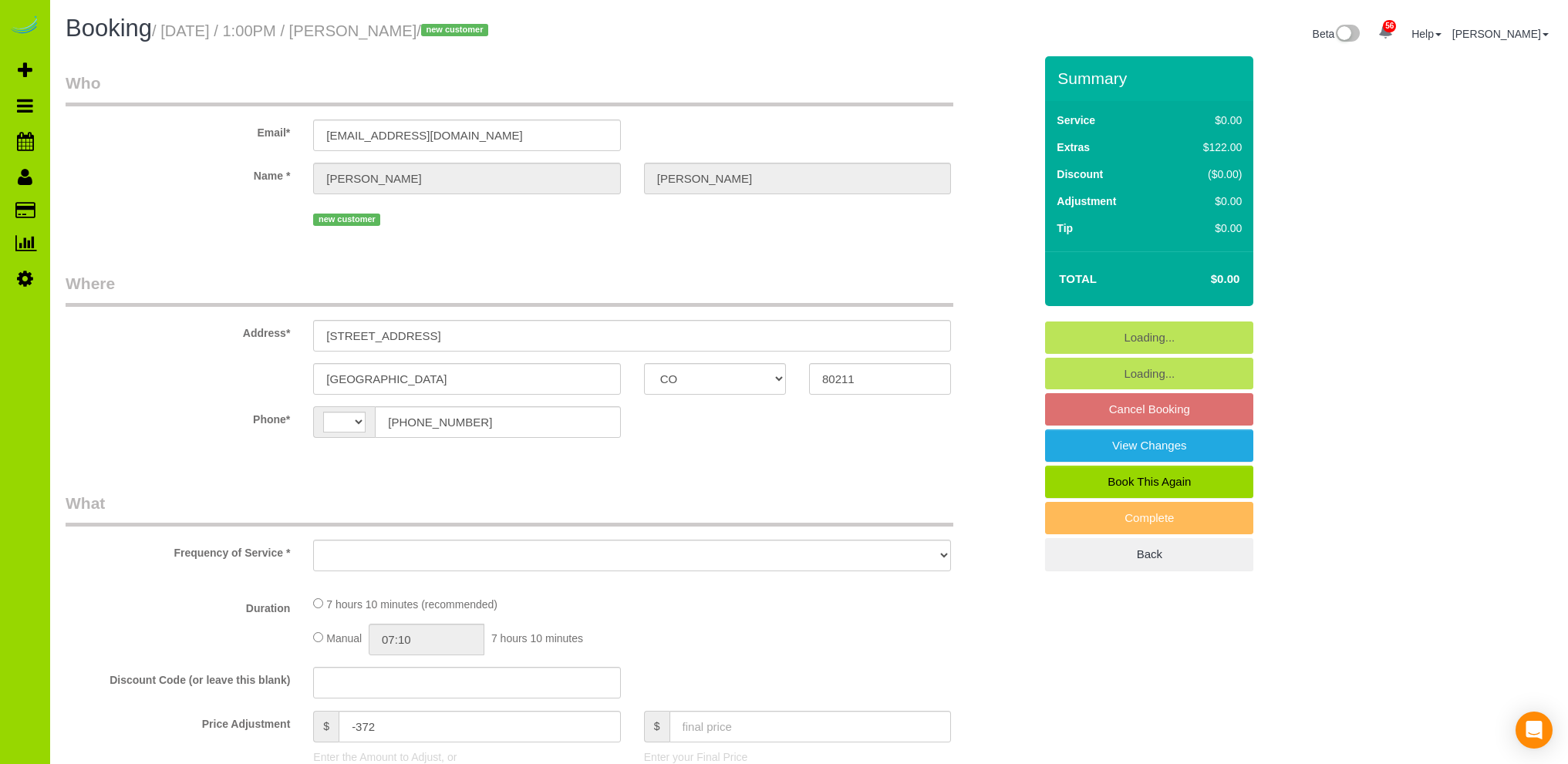
select select "CO"
select select "spot1"
select select "spot6"
select select "string:[GEOGRAPHIC_DATA]"
select select "object:1232"
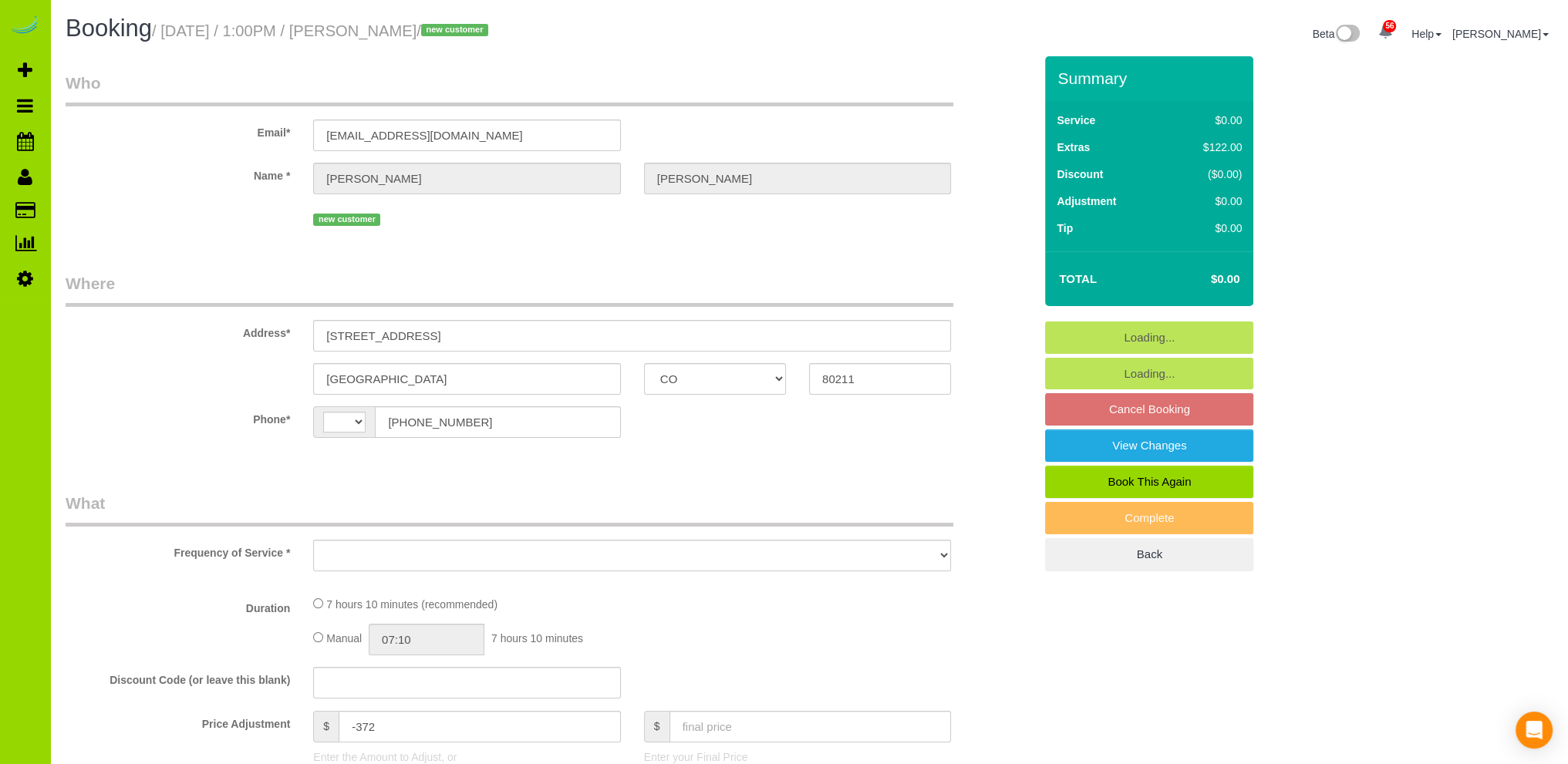
select select "number:3"
select select "number:16"
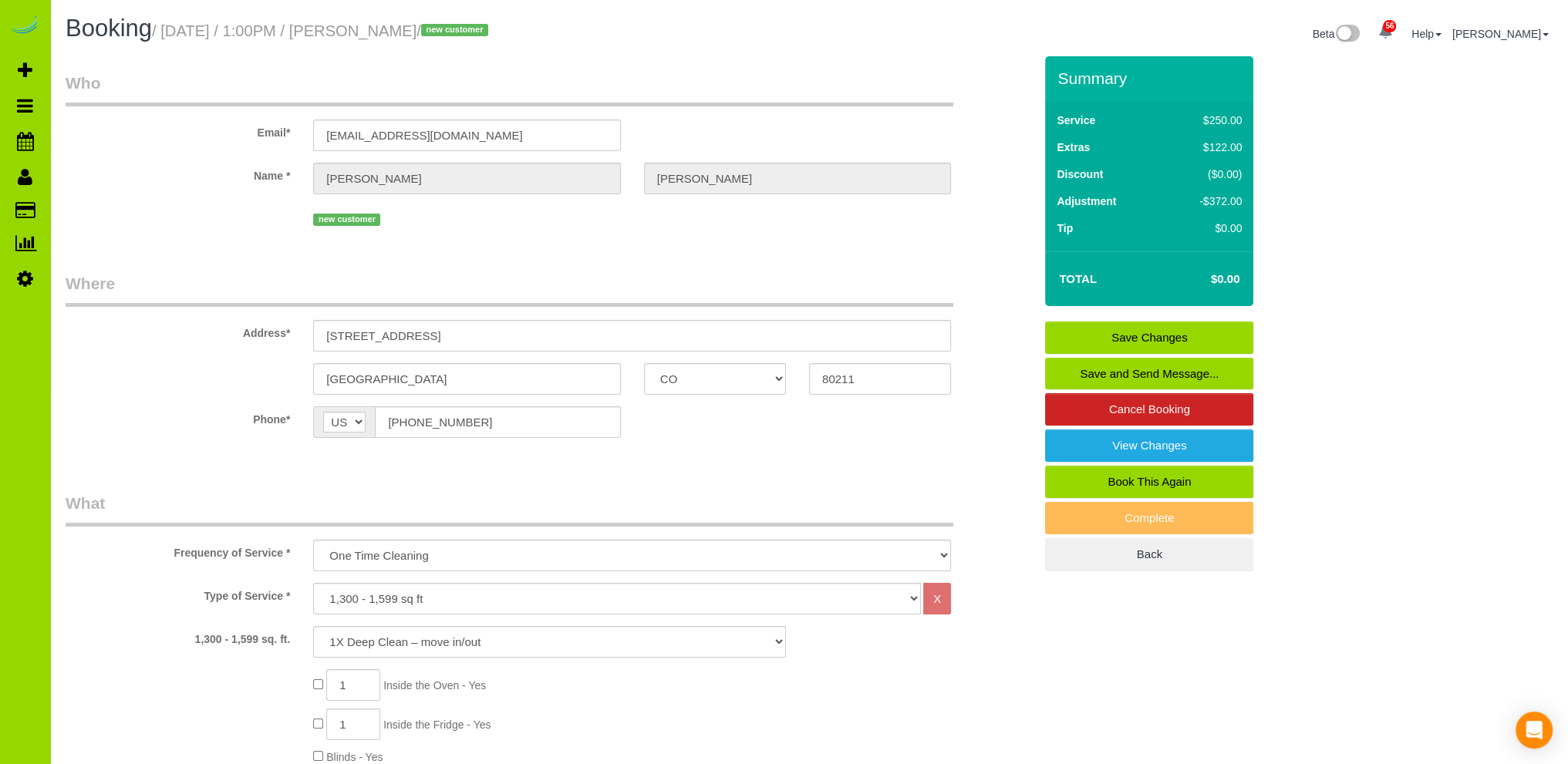
scroll to position [309, 0]
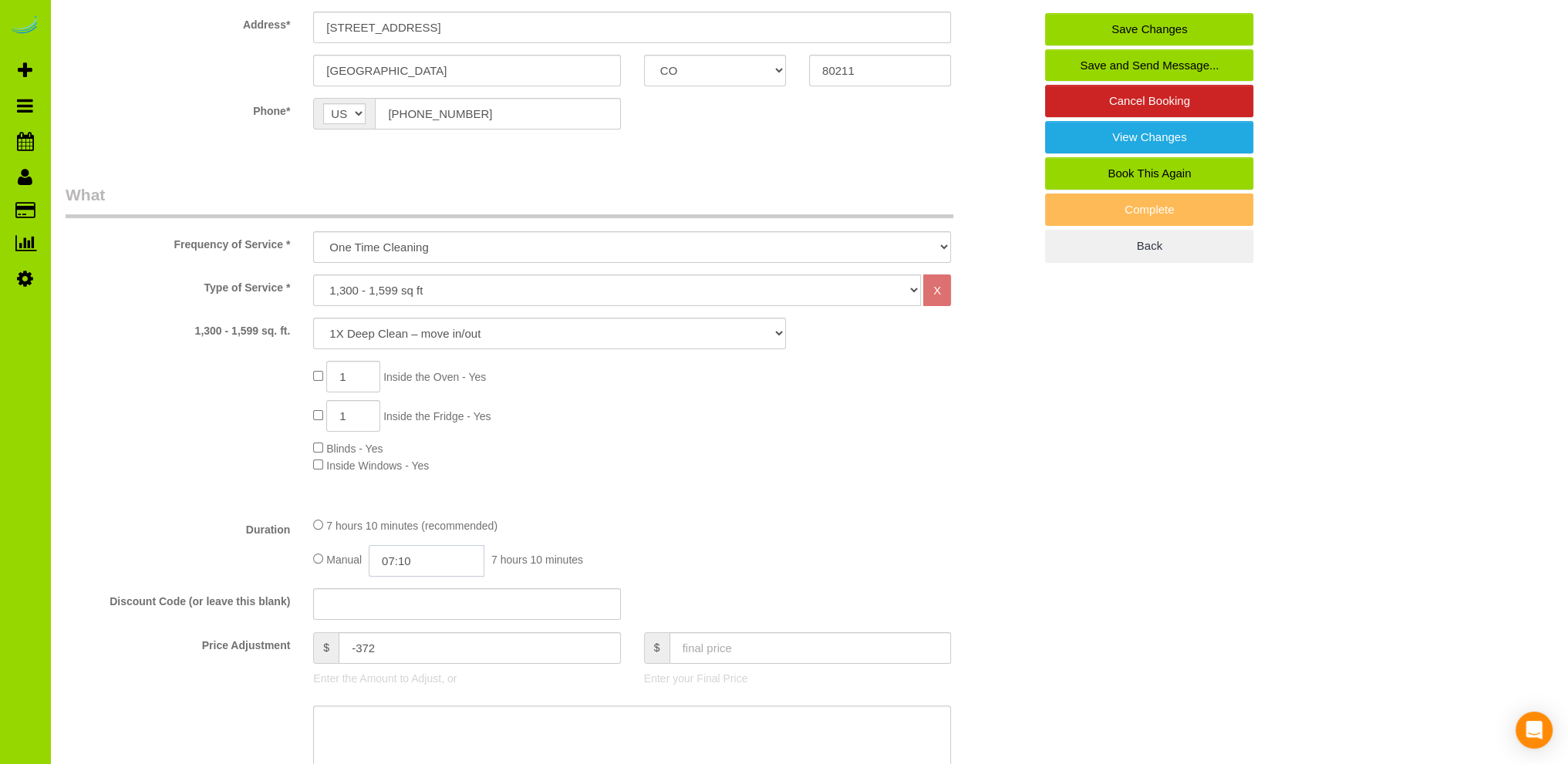
click at [391, 563] on input "07:10" at bounding box center [426, 560] width 115 height 32
type input "03:00"
click at [398, 611] on li "03:00" at bounding box center [409, 610] width 69 height 20
select select "spot11"
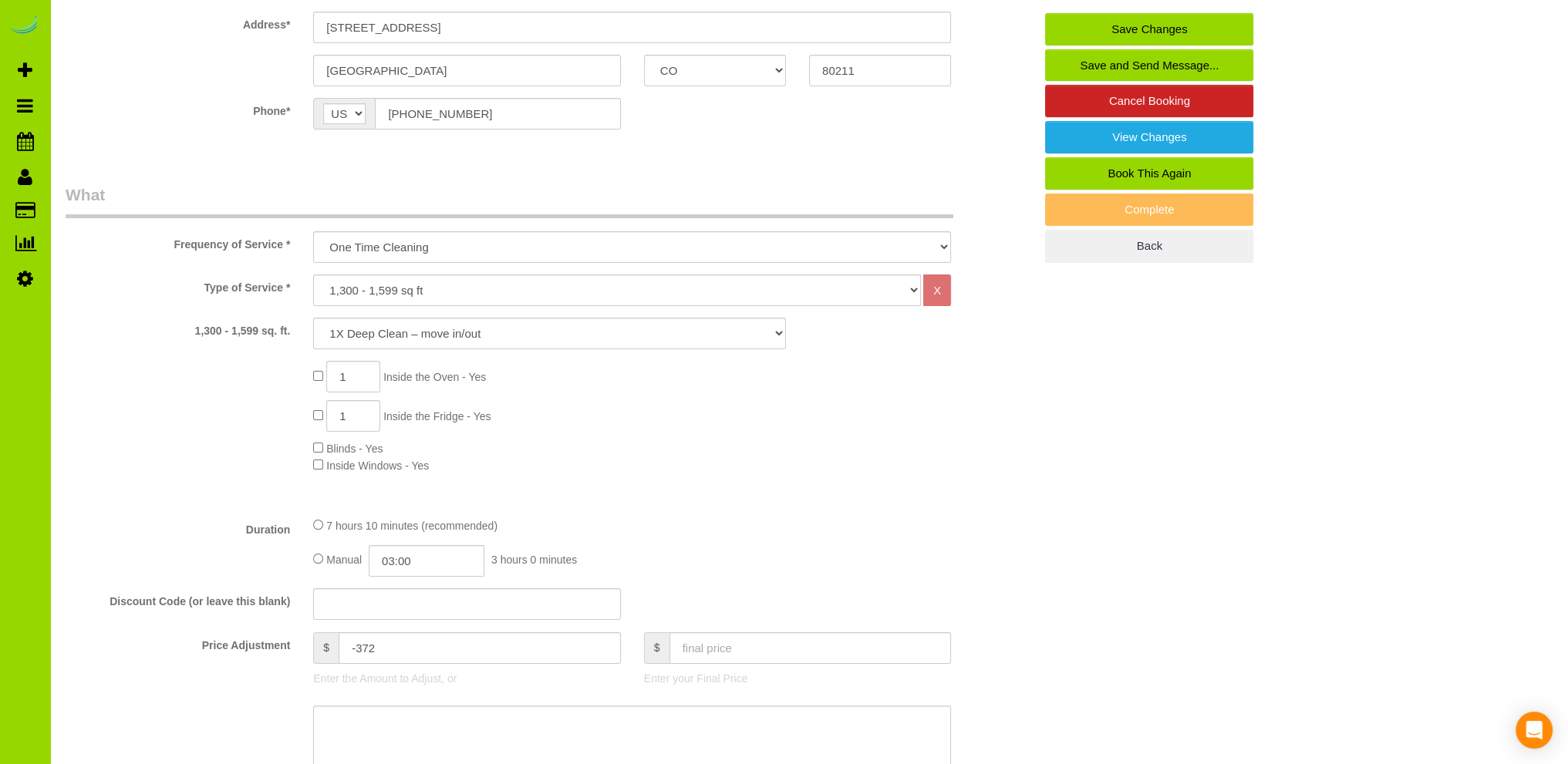
click at [706, 506] on fieldset "What Frequency of Service * One Time Cleaning Weekly Cleaning Biweekly Cleaning…" at bounding box center [550, 541] width 968 height 714
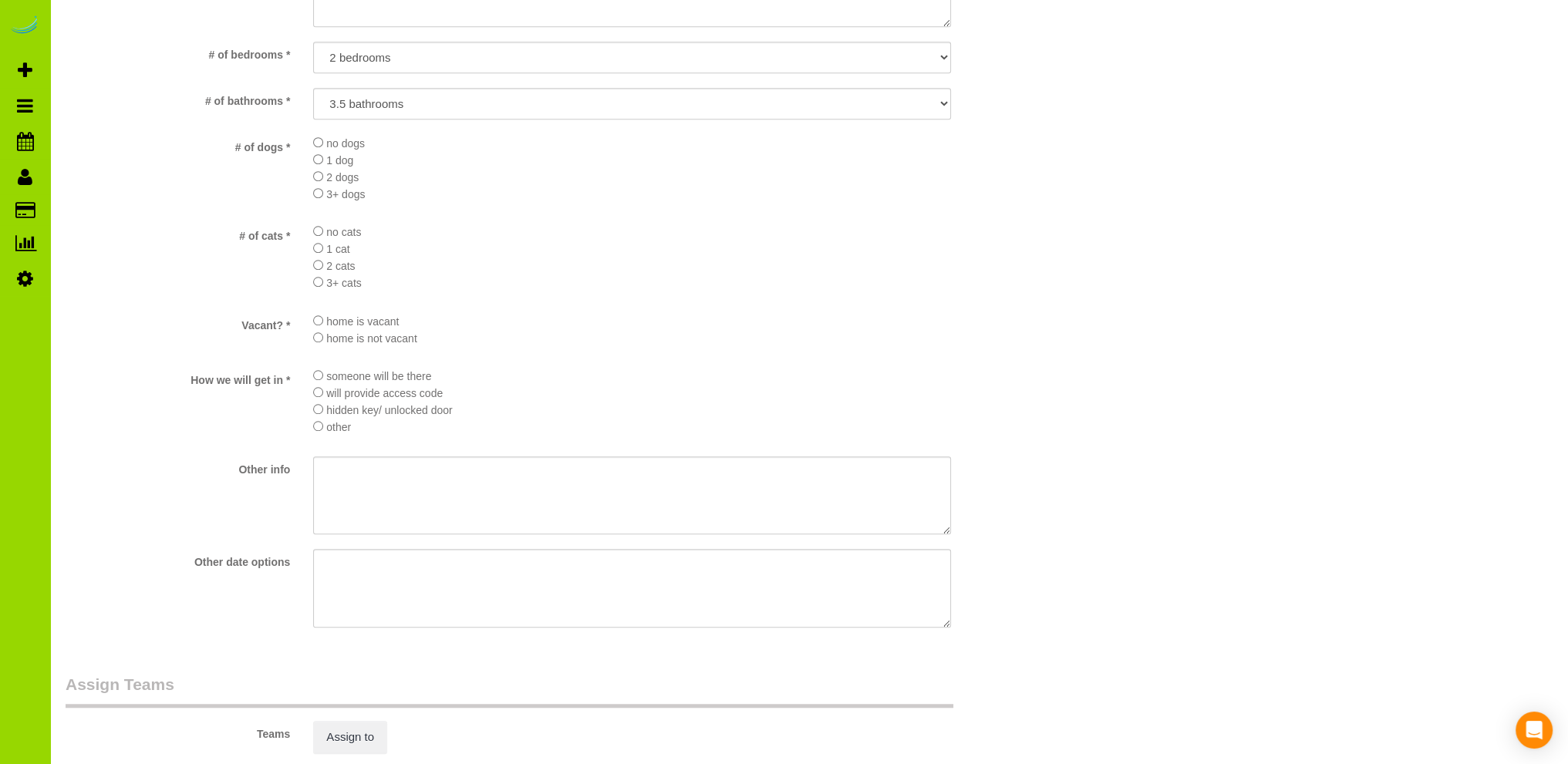
scroll to position [1850, 0]
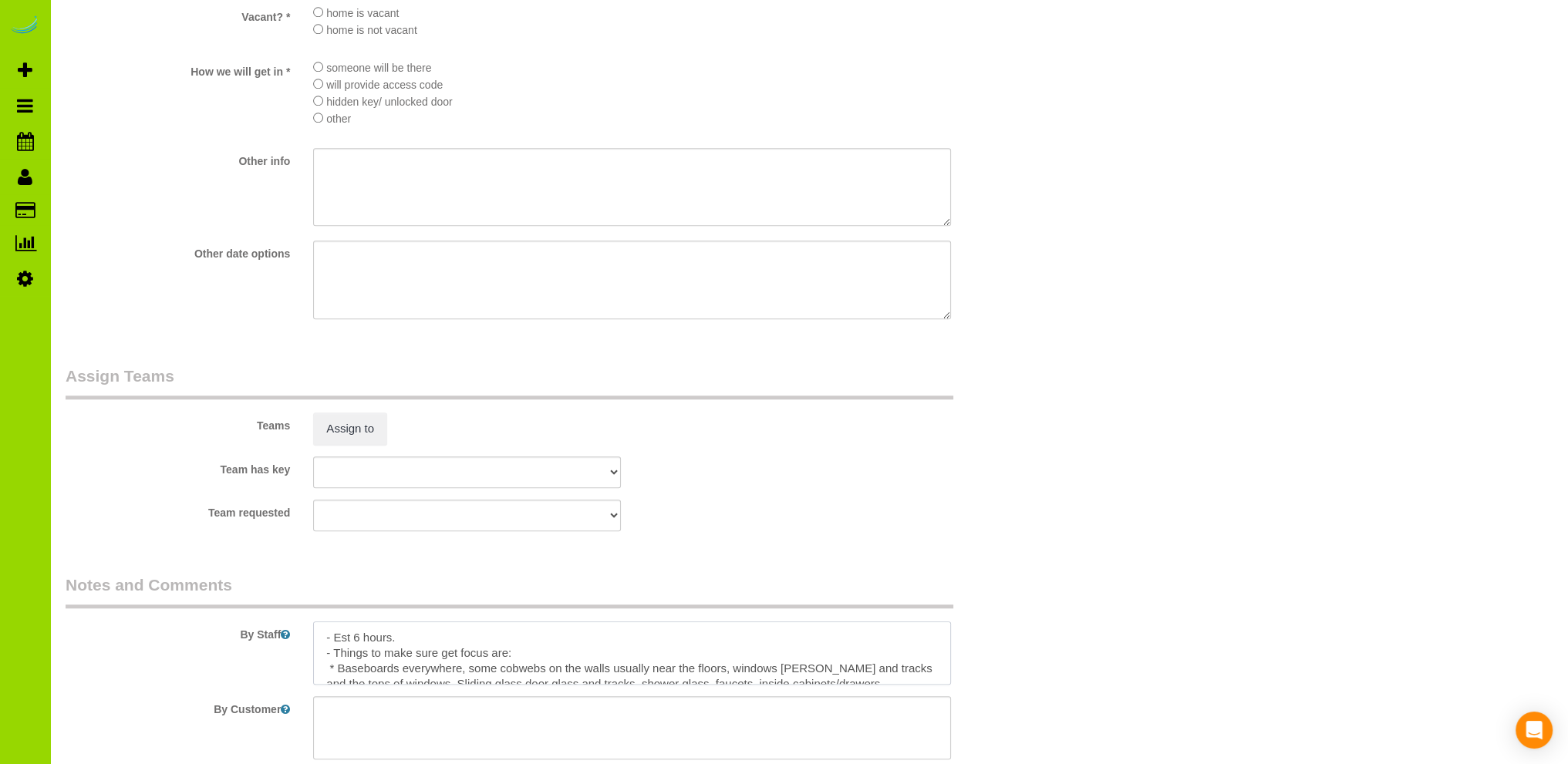
click at [420, 640] on textarea at bounding box center [632, 653] width 637 height 63
click at [399, 659] on textarea at bounding box center [632, 653] width 637 height 63
click at [715, 650] on textarea at bounding box center [632, 653] width 637 height 63
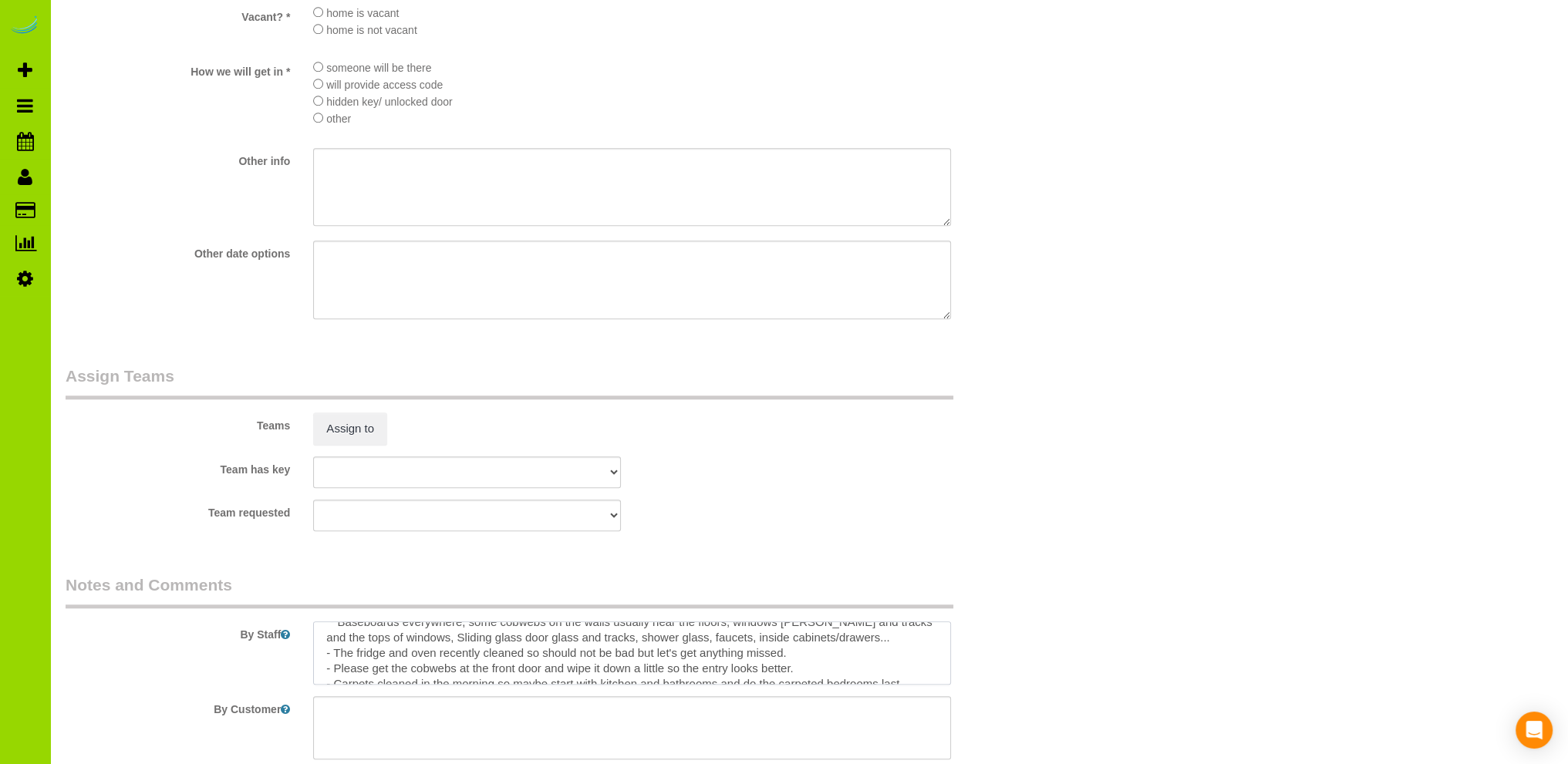
scroll to position [92, 0]
click at [905, 660] on textarea at bounding box center [632, 653] width 637 height 63
click at [418, 675] on textarea at bounding box center [632, 653] width 637 height 63
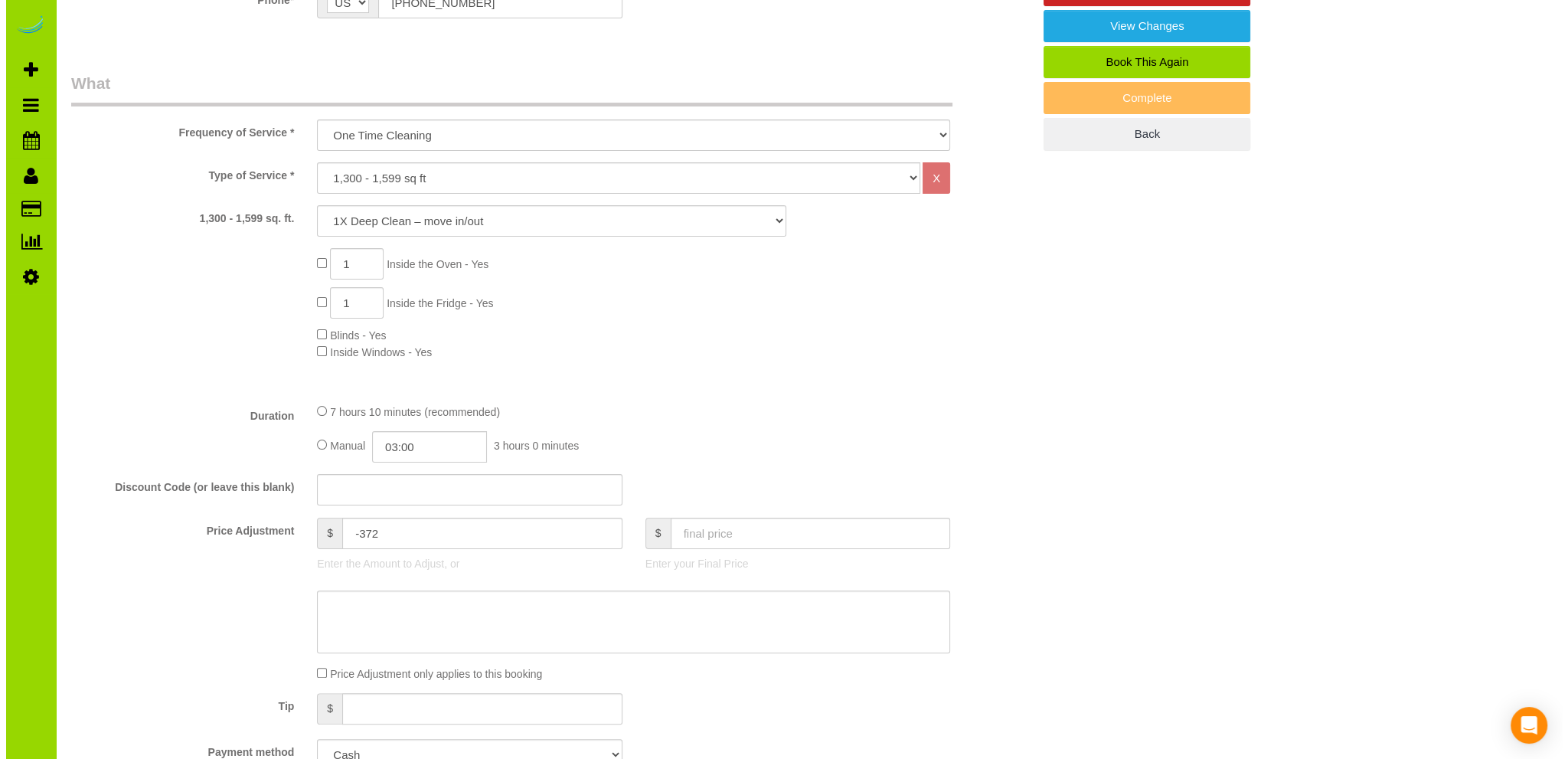
scroll to position [0, 0]
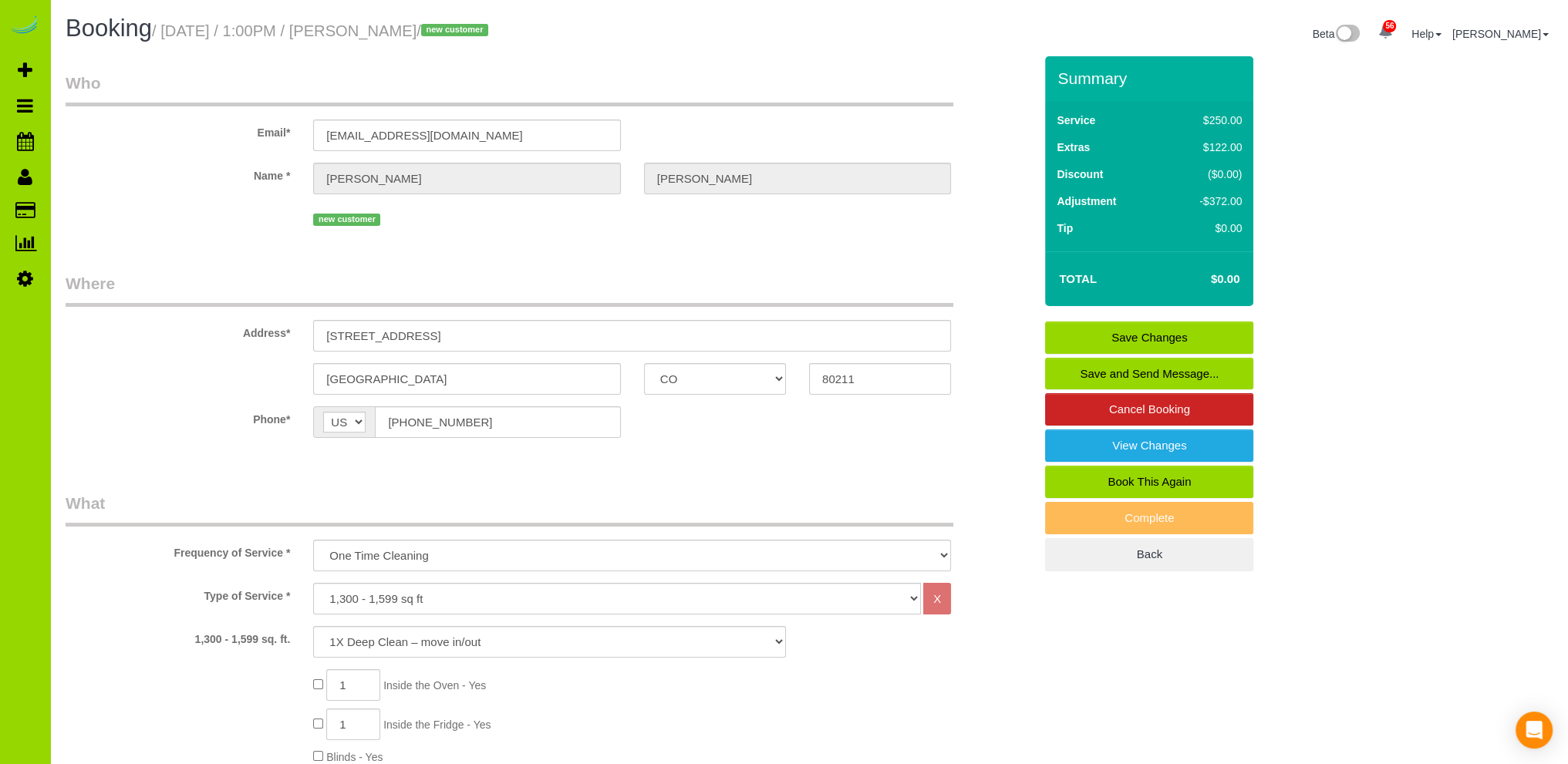
type textarea "- Est 6 hours. - This is a No-Charge invoice so $150 team payout on bonus line.…"
click at [1109, 334] on link "Save Changes" at bounding box center [1149, 338] width 208 height 32
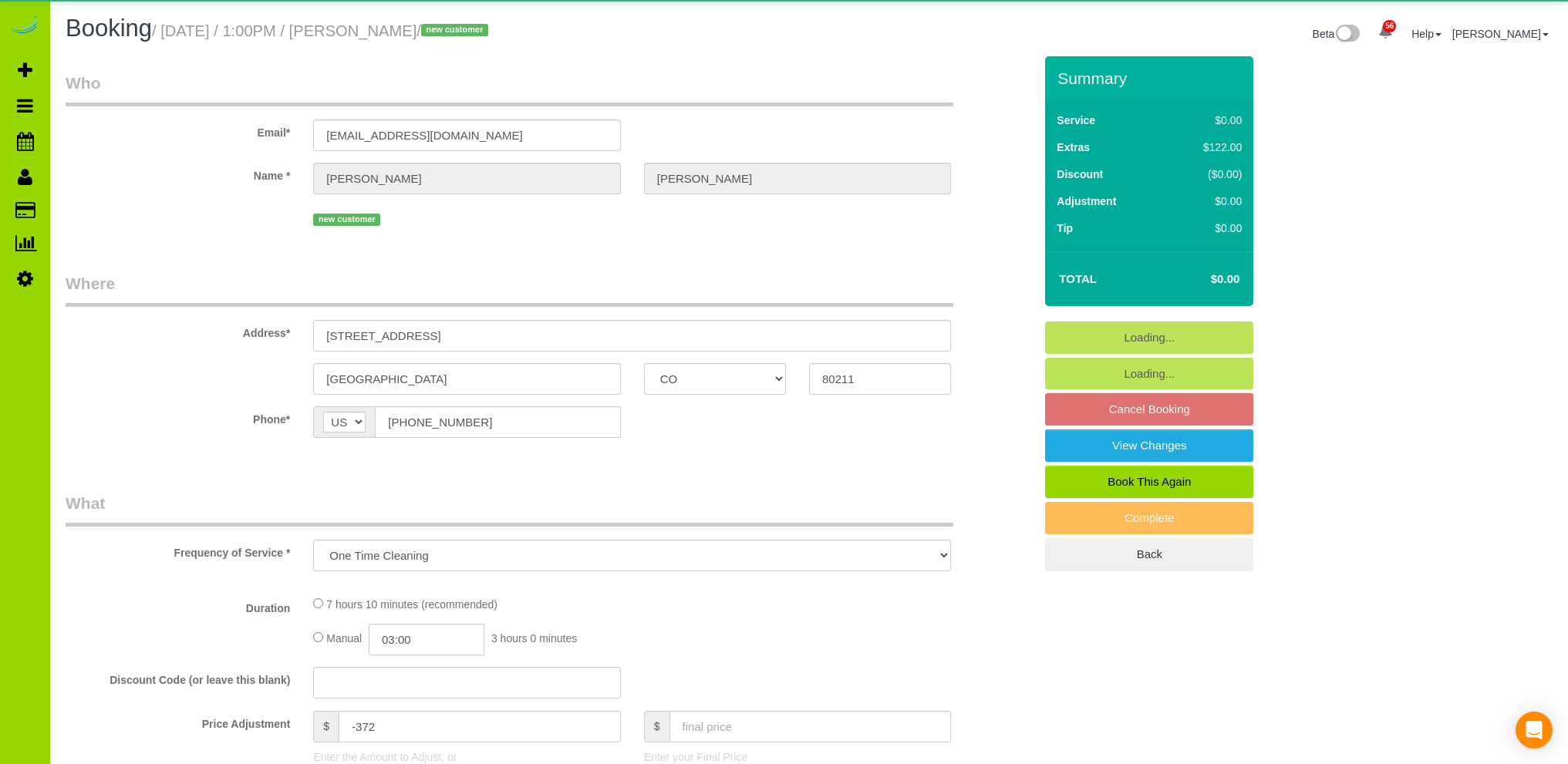
select select "CO"
select select "number:3"
select select "number:16"
select select "object:1132"
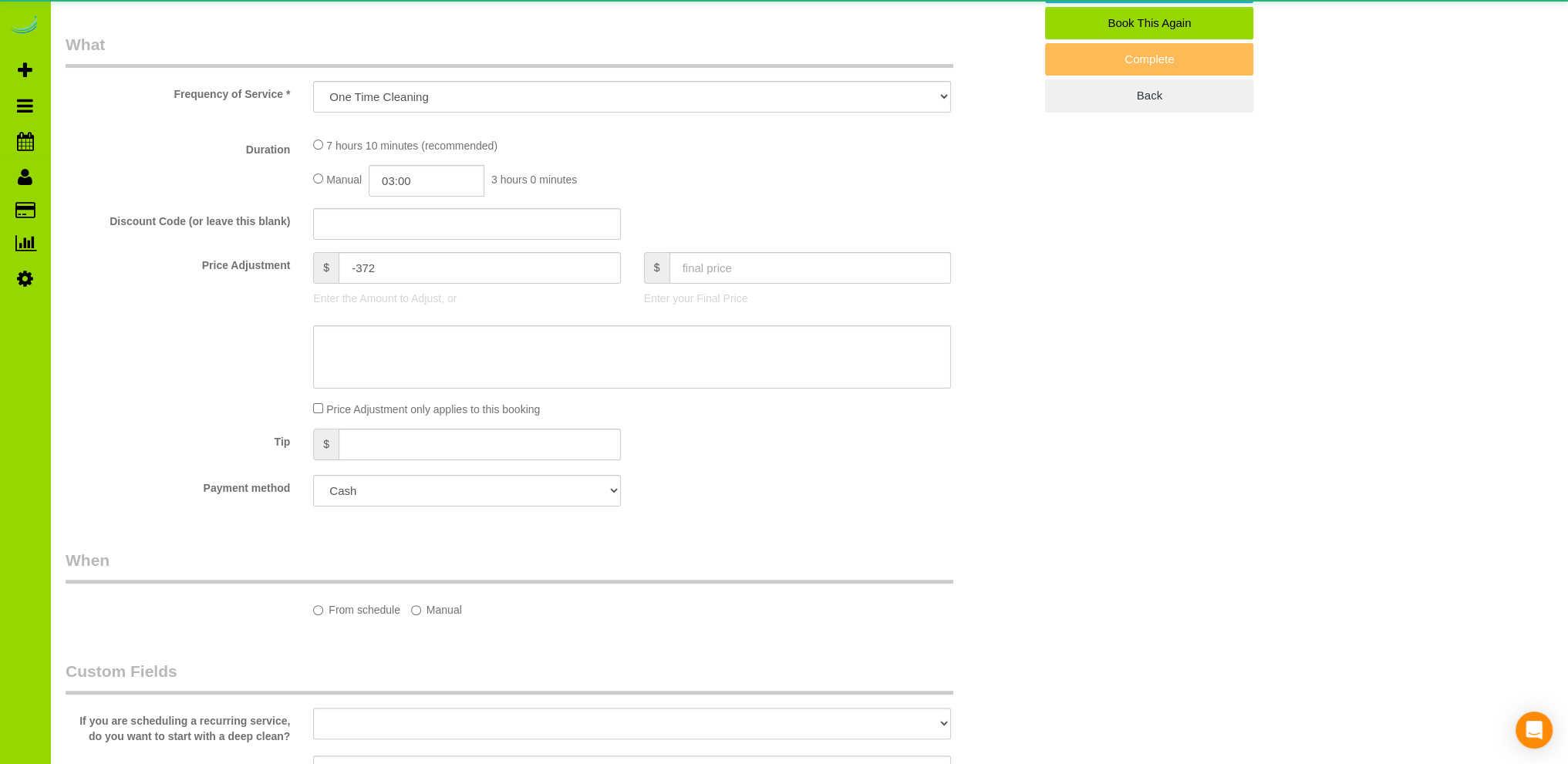
select select "spot1"
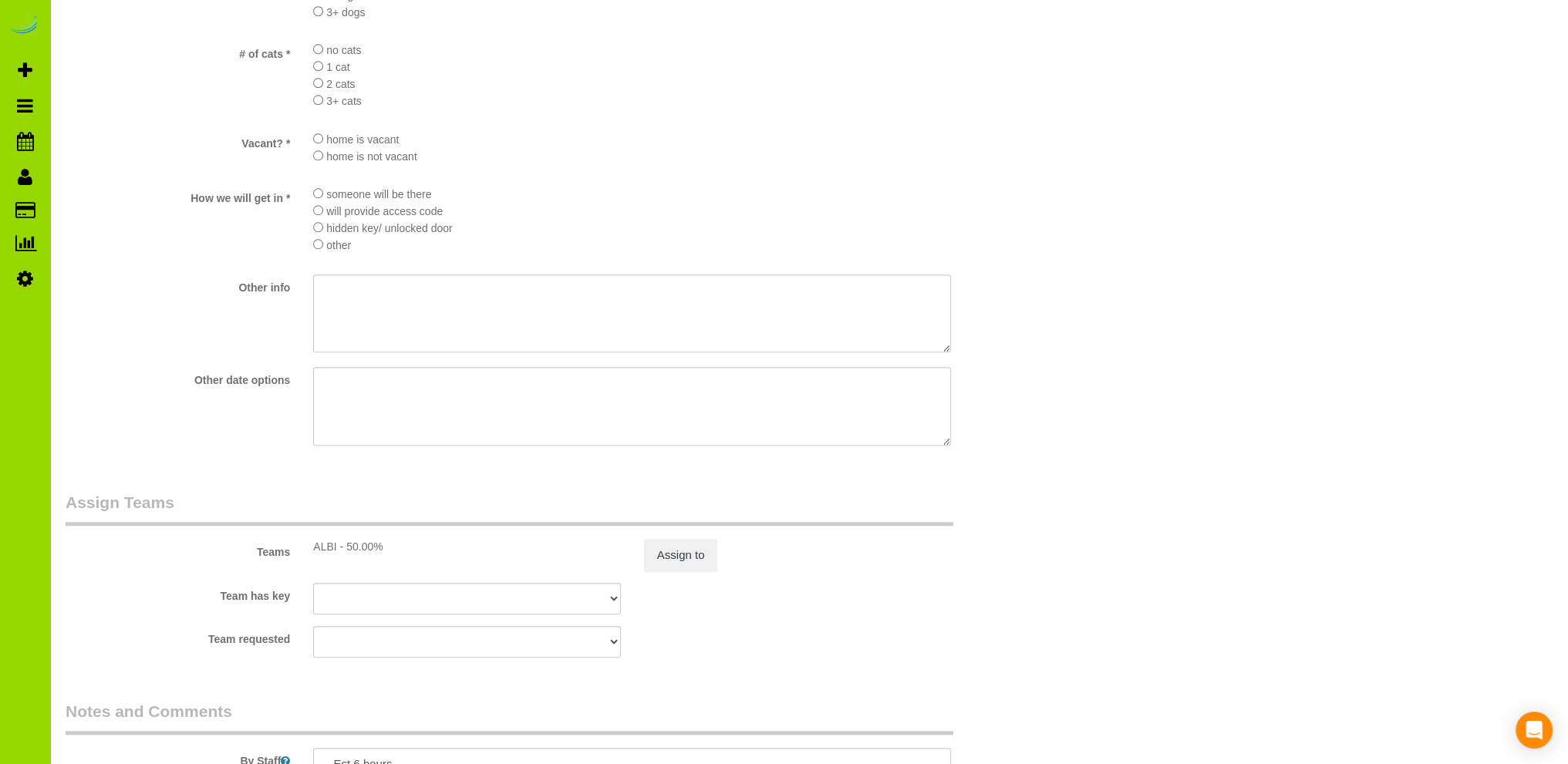
scroll to position [1850, 0]
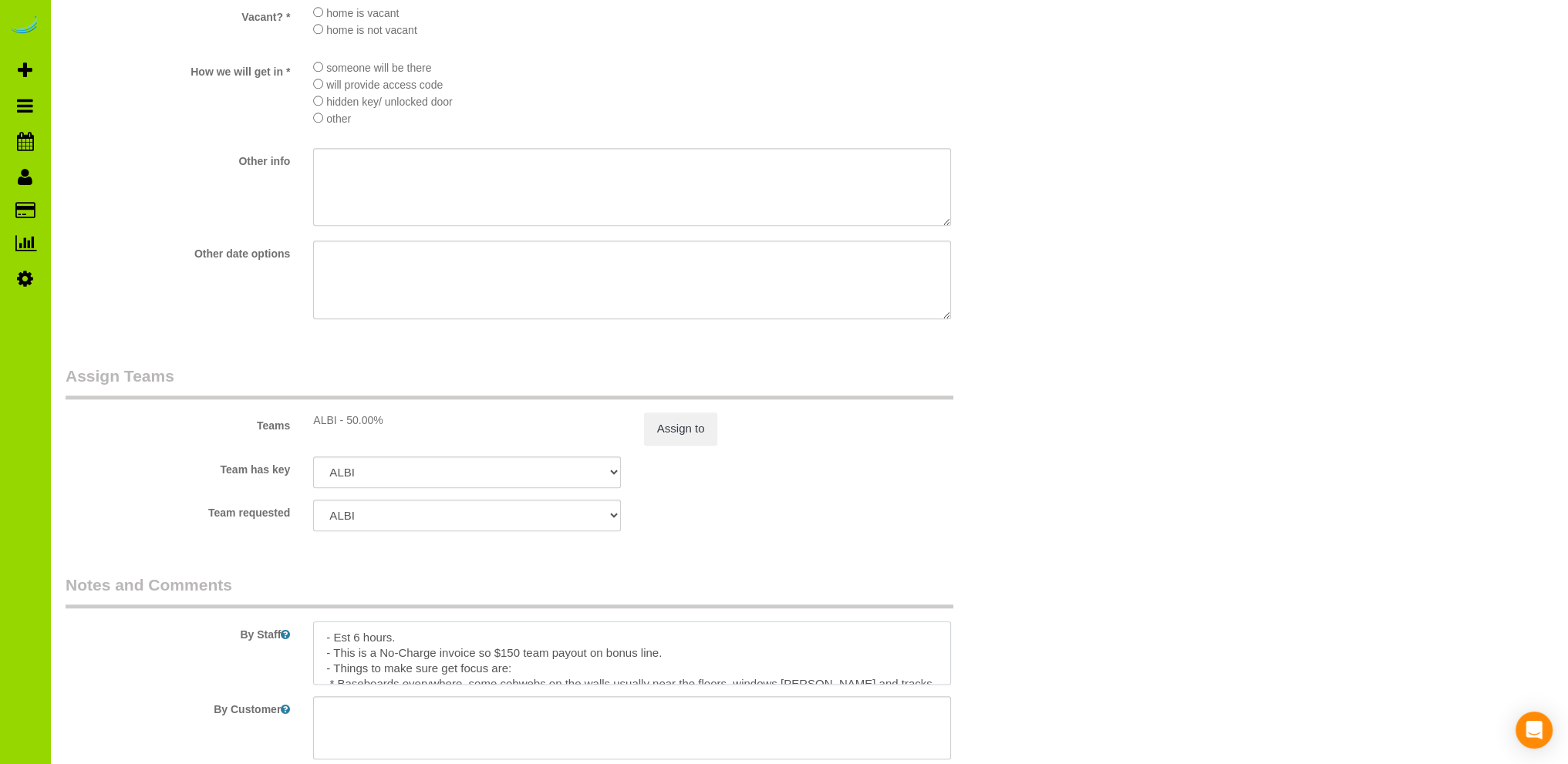
click at [512, 657] on textarea at bounding box center [632, 653] width 637 height 63
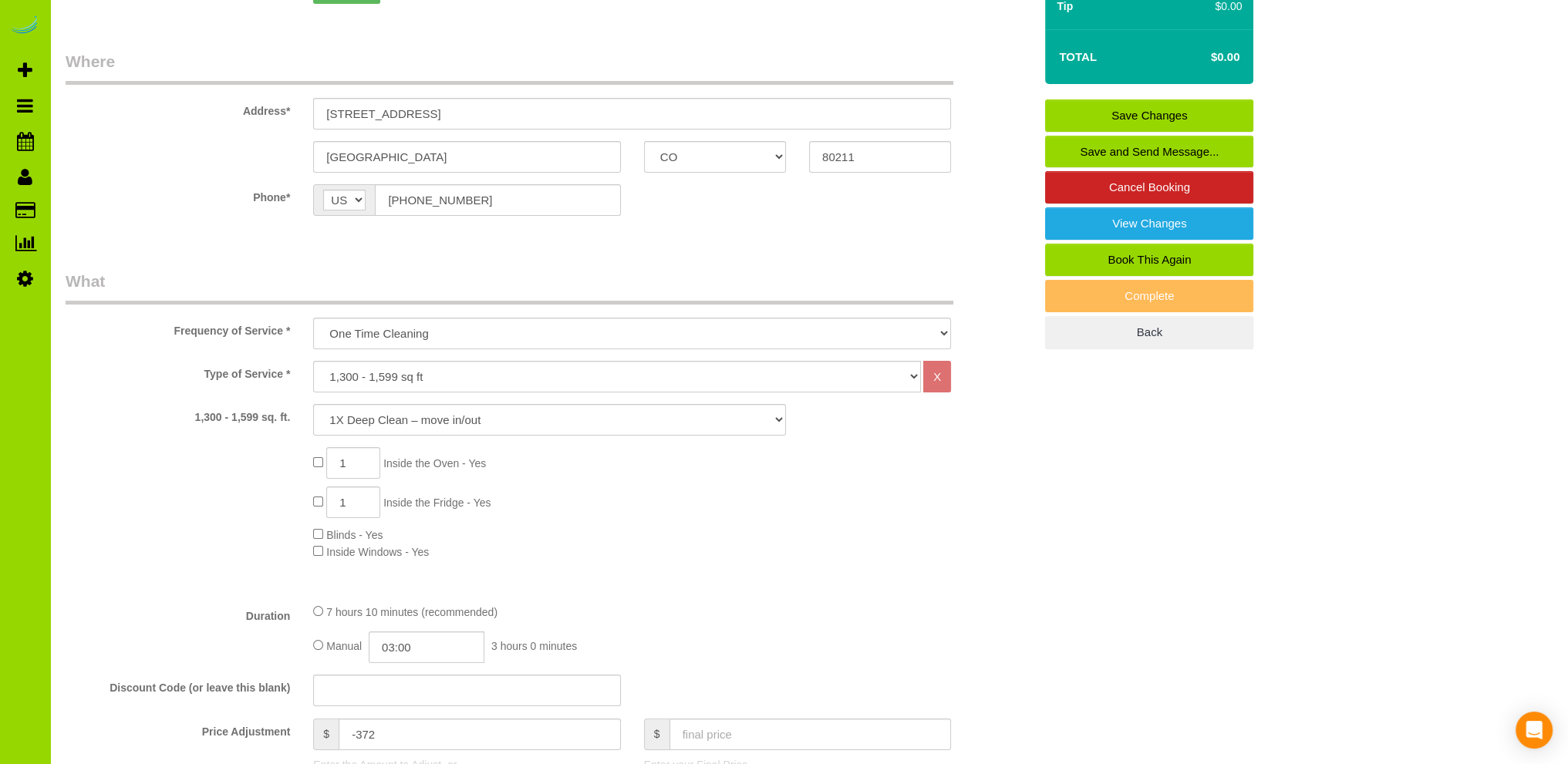
scroll to position [0, 0]
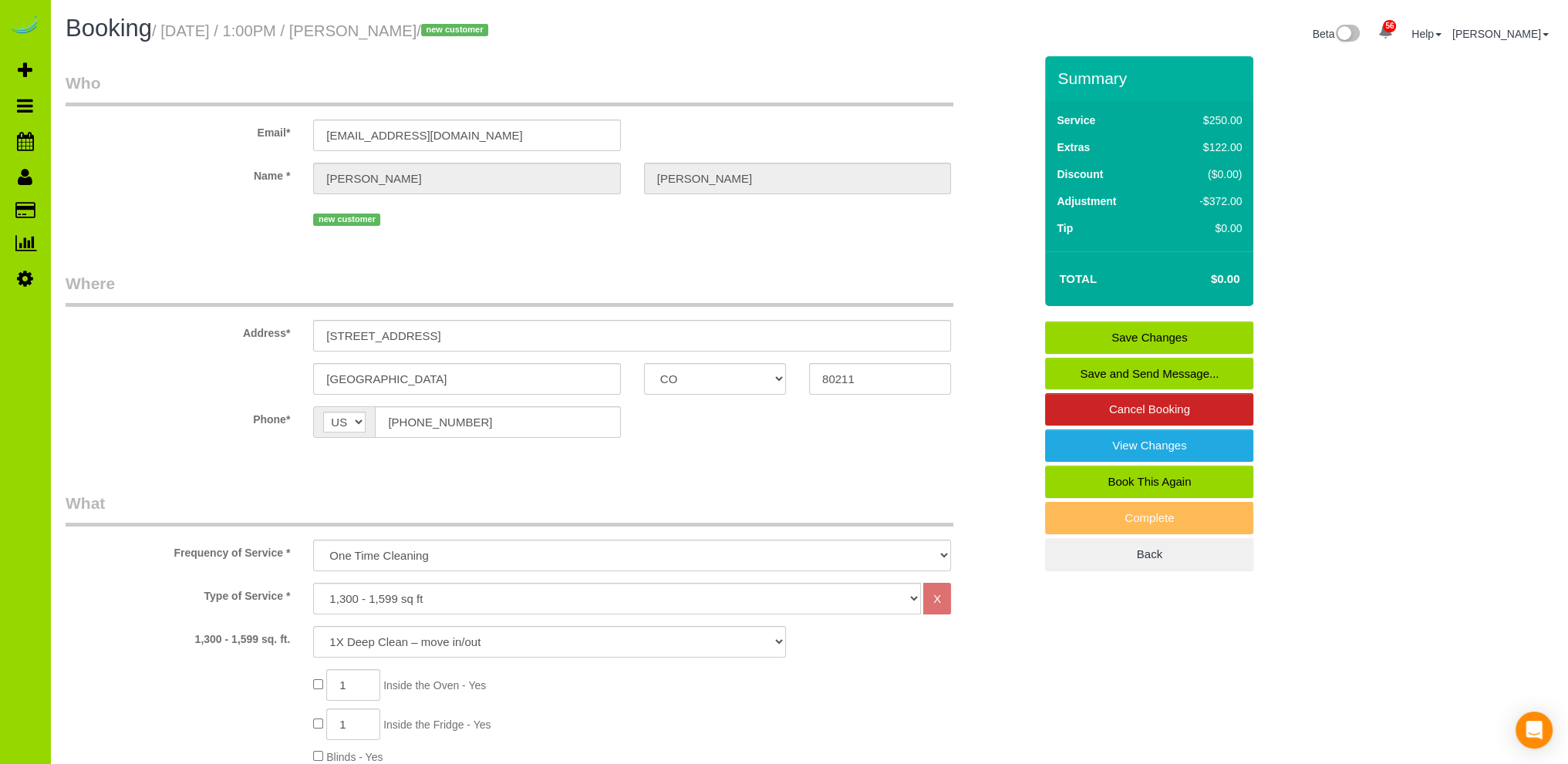
type textarea "- Est 6 hours. - This is a No-Charge invoice so $170 team payout on bonus line.…"
click at [1152, 332] on link "Save Changes" at bounding box center [1149, 338] width 208 height 32
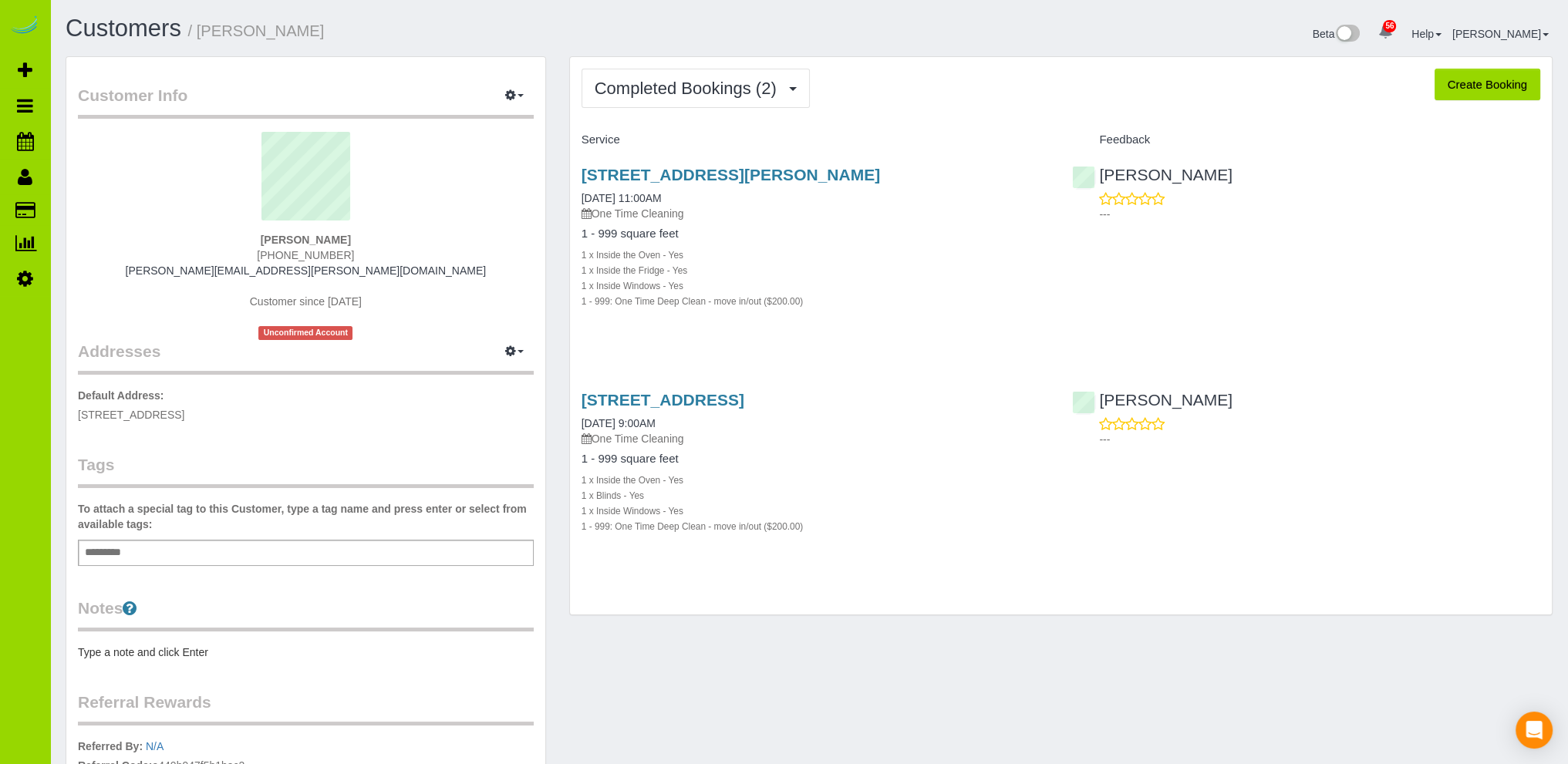
click at [1473, 80] on button "Create Booking" at bounding box center [1487, 85] width 106 height 32
select select "CO"
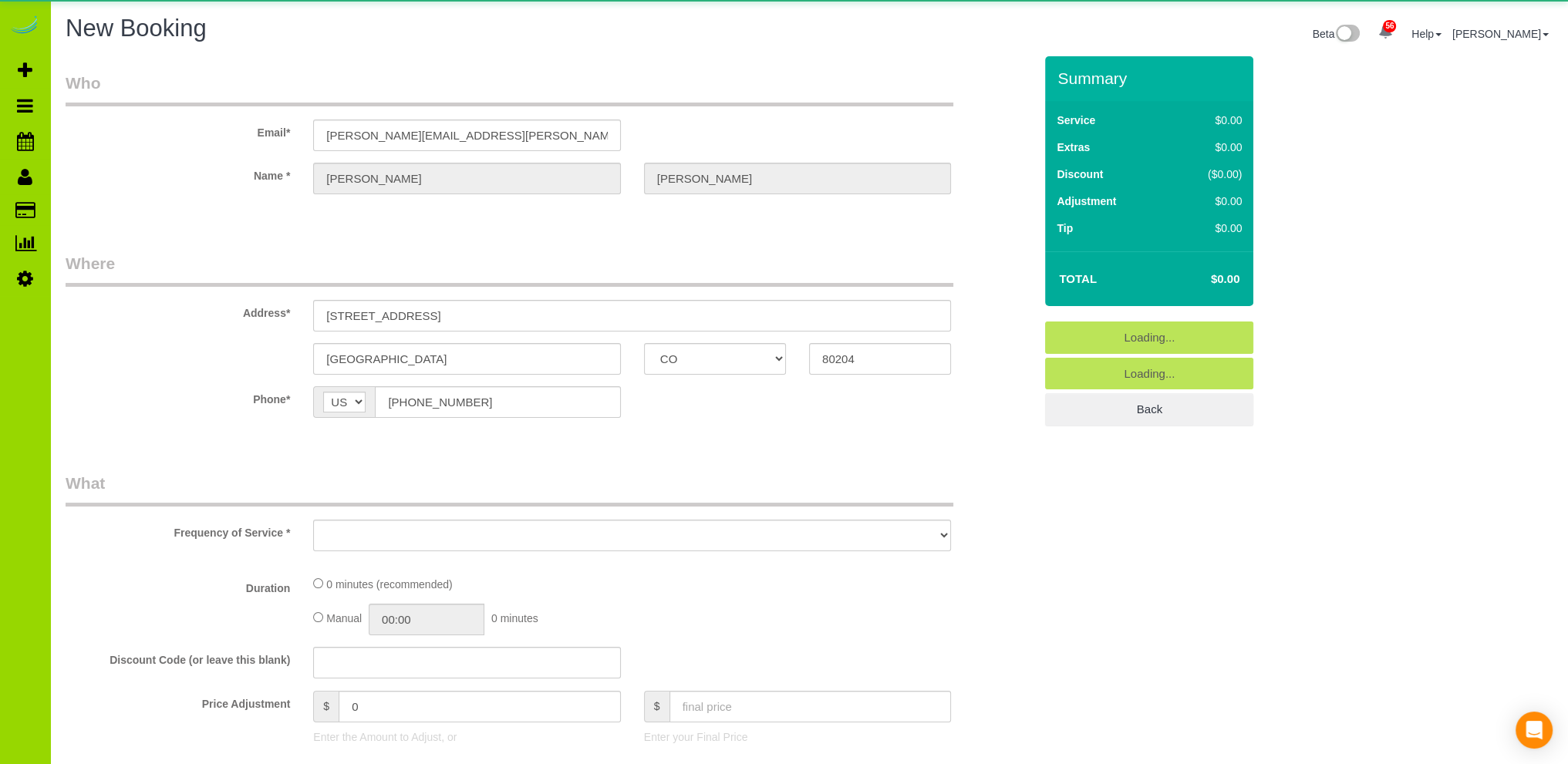
select select "object:8670"
select select "string:fspay-34b6f2aa-ba9c-4c46-bf94-2b46f6e4dbe4"
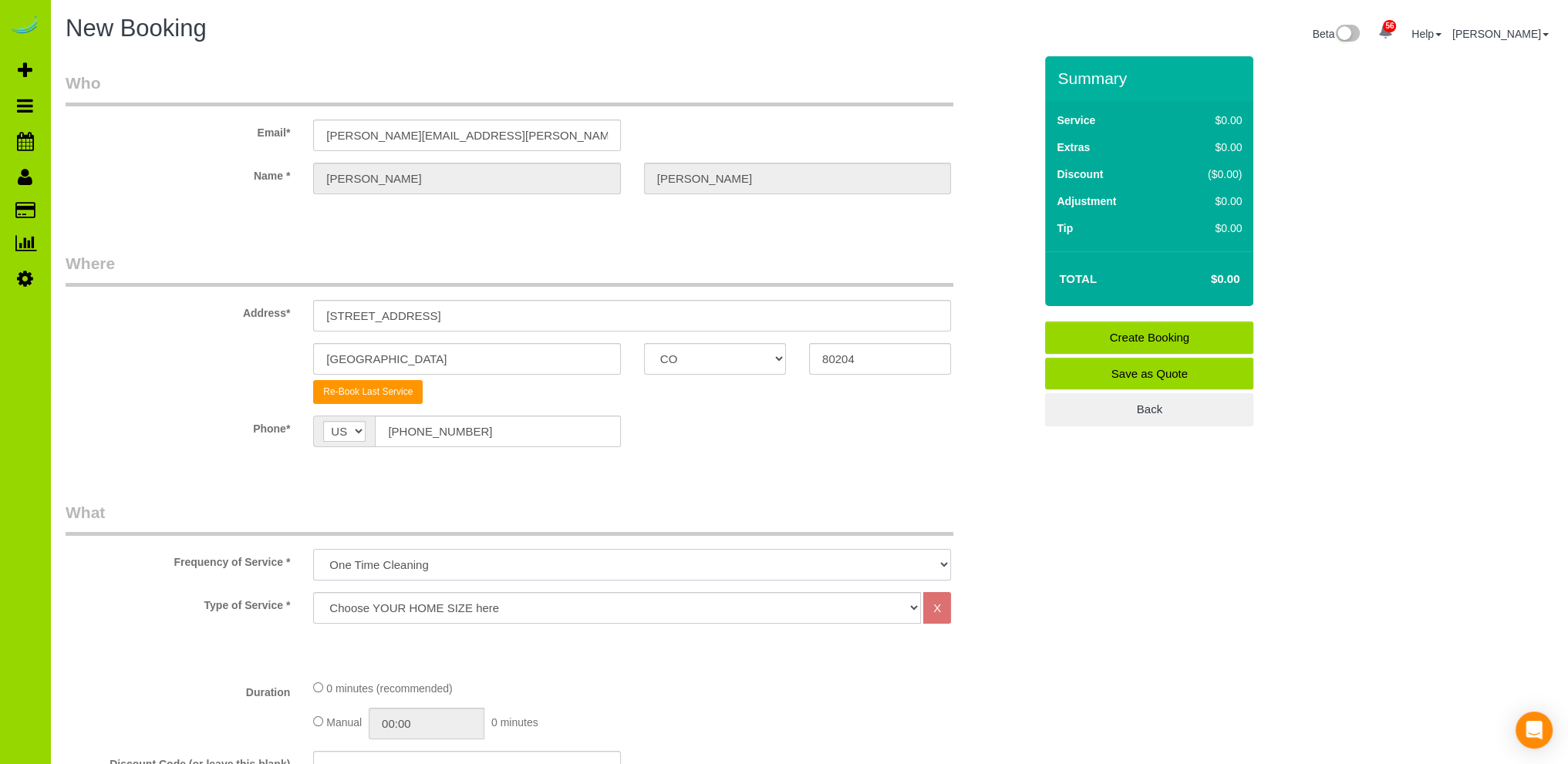
click at [364, 564] on select "One Time Cleaning Weekly Cleaning Biweekly Cleaning Monthly Cleaning" at bounding box center [632, 564] width 637 height 32
click at [364, 563] on select "One Time Cleaning Weekly Cleaning Biweekly Cleaning Monthly Cleaning" at bounding box center [632, 564] width 637 height 32
click at [364, 607] on select "Choose YOUR HOME SIZE here Hourly Cleaning 1 - 999 square feet 1,000 - 1,299 sq…" at bounding box center [617, 607] width 607 height 32
select select "34"
click at [313, 592] on select "Choose YOUR HOME SIZE here Hourly Cleaning 1 - 999 square feet 1,000 - 1,299 sq…" at bounding box center [617, 607] width 607 height 32
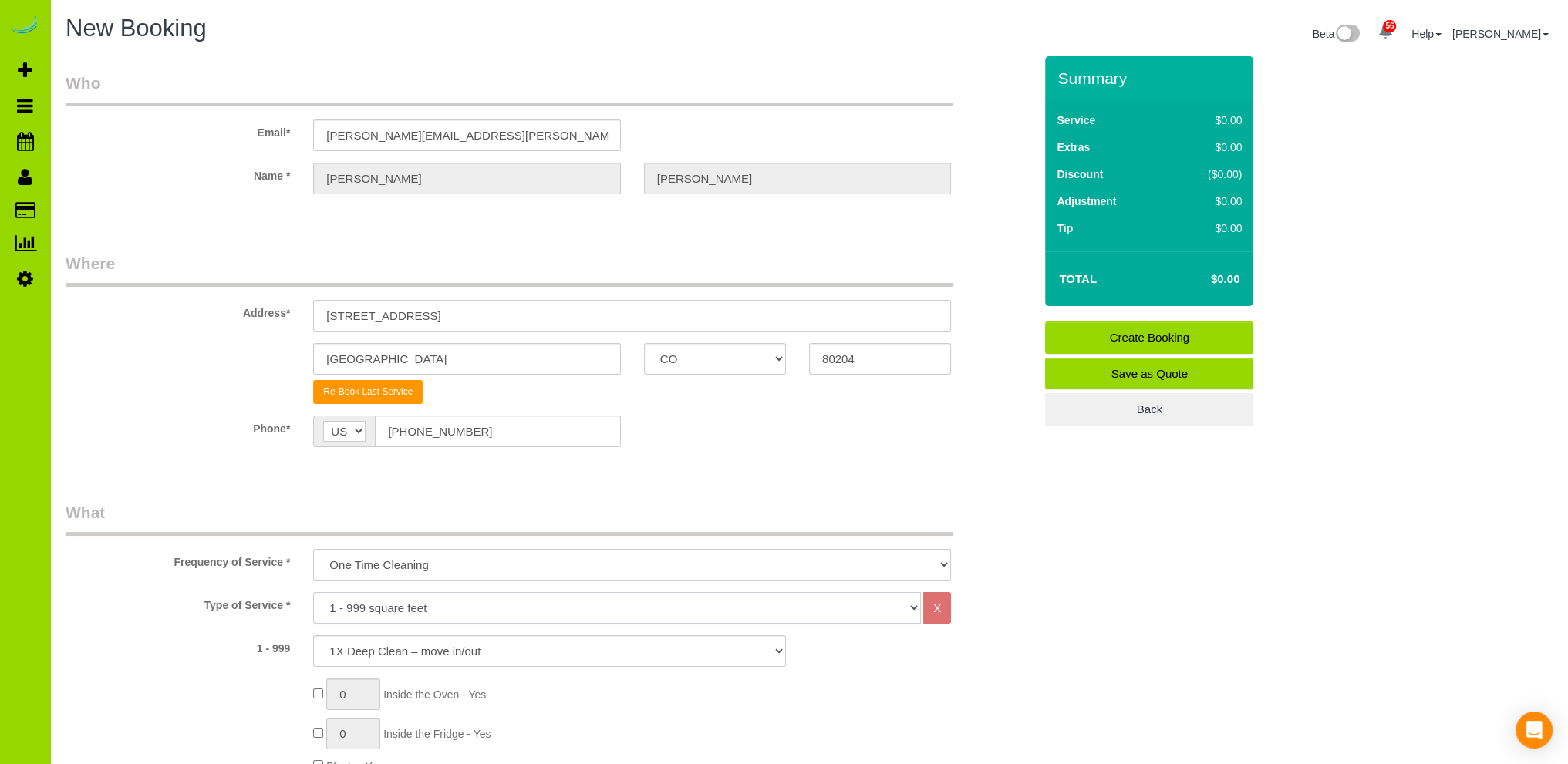
scroll to position [154, 0]
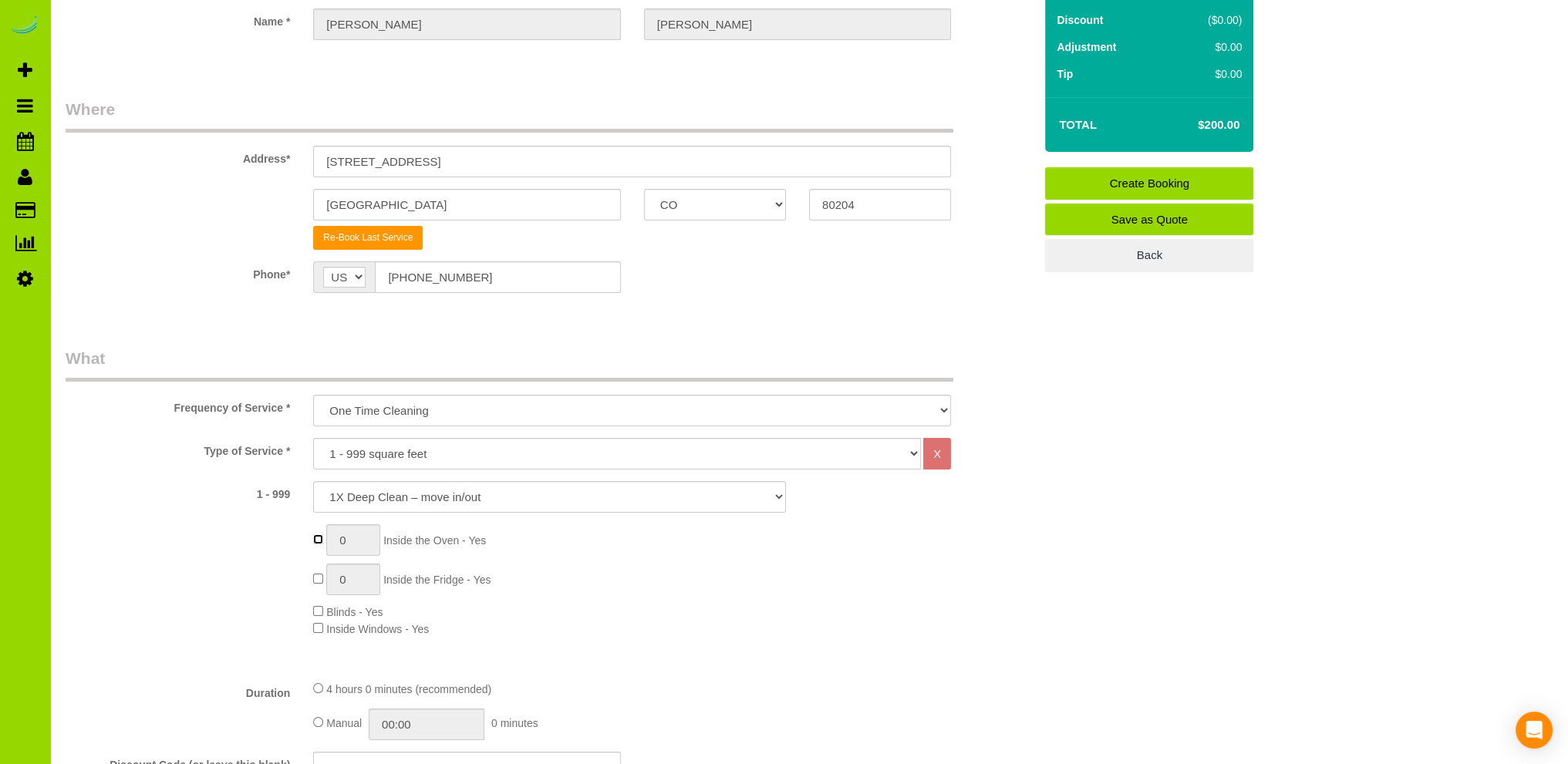
type input "1"
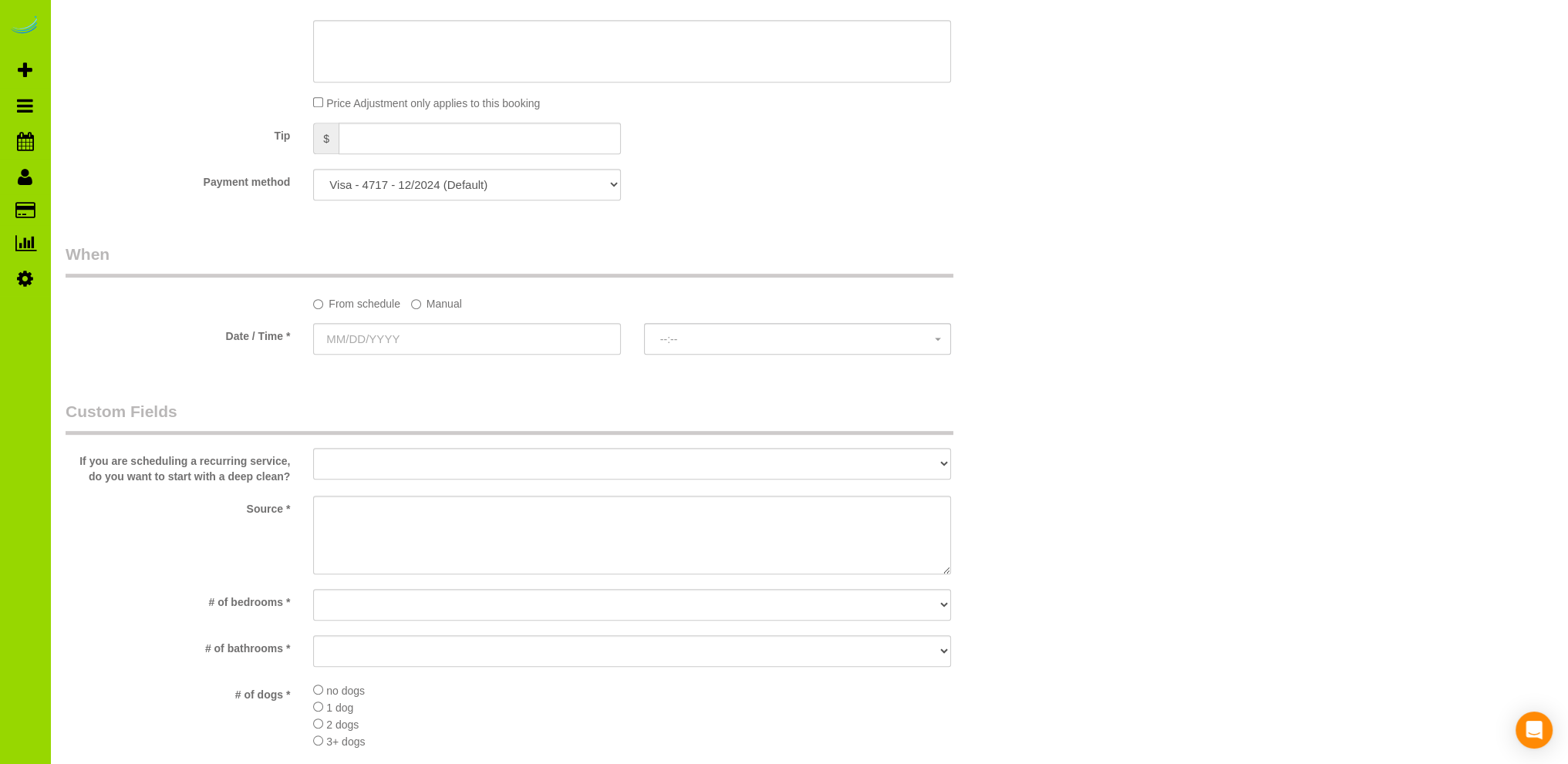
scroll to position [1079, 0]
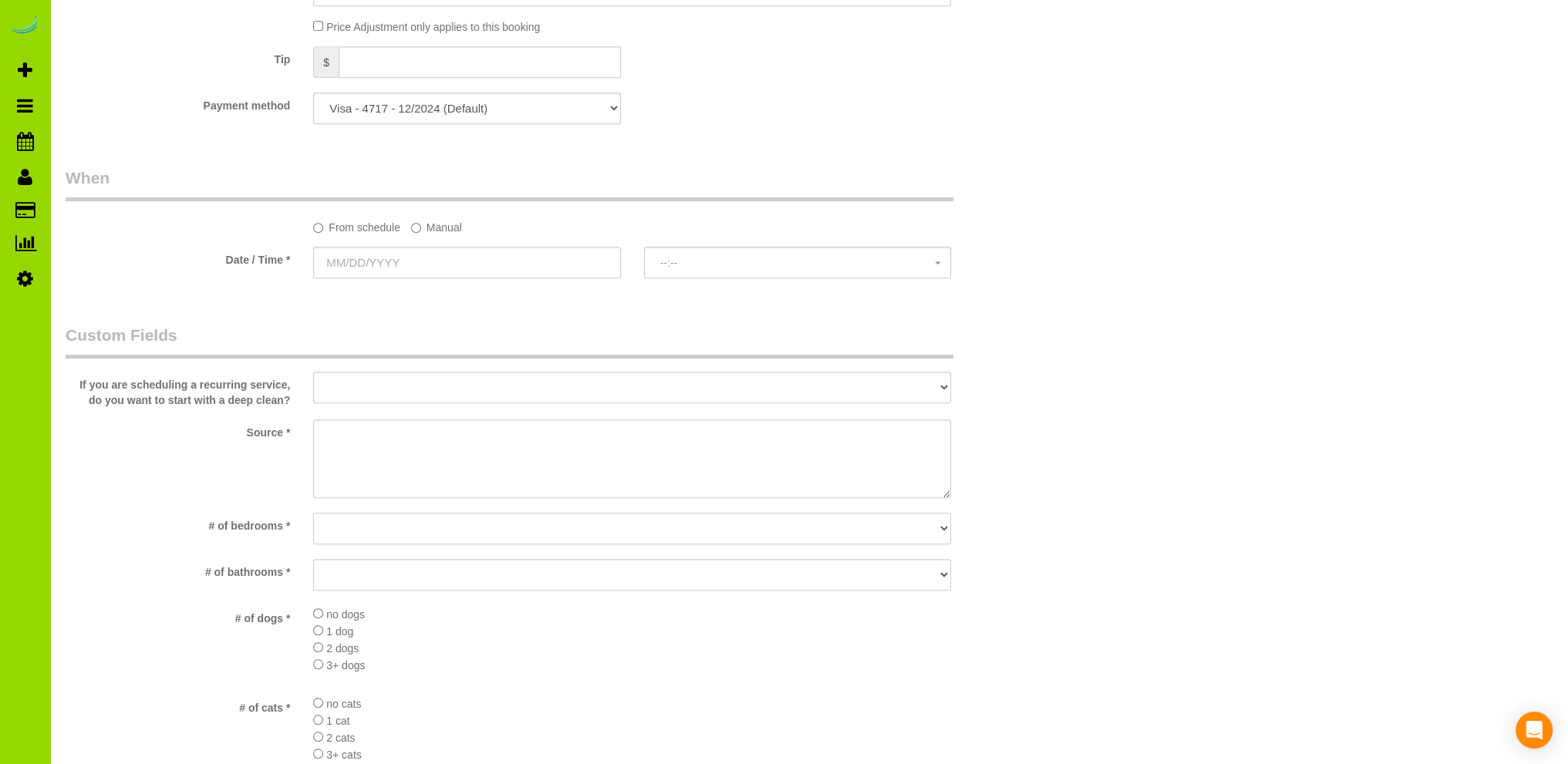
click at [420, 524] on select "No bedrooms 1 bedroom 2 bedrooms 3 bedrooms 4 bedrooms 5 bedrooms 6 bedrooms 7 …" at bounding box center [632, 528] width 637 height 32
select select "number:2"
click at [313, 512] on select "No bedrooms 1 bedroom 2 bedrooms 3 bedrooms 4 bedrooms 5 bedrooms 6 bedrooms 7 …" at bounding box center [632, 528] width 637 height 32
click at [333, 572] on select "No bathrooms 1 bathrooms 1.5 bathrooms 2 bathrooms 2.5 bathrooms 3 bathrooms 3.…" at bounding box center [632, 574] width 637 height 32
select select "number:15"
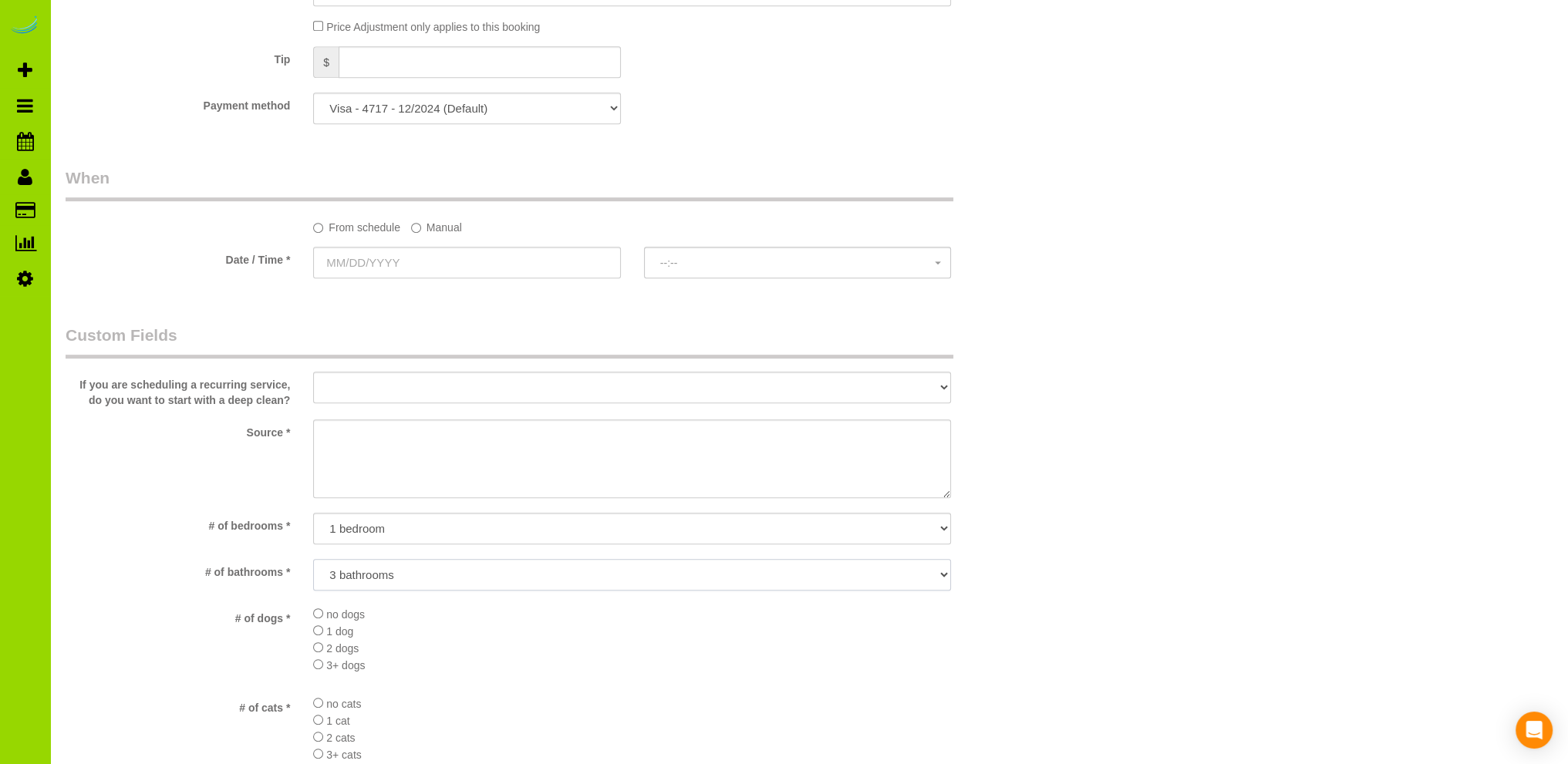
click at [313, 559] on select "No bathrooms 1 bathrooms 1.5 bathrooms 2 bathrooms 2.5 bathrooms 3 bathrooms 3.…" at bounding box center [632, 574] width 637 height 32
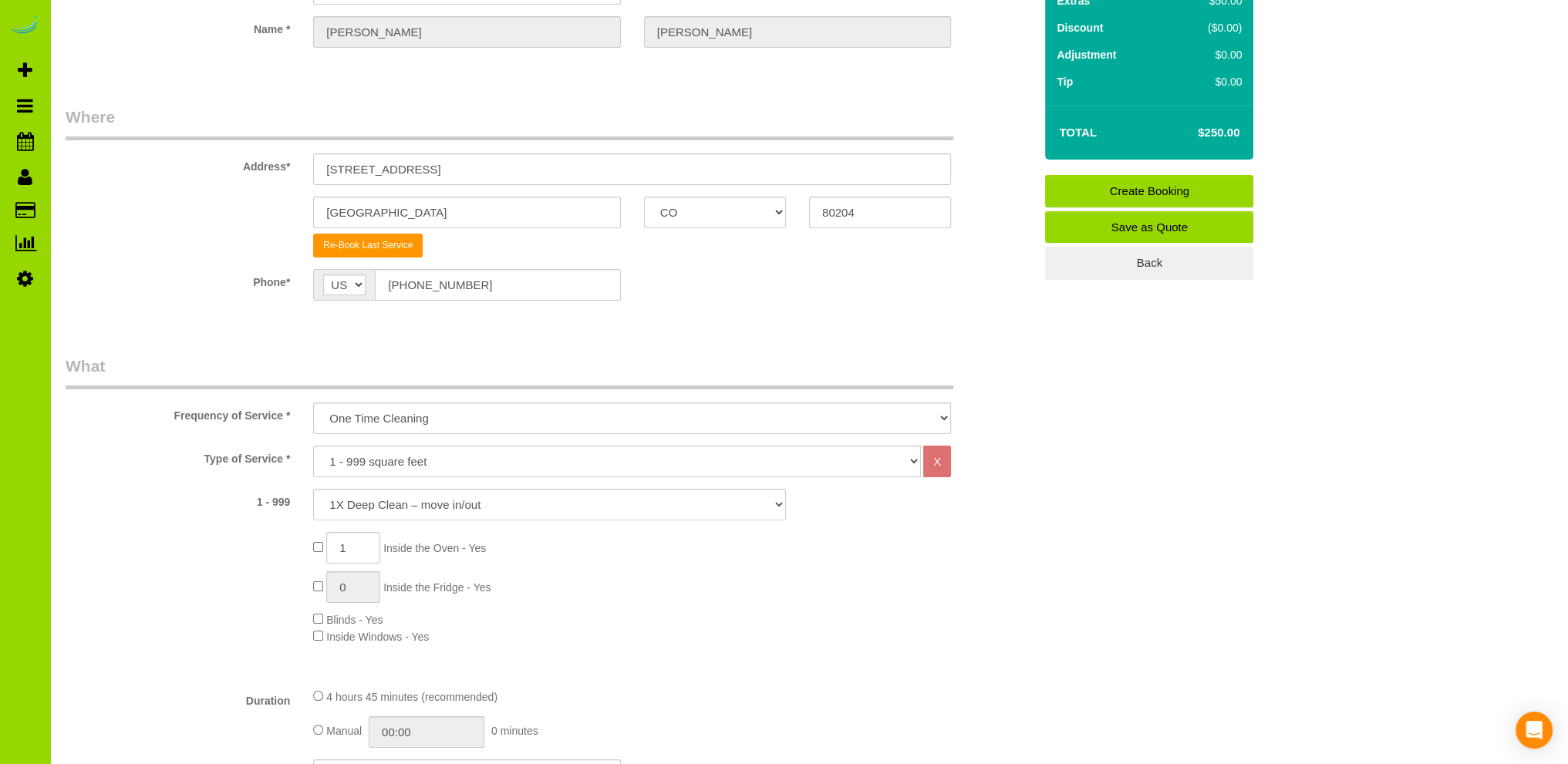
scroll to position [0, 0]
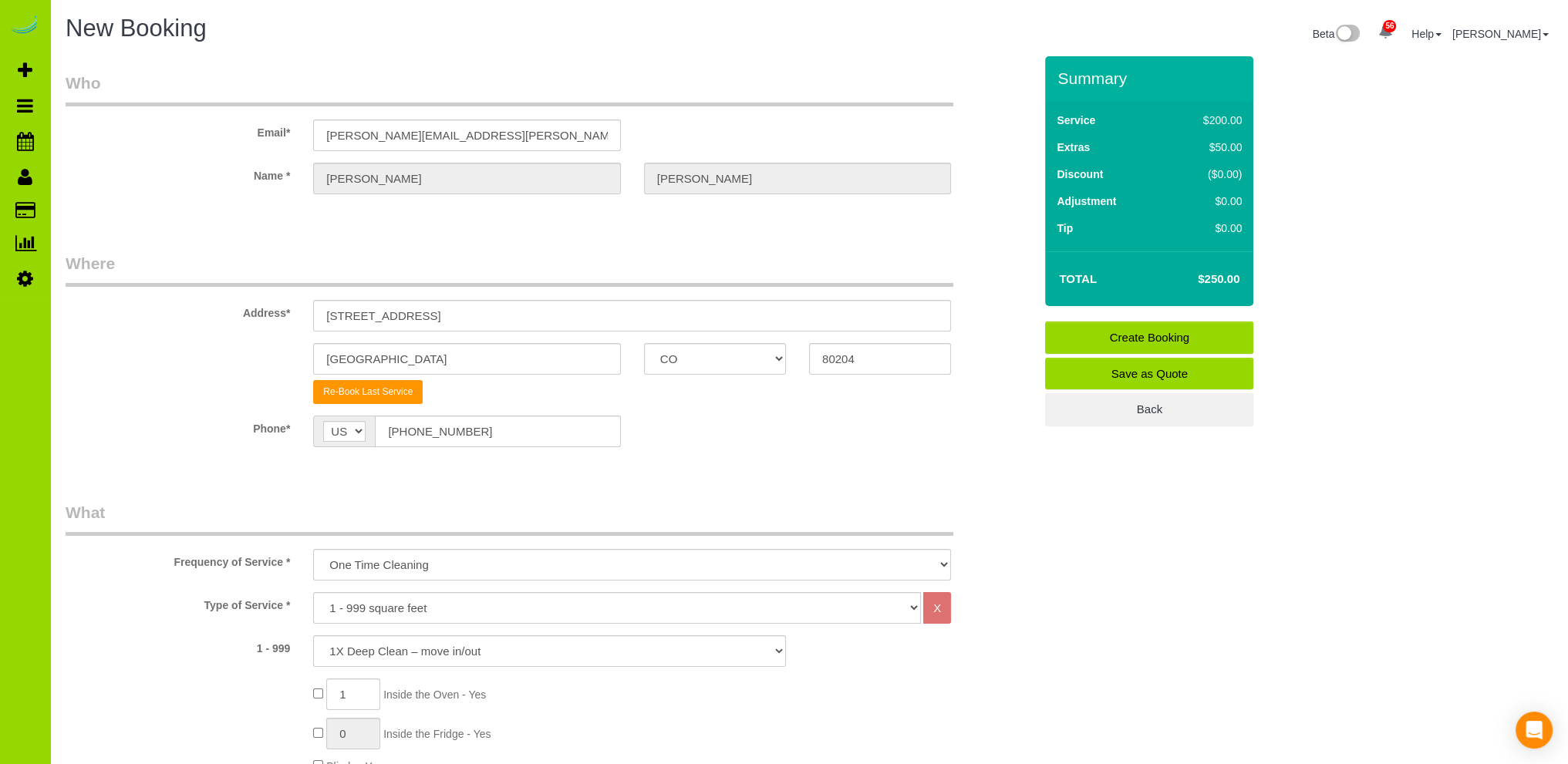
click at [696, 451] on sui-booking-location "Phone* AF AL DZ AD AO AI AQ AG AR AM AW AU AT AZ BS BH BD BB BY BE BZ BJ BM BT …" at bounding box center [550, 437] width 968 height 43
drag, startPoint x: 480, startPoint y: 313, endPoint x: 225, endPoint y: 304, distance: 255.2
click at [225, 304] on div "Address* 3539 West 9th Avenue" at bounding box center [549, 292] width 991 height 80
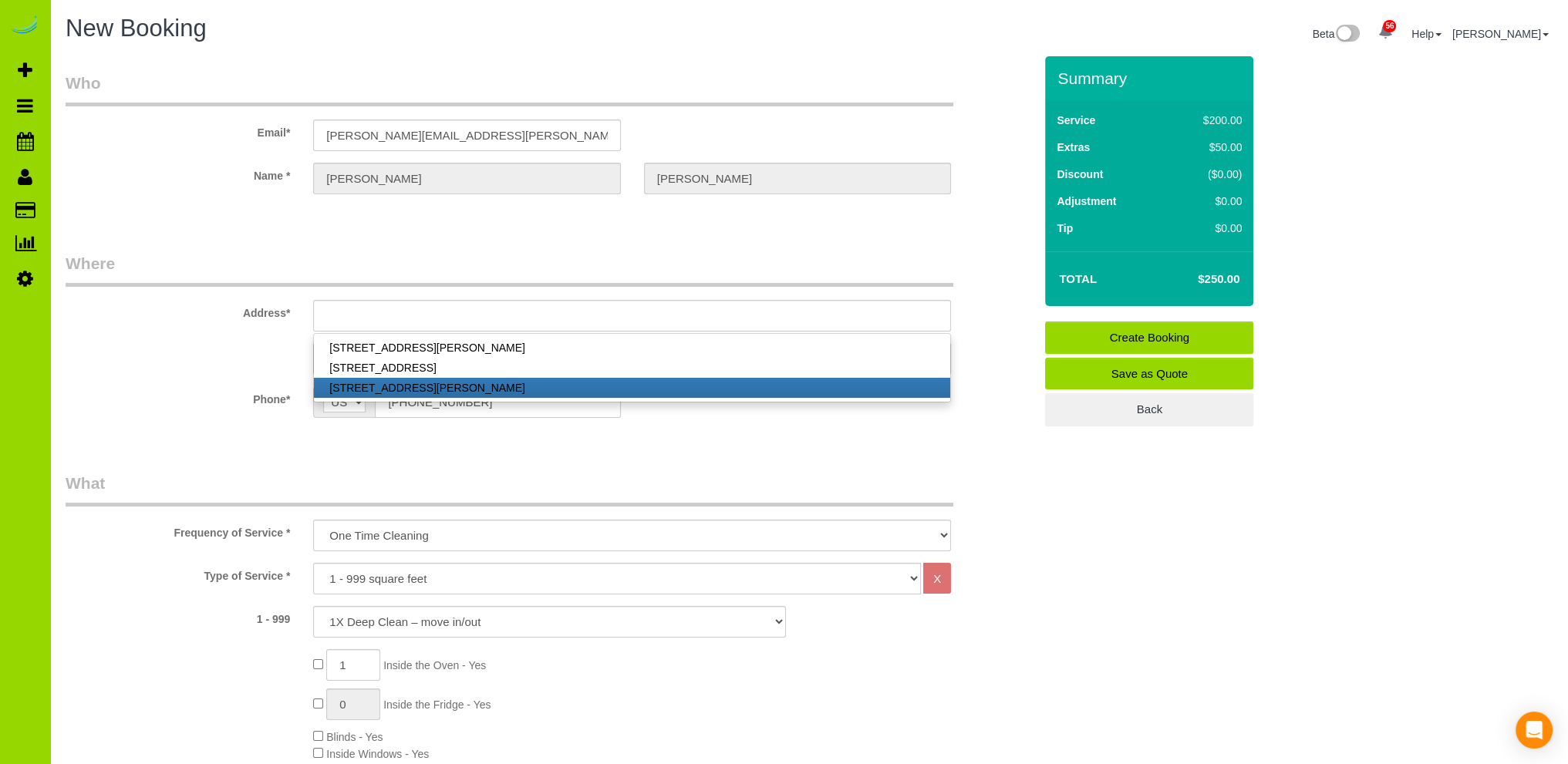
click at [429, 391] on link "1136 North Emerson St., Denver, CO 80218" at bounding box center [631, 387] width 636 height 20
type input "1136 North Emerson St."
type input "80218"
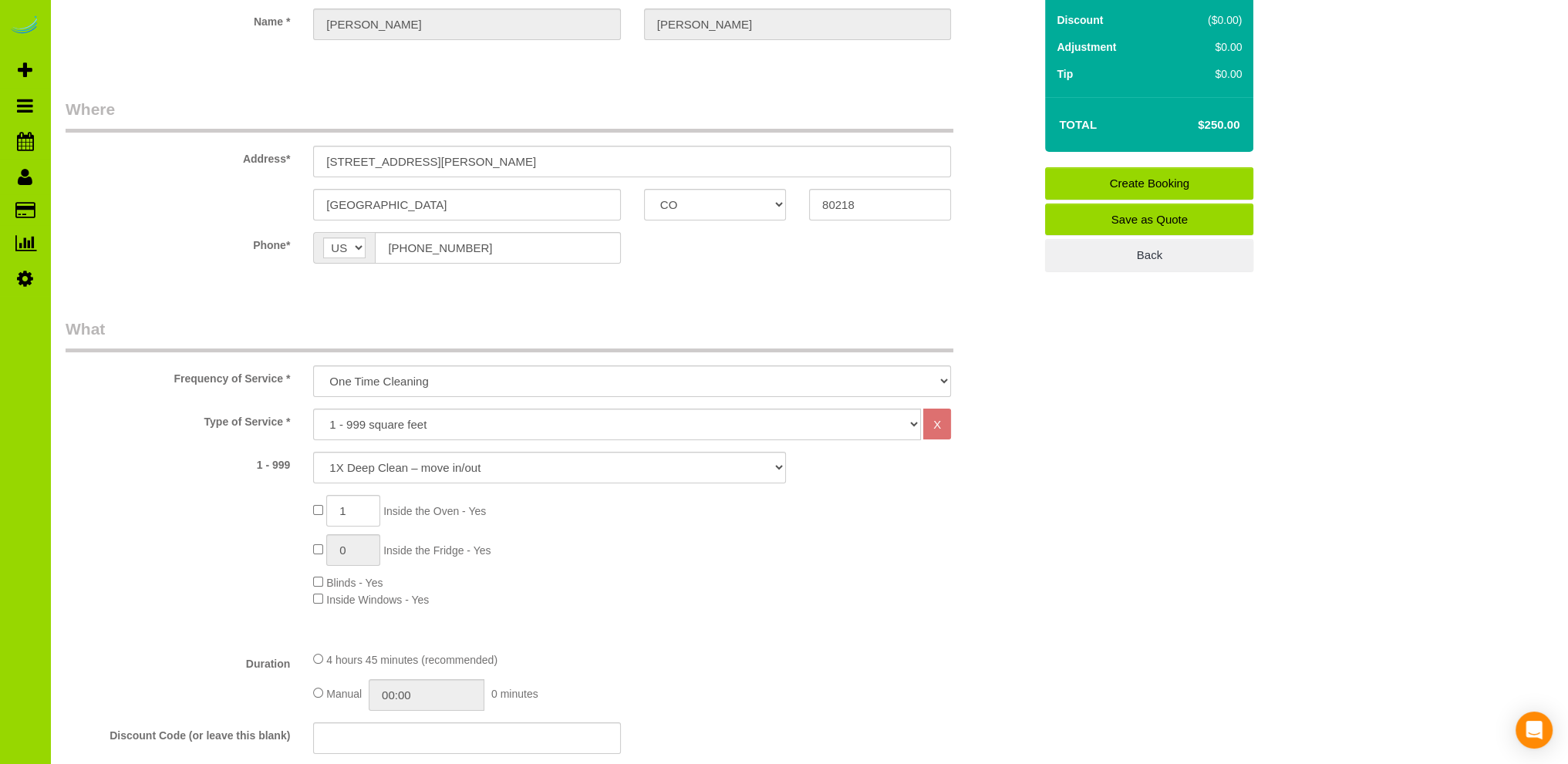
scroll to position [309, 0]
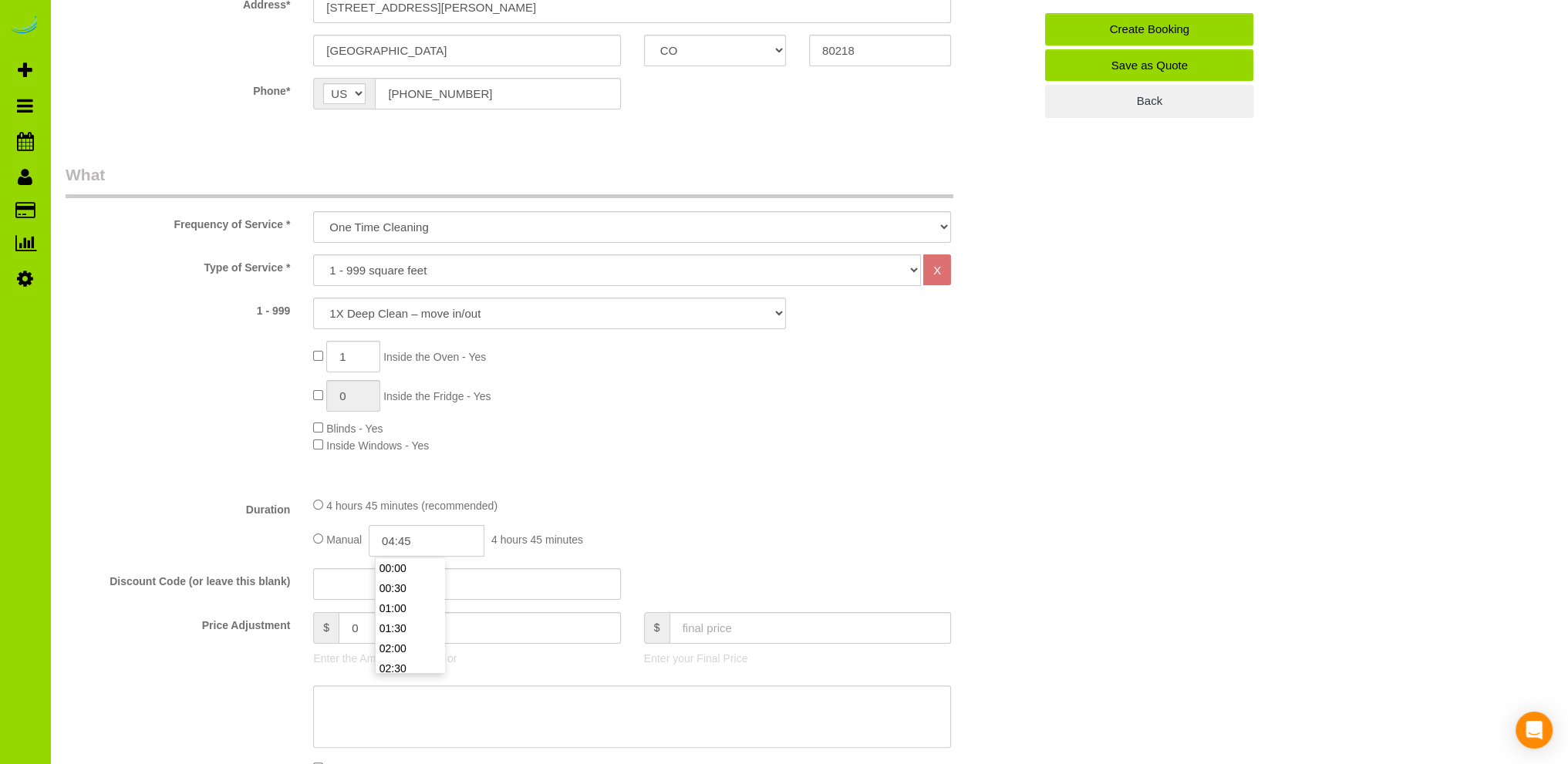
click at [395, 542] on input "04:45" at bounding box center [426, 541] width 115 height 32
type input "02:30"
click at [399, 666] on li "02:30" at bounding box center [409, 668] width 69 height 20
click at [614, 460] on div "Type of Service * Choose YOUR HOME SIZE here Hourly Cleaning 1 - 999 square fee…" at bounding box center [550, 369] width 968 height 230
click at [693, 635] on input "text" at bounding box center [810, 628] width 283 height 32
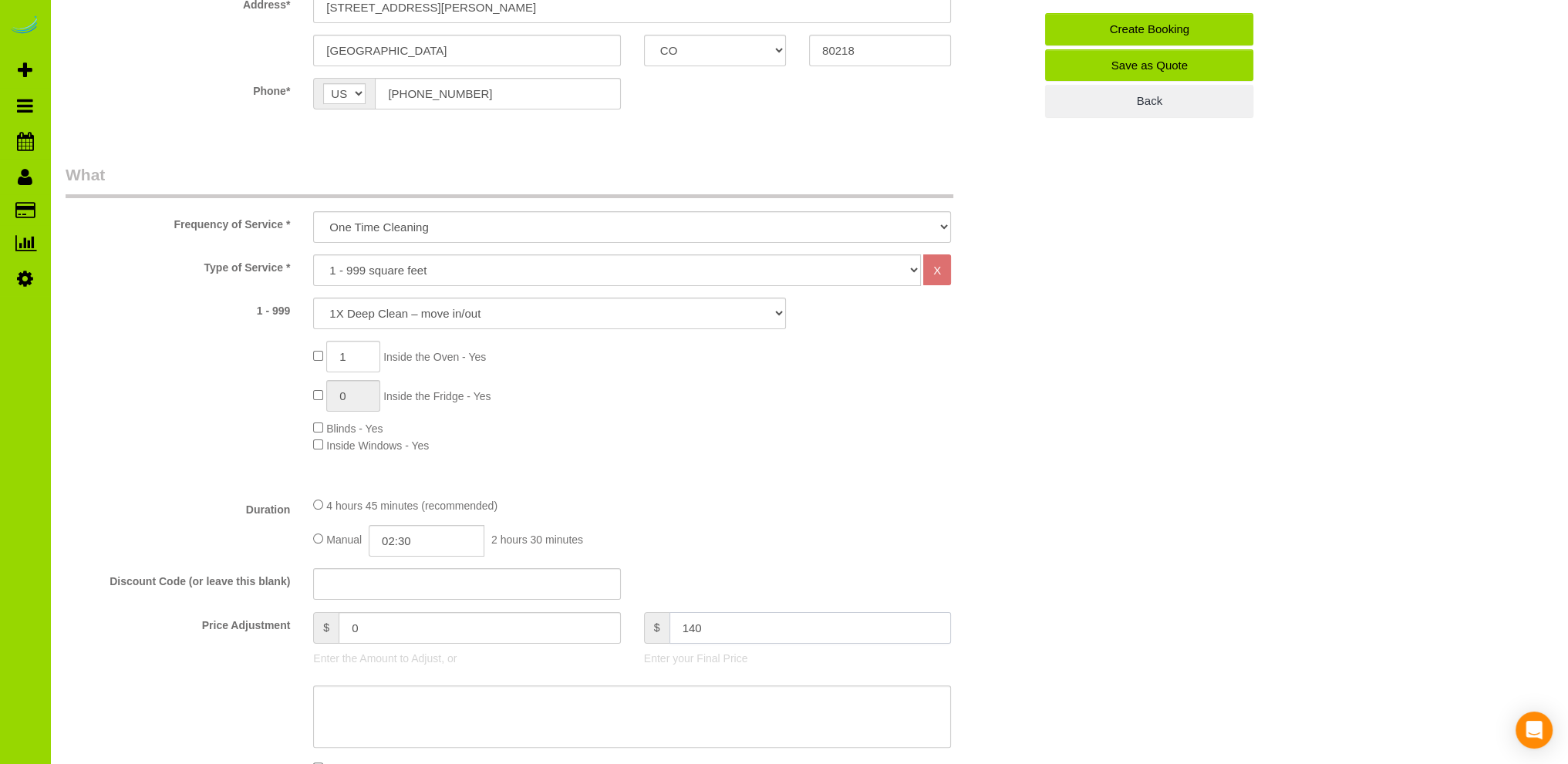
type input "140"
click at [712, 486] on fieldset "What Frequency of Service * One Time Cleaning Weekly Cleaning Biweekly Cleaning…" at bounding box center [550, 520] width 968 height 714
type input "-110"
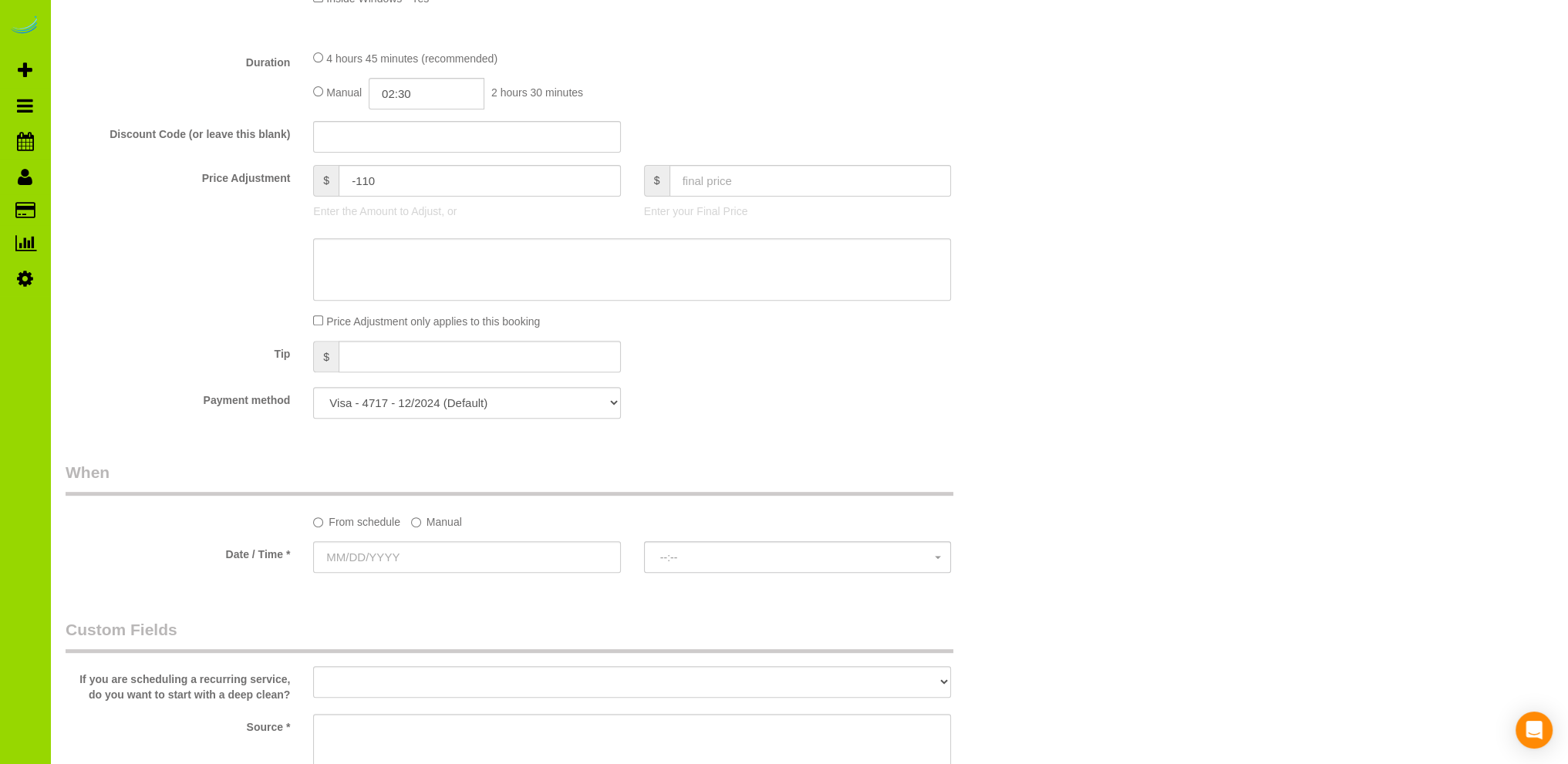
scroll to position [771, 0]
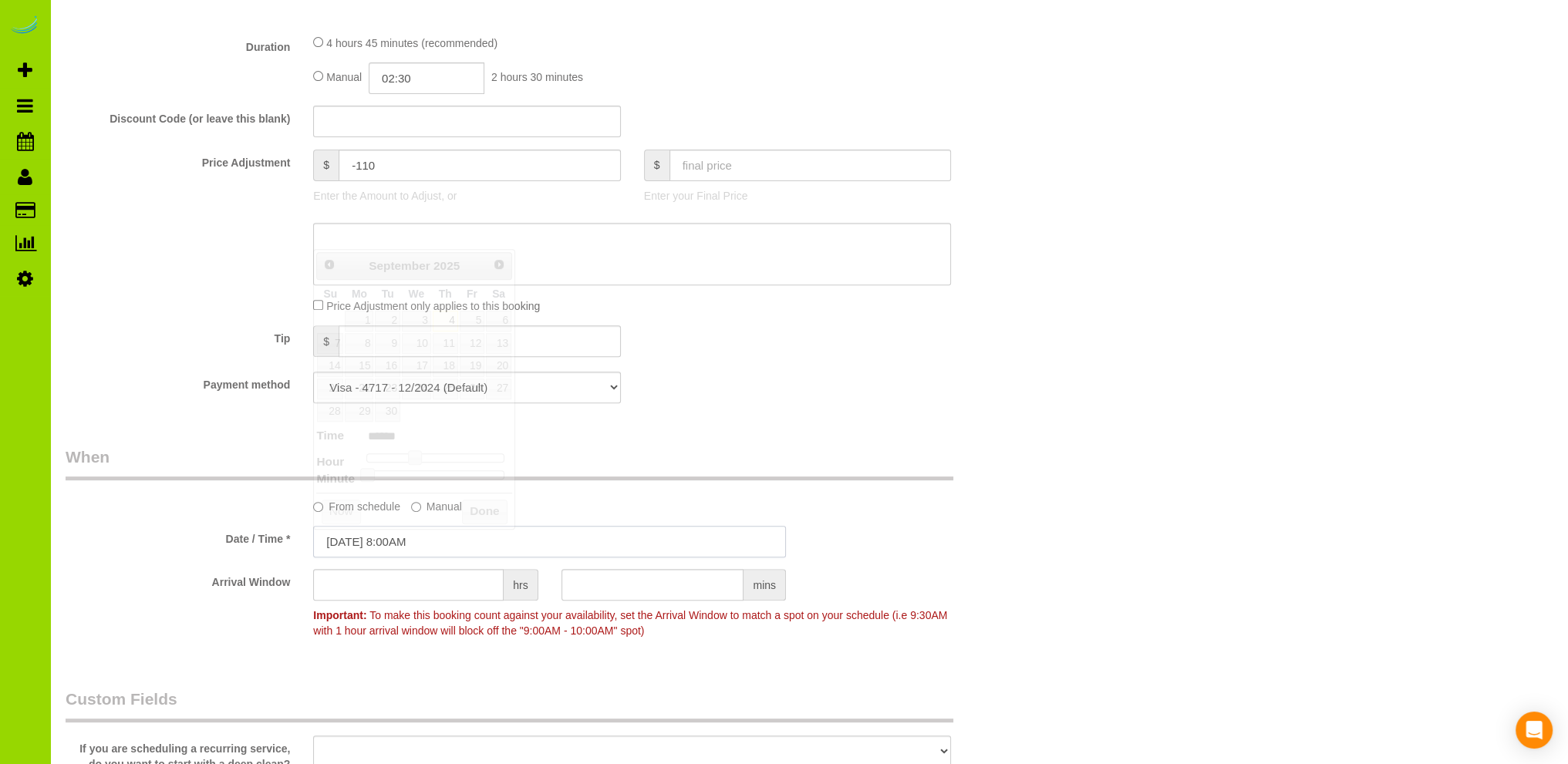
click at [374, 543] on input "09/04/2025 8:00AM" at bounding box center [550, 542] width 473 height 32
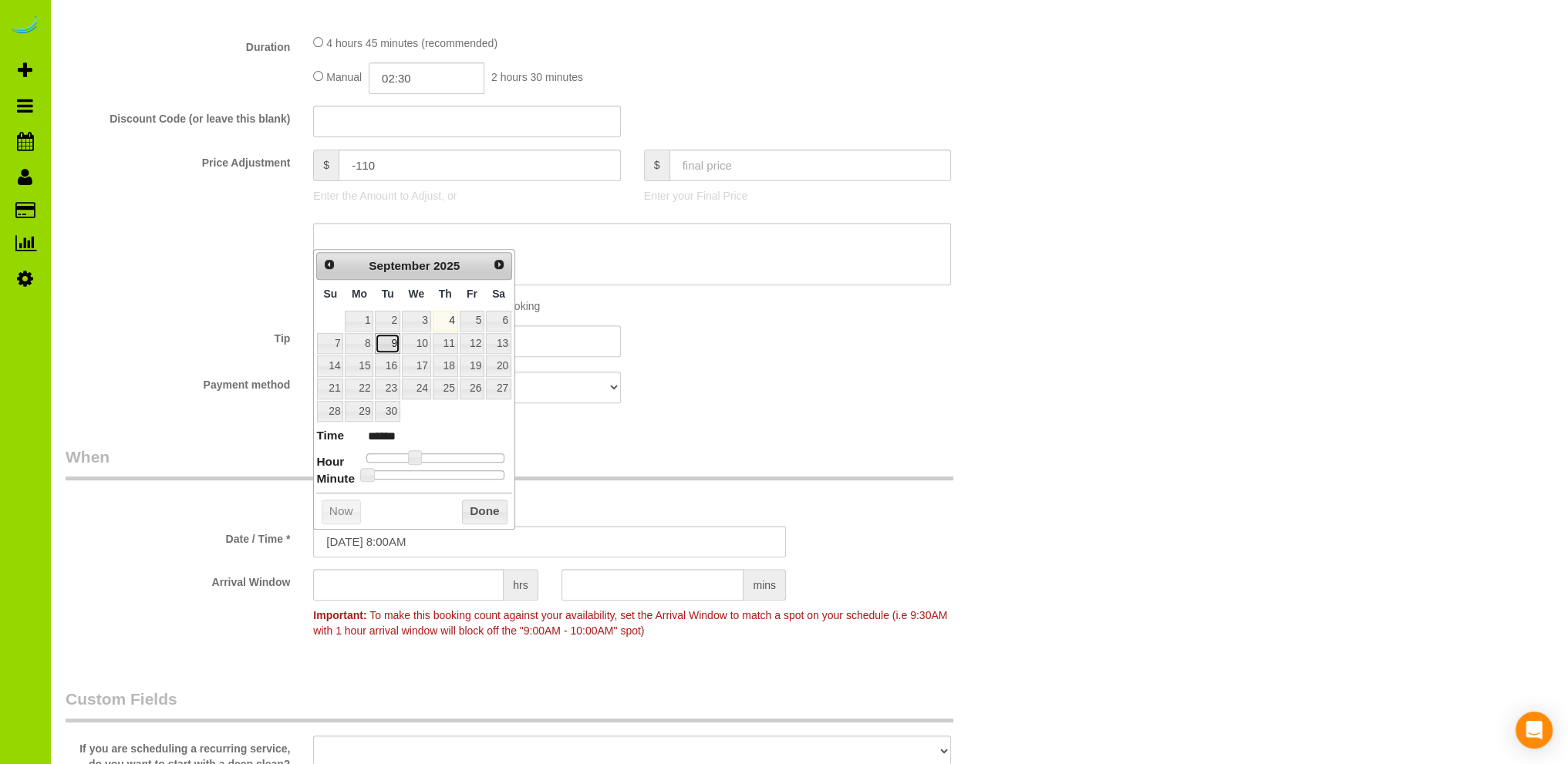
click at [391, 342] on link "9" at bounding box center [387, 343] width 24 height 21
type input "09/09/2025 8:00AM"
click at [482, 505] on button "Done" at bounding box center [485, 511] width 45 height 24
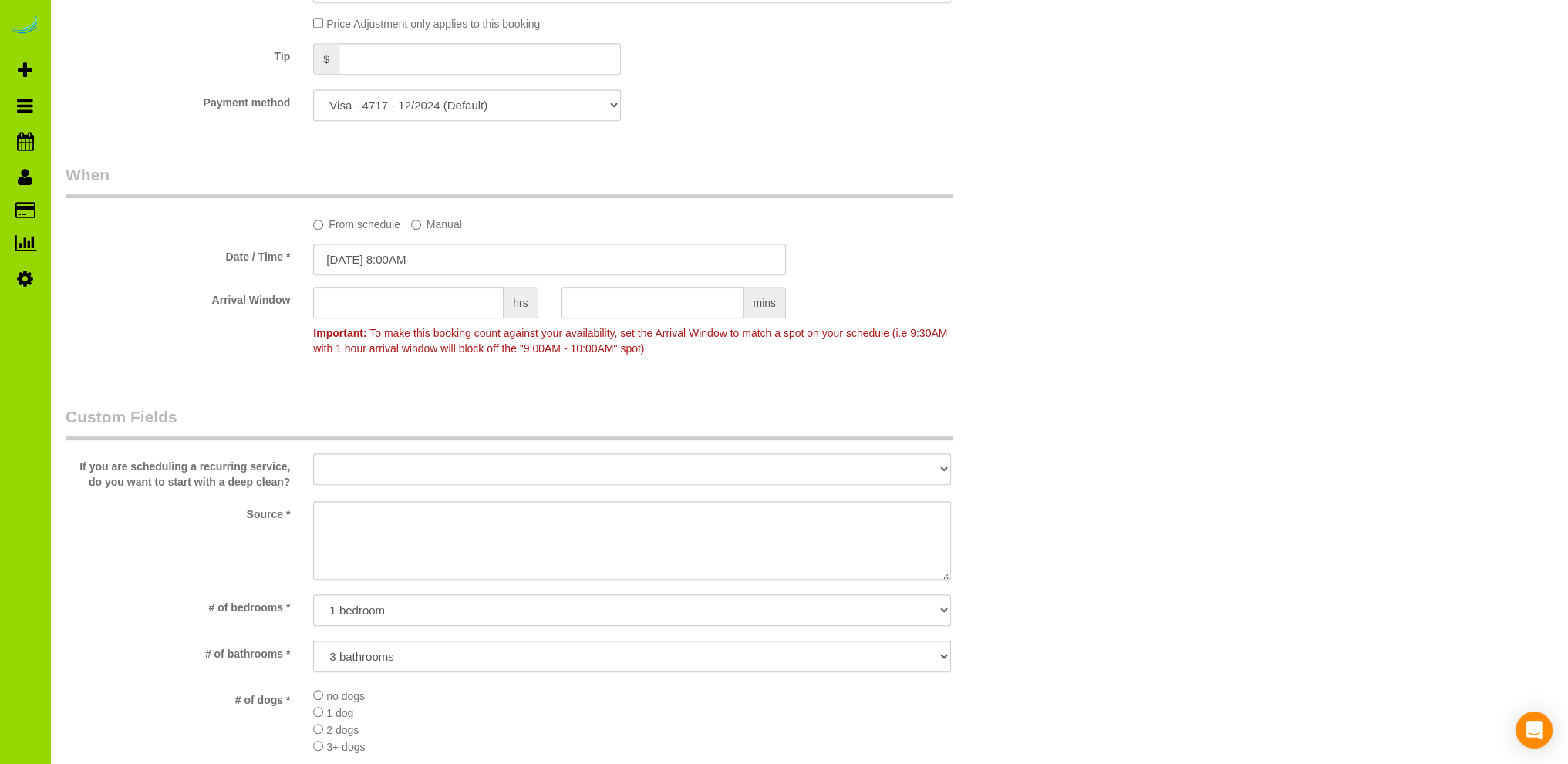
scroll to position [1079, 0]
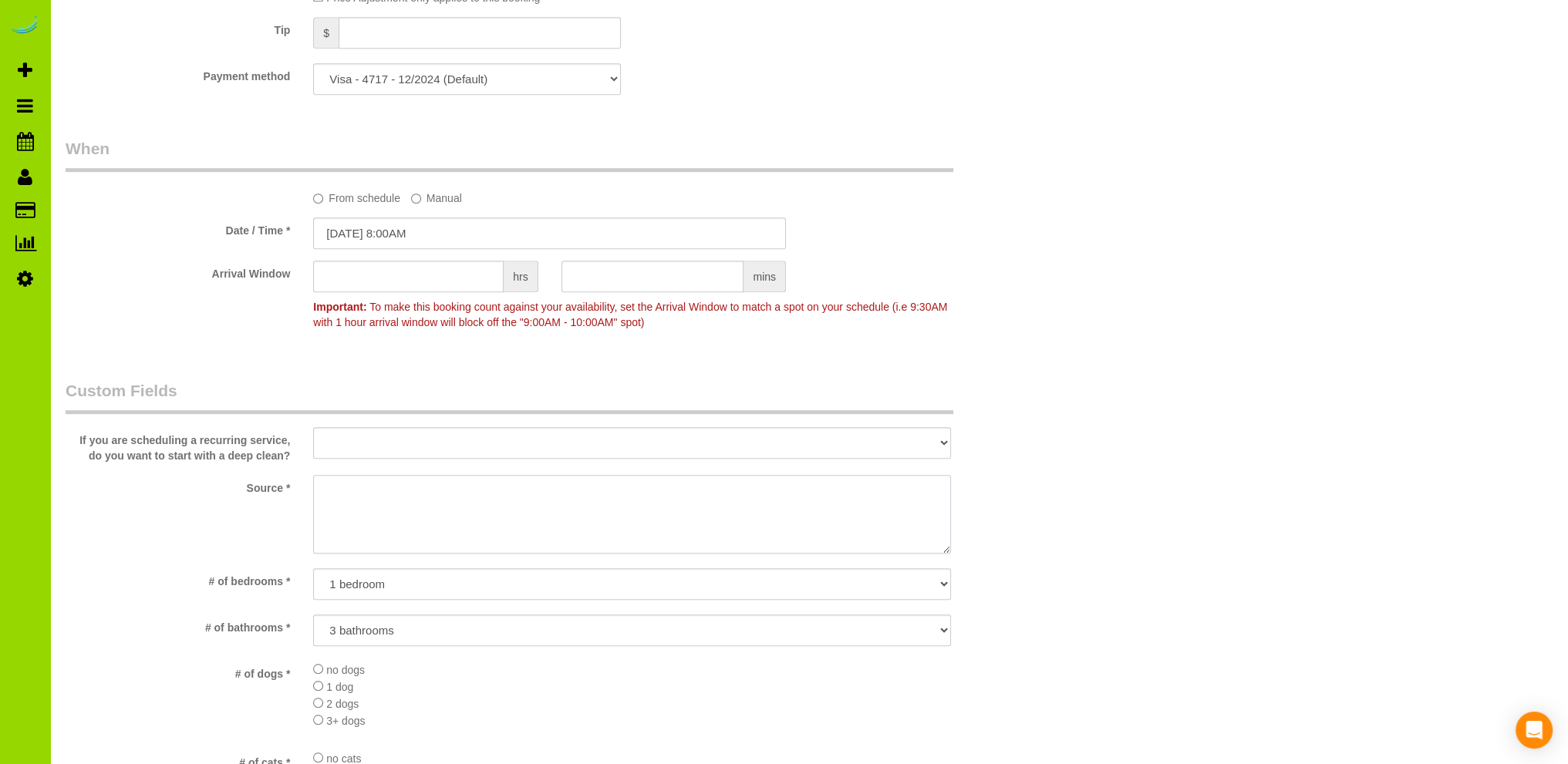
click at [389, 483] on textarea at bounding box center [632, 514] width 637 height 79
type textarea "Prev client"
click at [1002, 576] on div "# of bedrooms * No bedrooms 1 bedroom 2 bedrooms 3 bedrooms 4 bedrooms 5 bedroo…" at bounding box center [549, 585] width 991 height 35
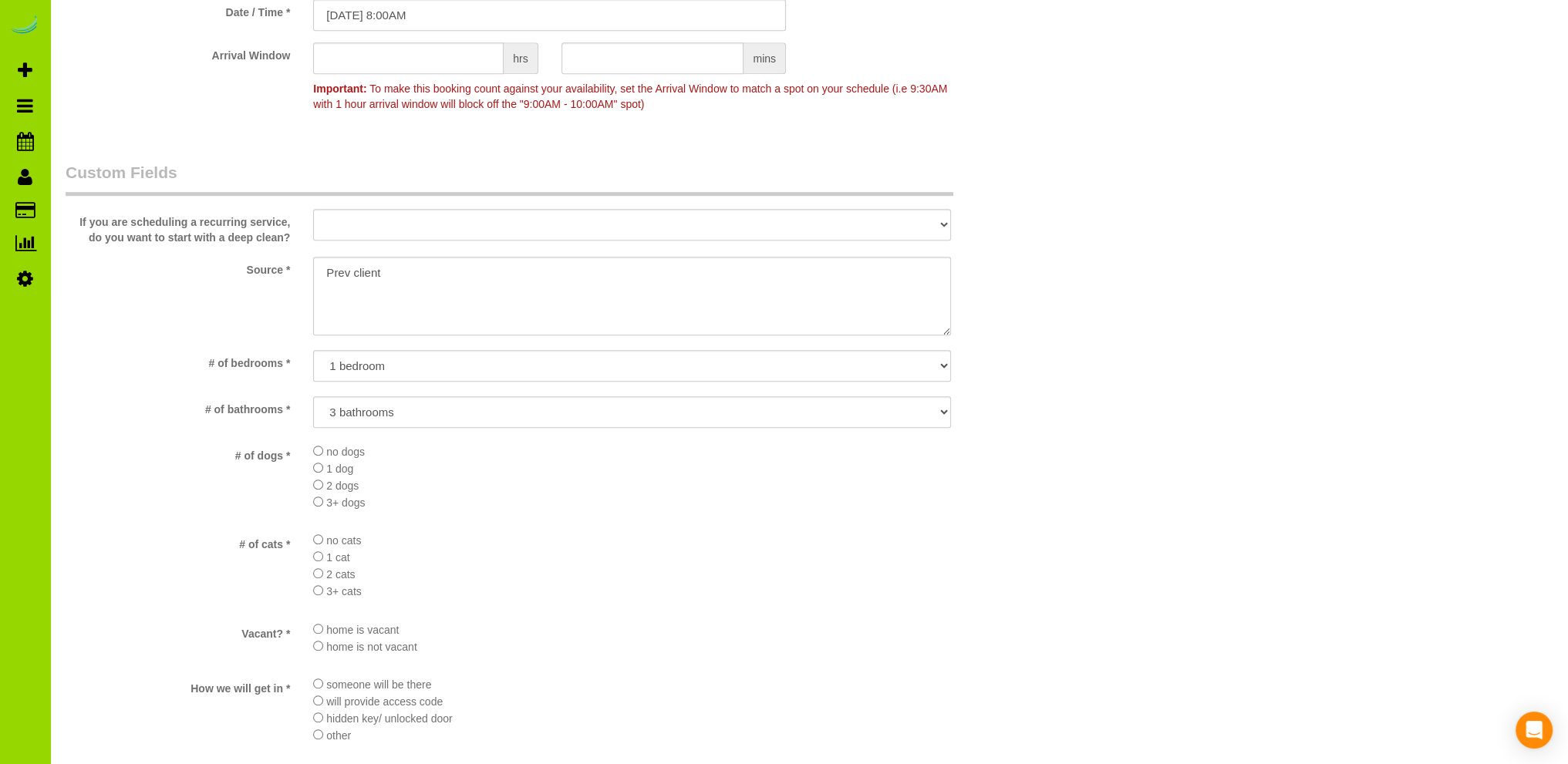
scroll to position [1388, 0]
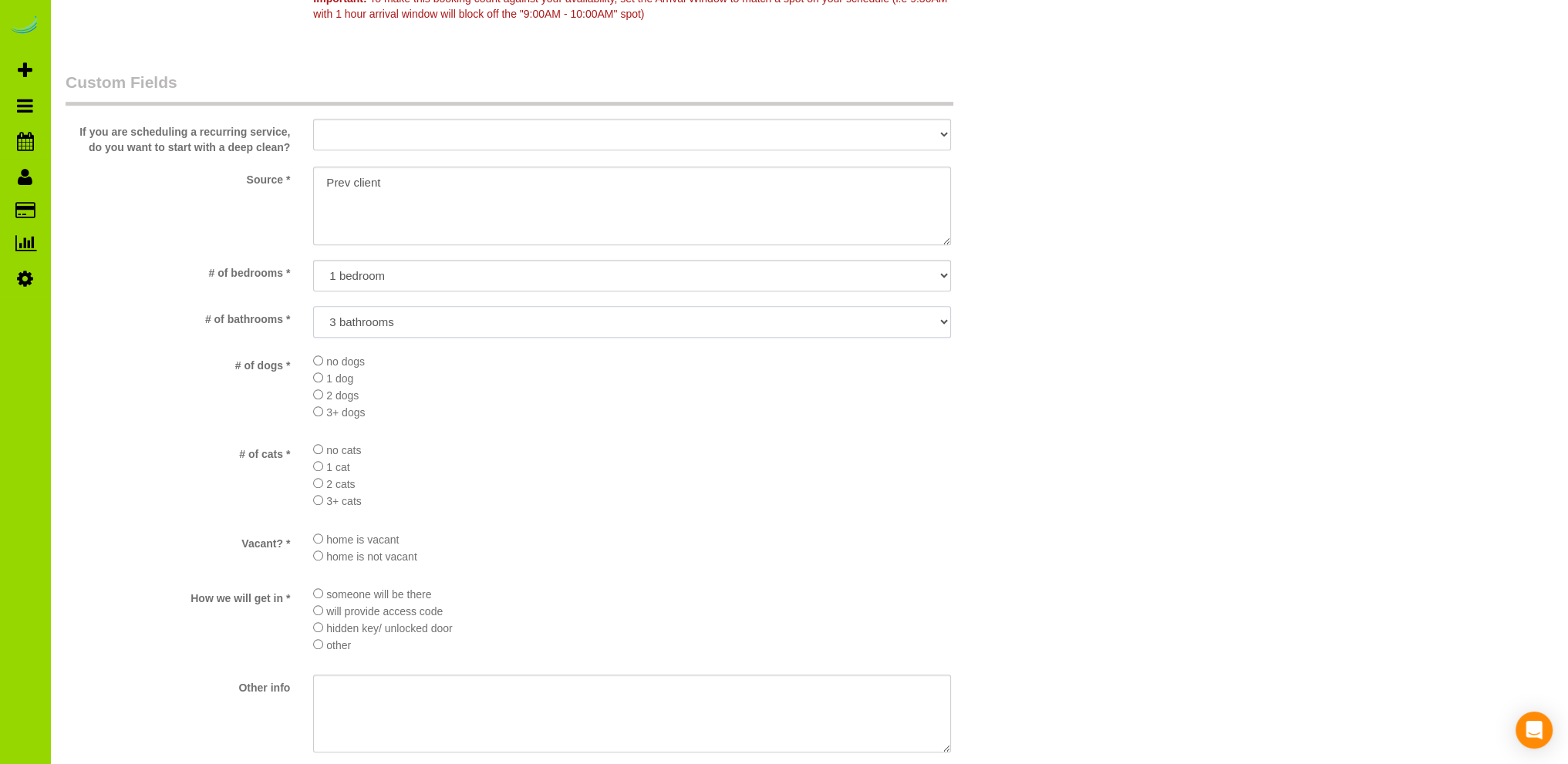
click at [358, 318] on select "No bathrooms 1 bathrooms 1.5 bathrooms 2 bathrooms 2.5 bathrooms 3 bathrooms 3.…" at bounding box center [632, 322] width 637 height 32
select select "number:11"
click at [313, 306] on select "No bathrooms 1 bathrooms 1.5 bathrooms 2 bathrooms 2.5 bathrooms 3 bathrooms 3.…" at bounding box center [632, 322] width 637 height 32
click at [531, 556] on li "home is not vacant" at bounding box center [632, 555] width 637 height 17
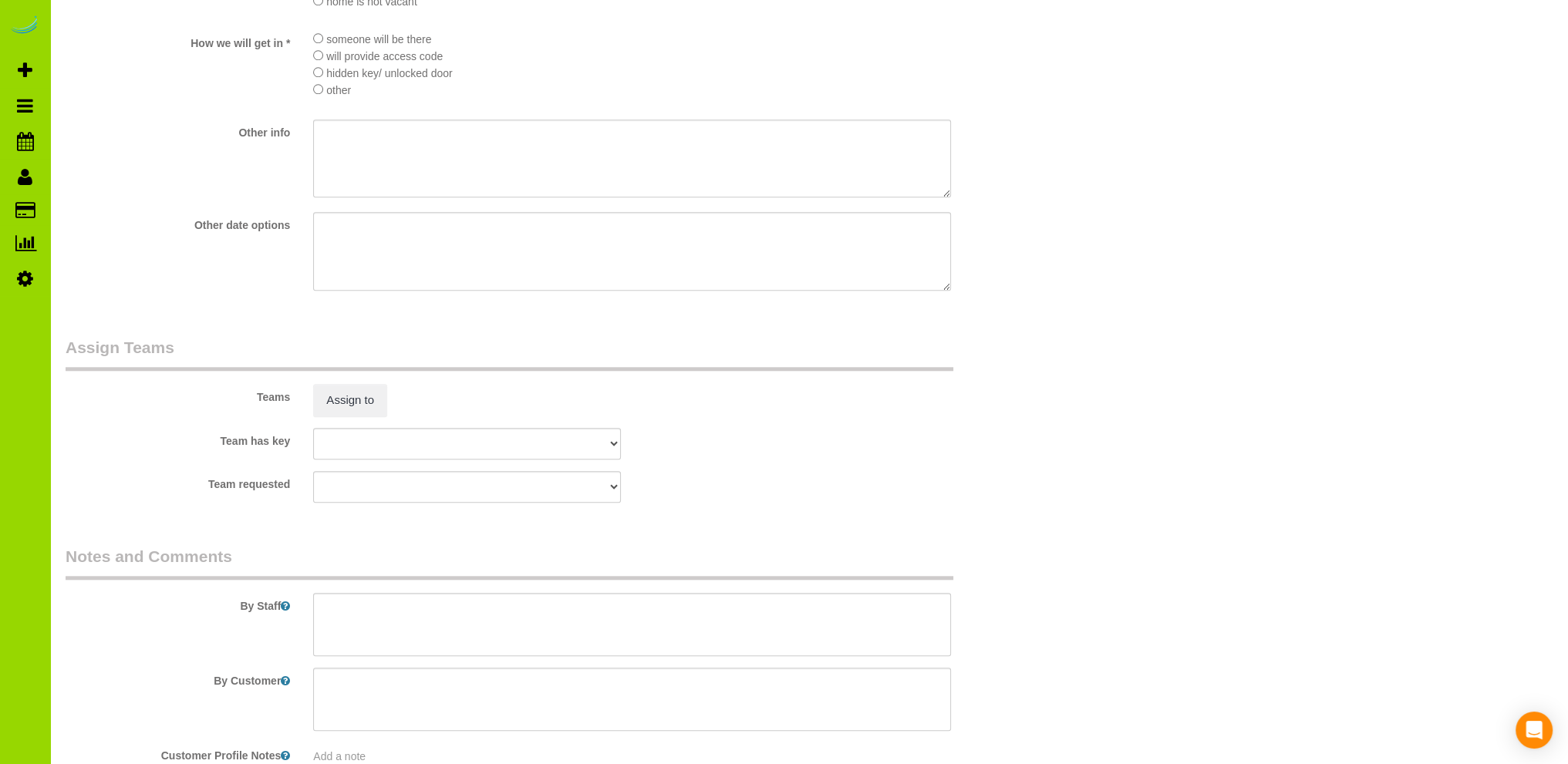
scroll to position [2005, 0]
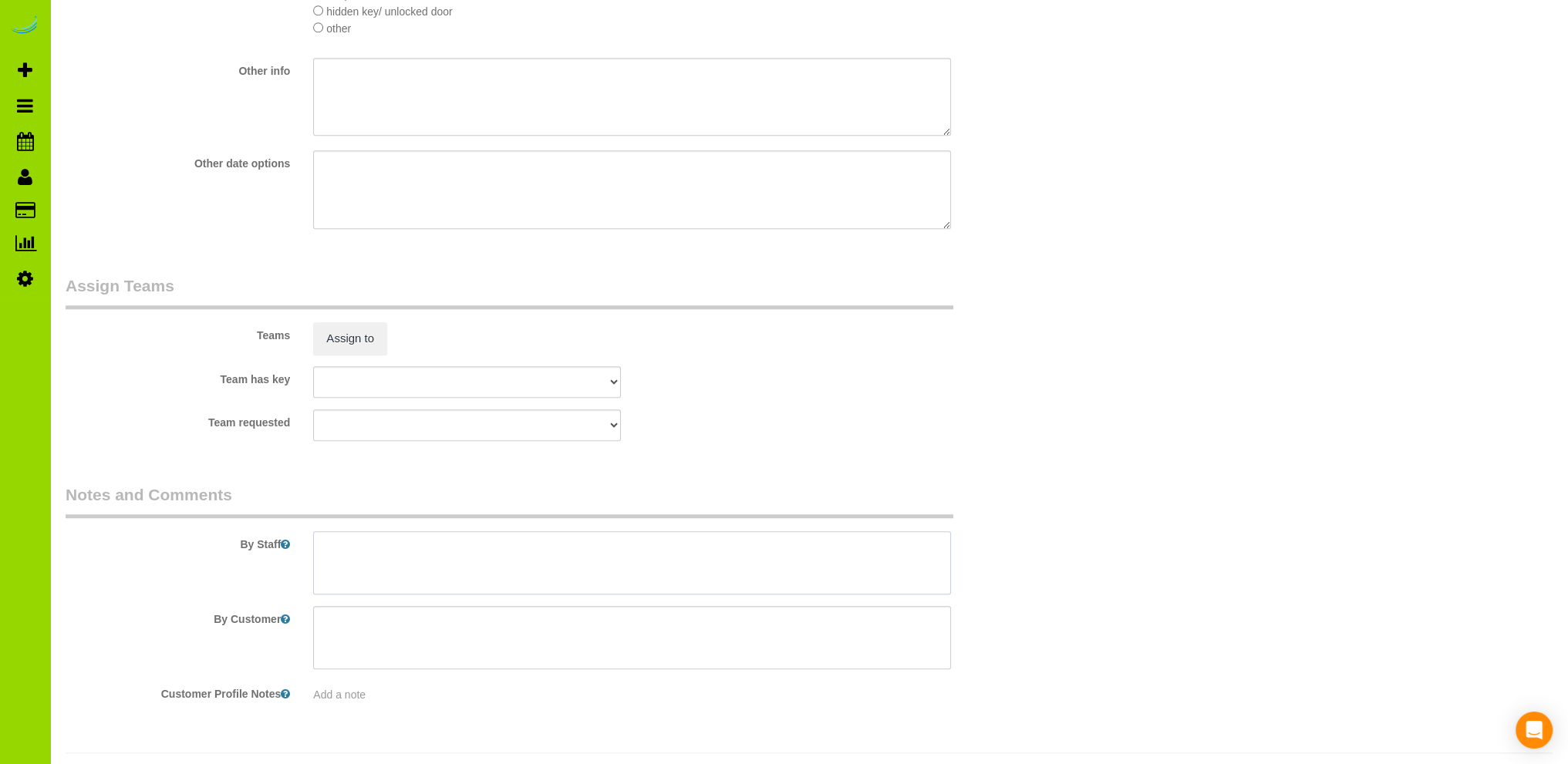
click at [521, 555] on textarea at bounding box center [632, 563] width 637 height 63
click at [378, 559] on textarea at bounding box center [632, 563] width 637 height 63
click at [370, 576] on textarea at bounding box center [632, 563] width 637 height 63
click at [362, 582] on textarea at bounding box center [632, 563] width 637 height 63
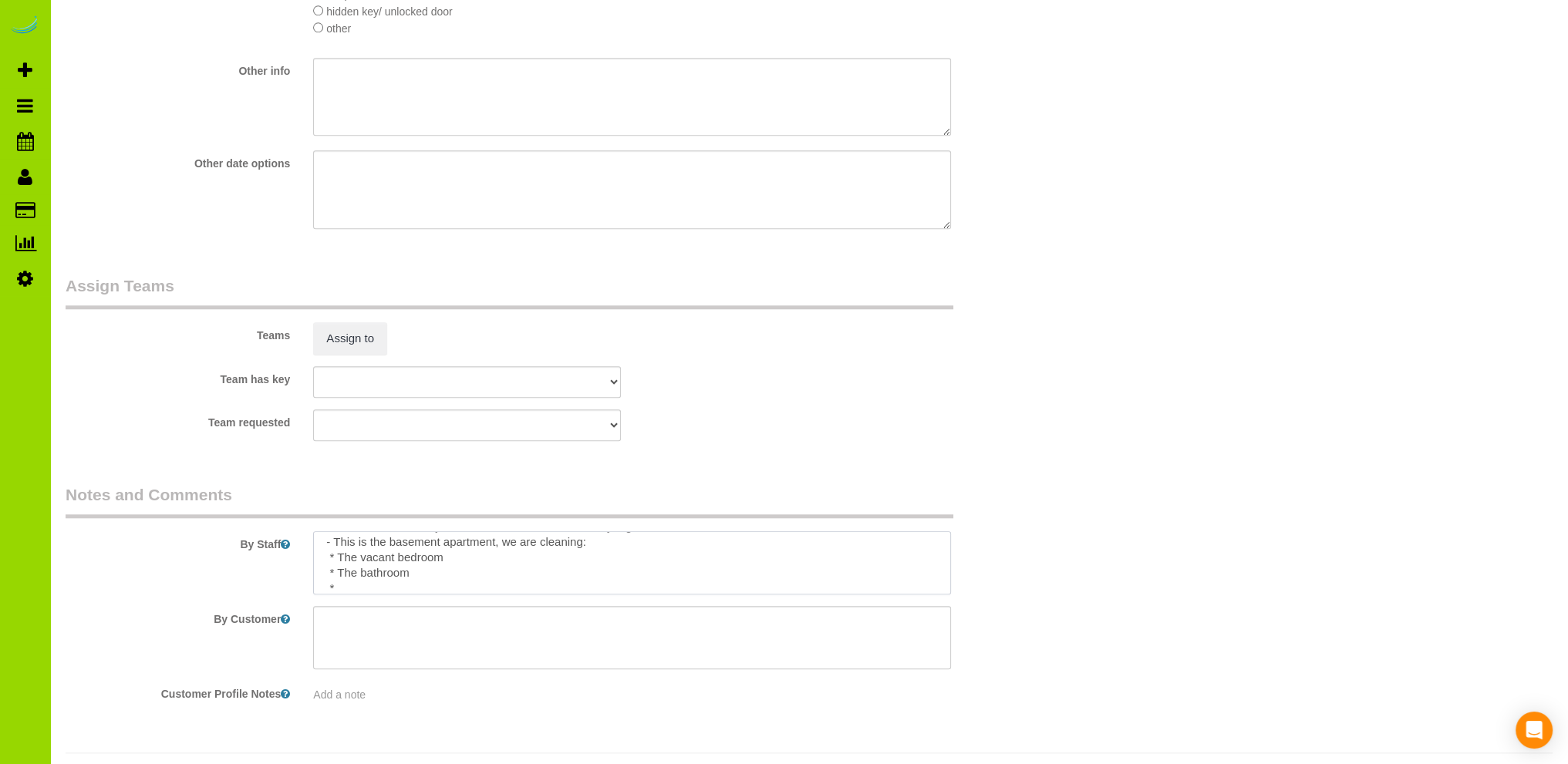
click at [357, 590] on textarea at bounding box center [632, 563] width 637 height 63
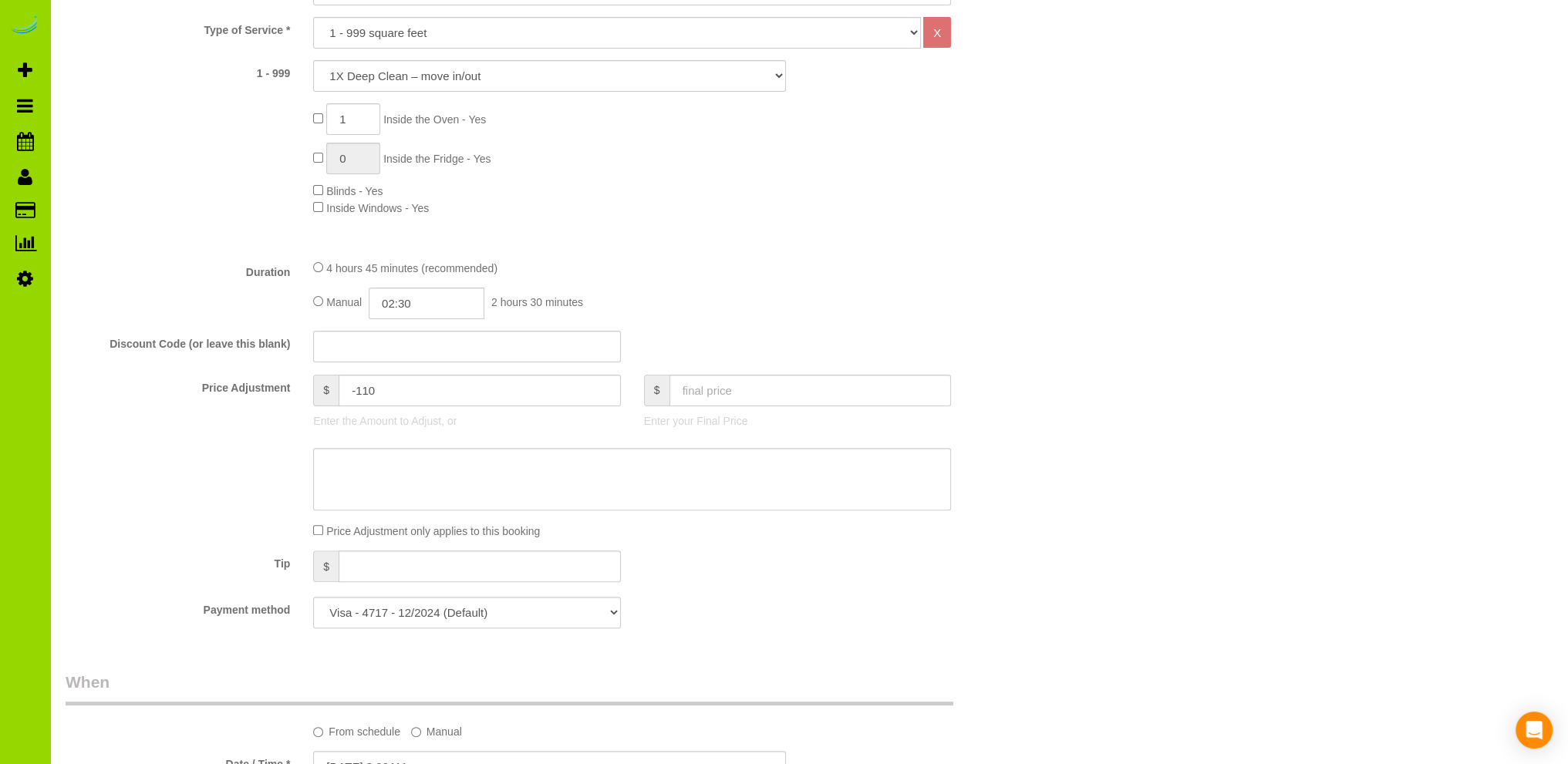
scroll to position [463, 0]
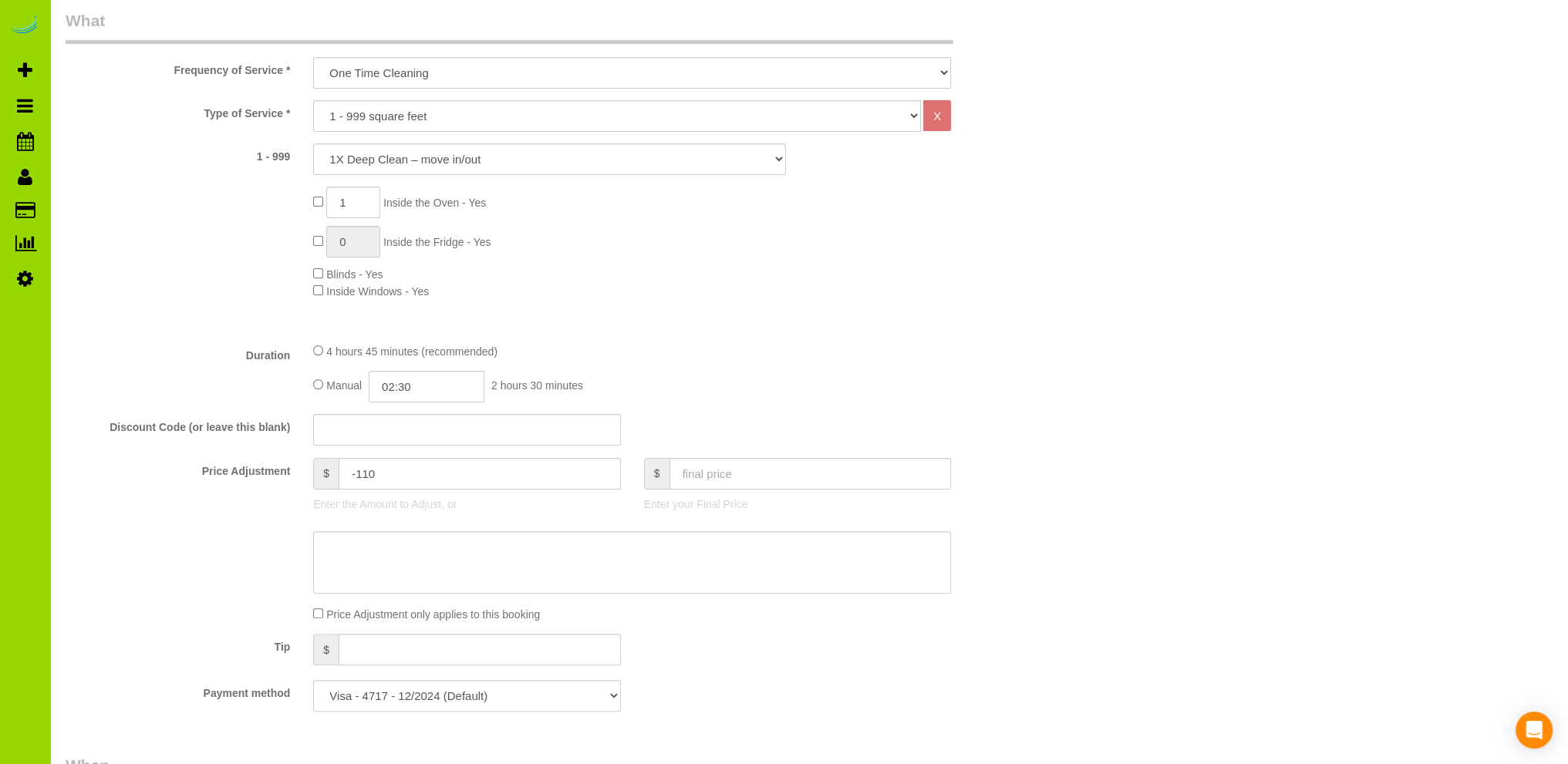
type textarea "- Est 2.5 hours. - We are cleaning part of the basement apartment, and then on …"
click at [417, 387] on input "02:30" at bounding box center [426, 386] width 115 height 32
click at [413, 412] on li "02:00" at bounding box center [409, 414] width 69 height 20
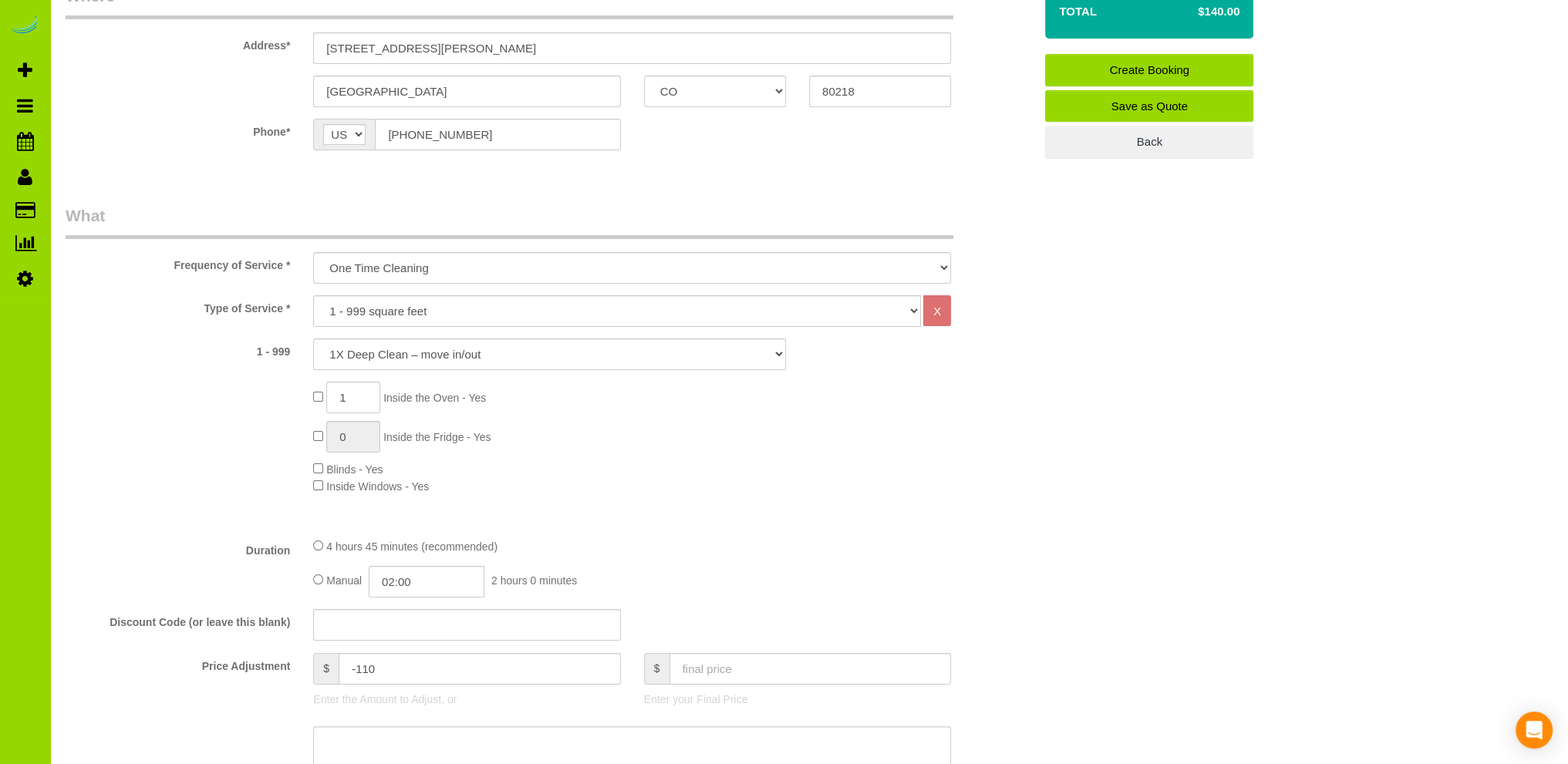
scroll to position [309, 0]
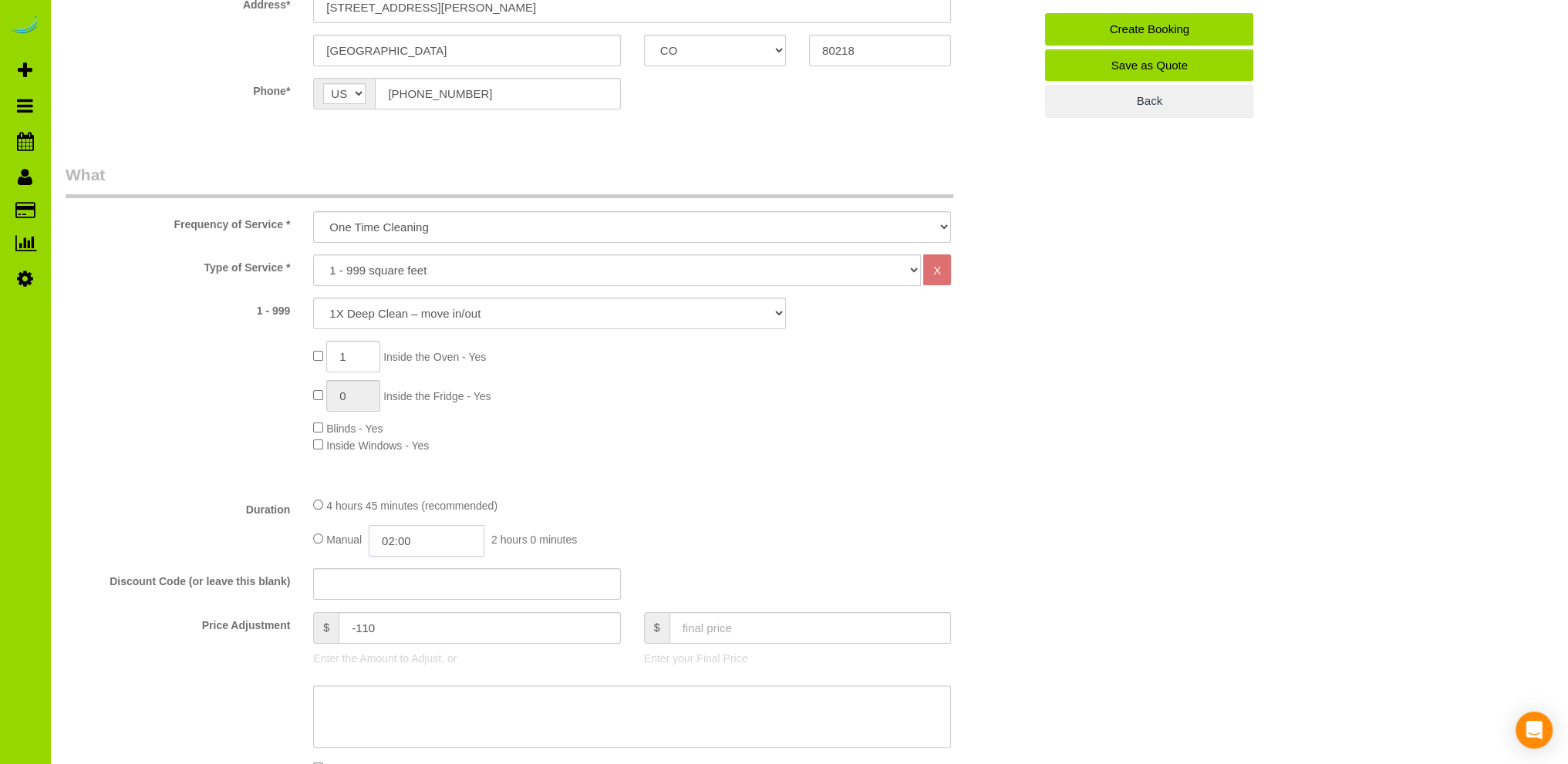
click at [434, 538] on input "02:00" at bounding box center [426, 541] width 115 height 32
type input "02:30"
click at [401, 604] on li "02:30" at bounding box center [409, 609] width 69 height 20
click at [620, 453] on div "Type of Service * Choose YOUR HOME SIZE here Hourly Cleaning 1 - 999 square fee…" at bounding box center [550, 369] width 968 height 230
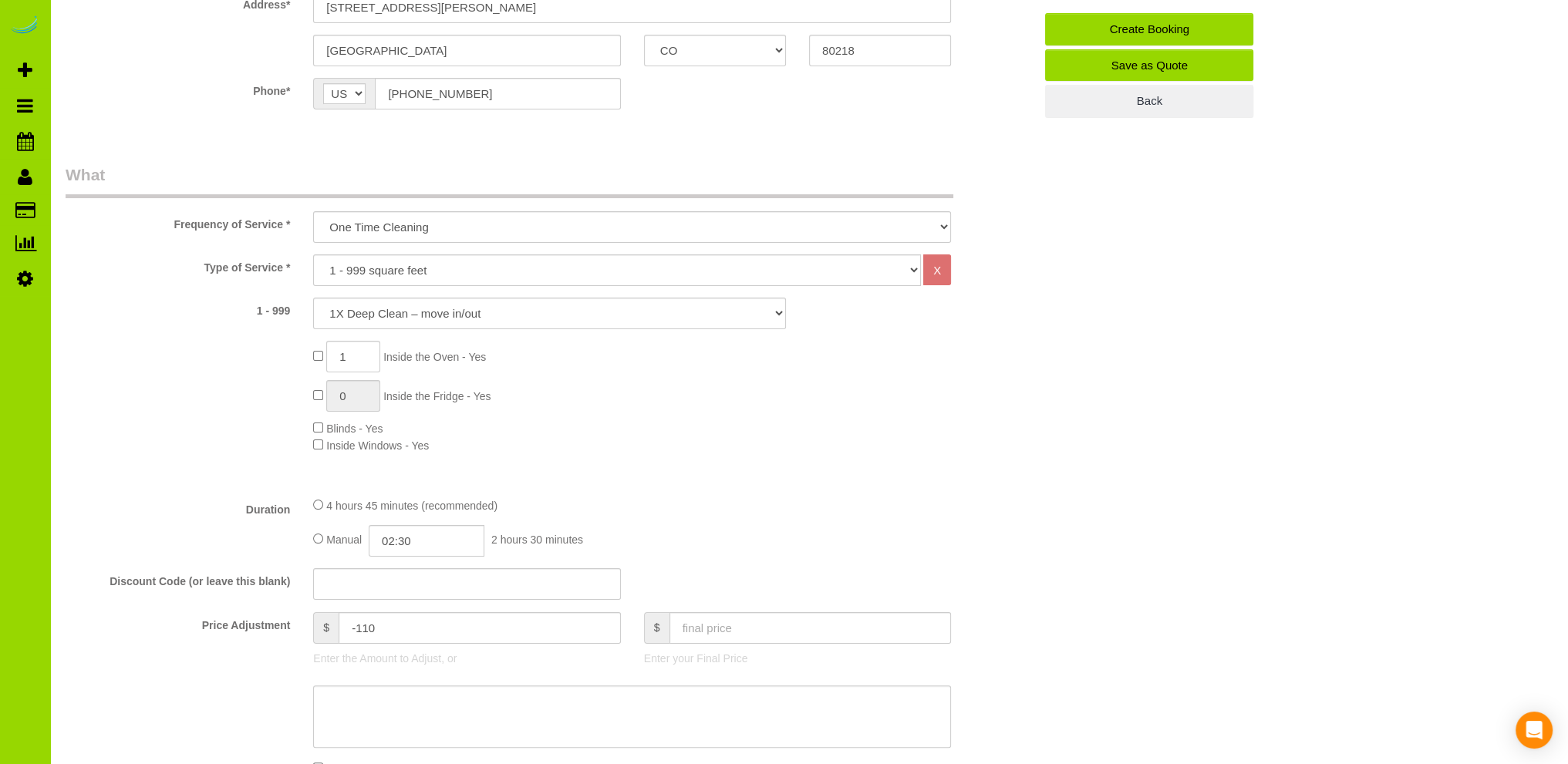
scroll to position [0, 0]
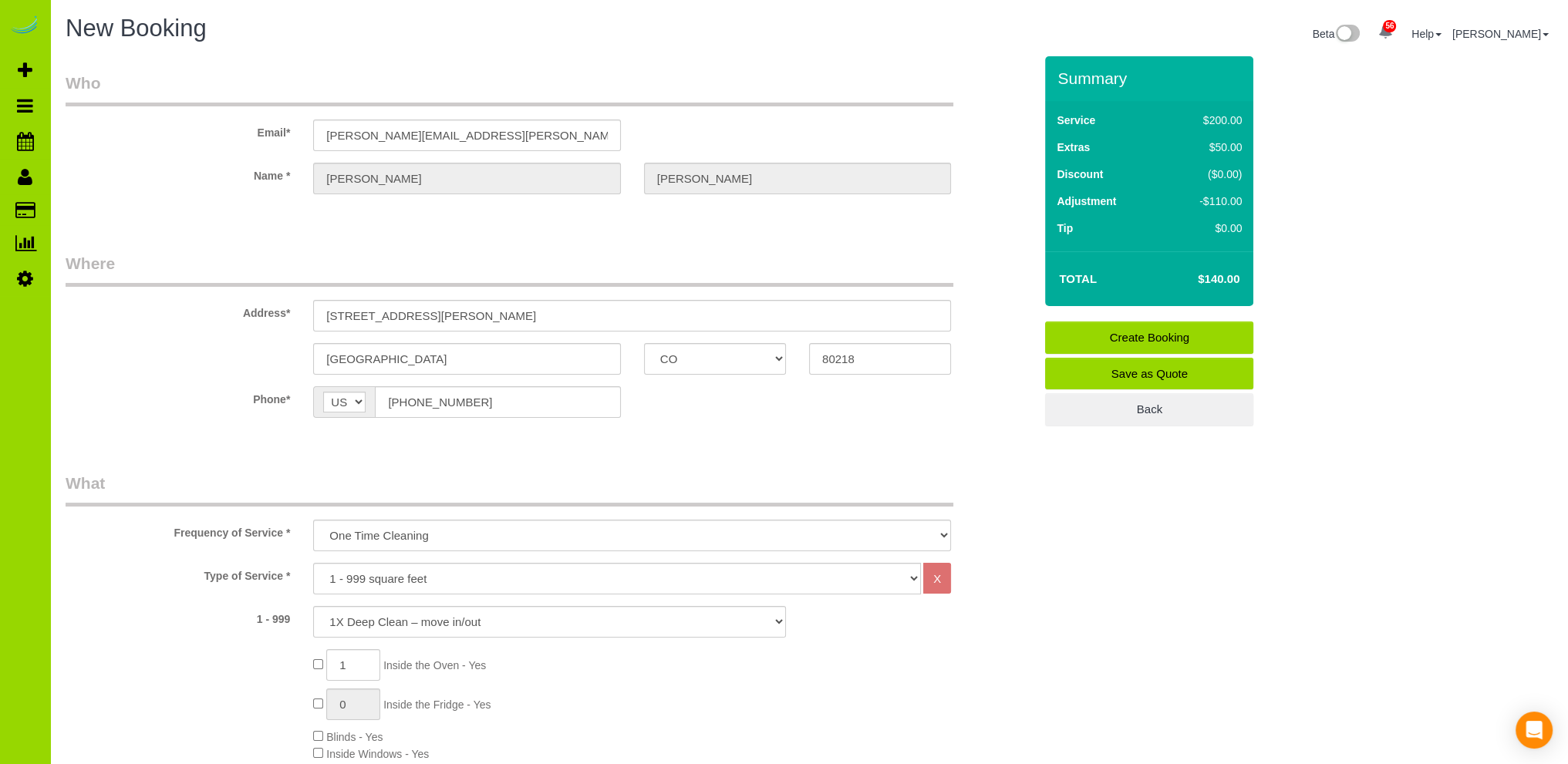
click at [1135, 335] on link "Create Booking" at bounding box center [1149, 338] width 208 height 32
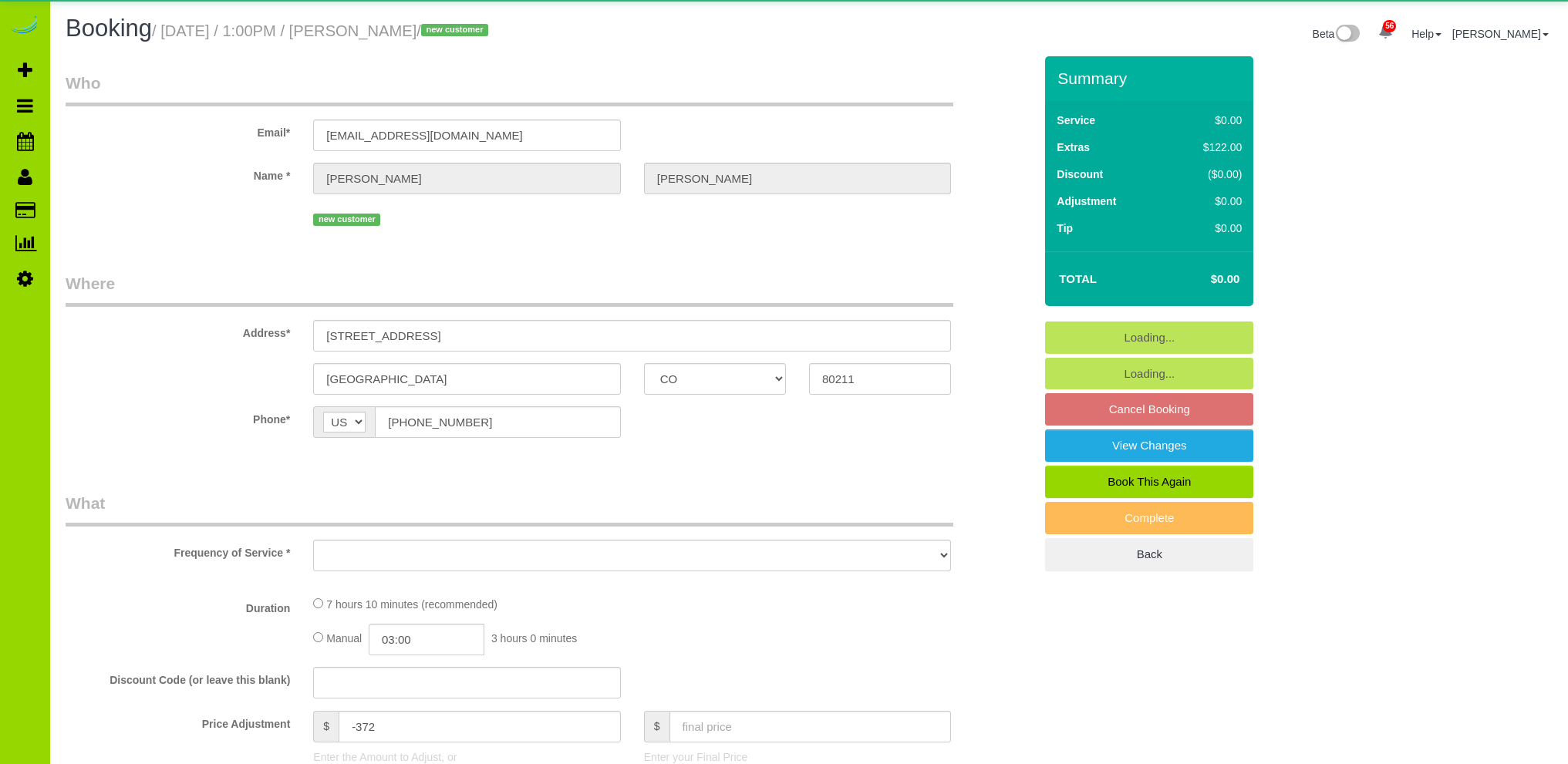
select select "CO"
select select "number:3"
select select "number:16"
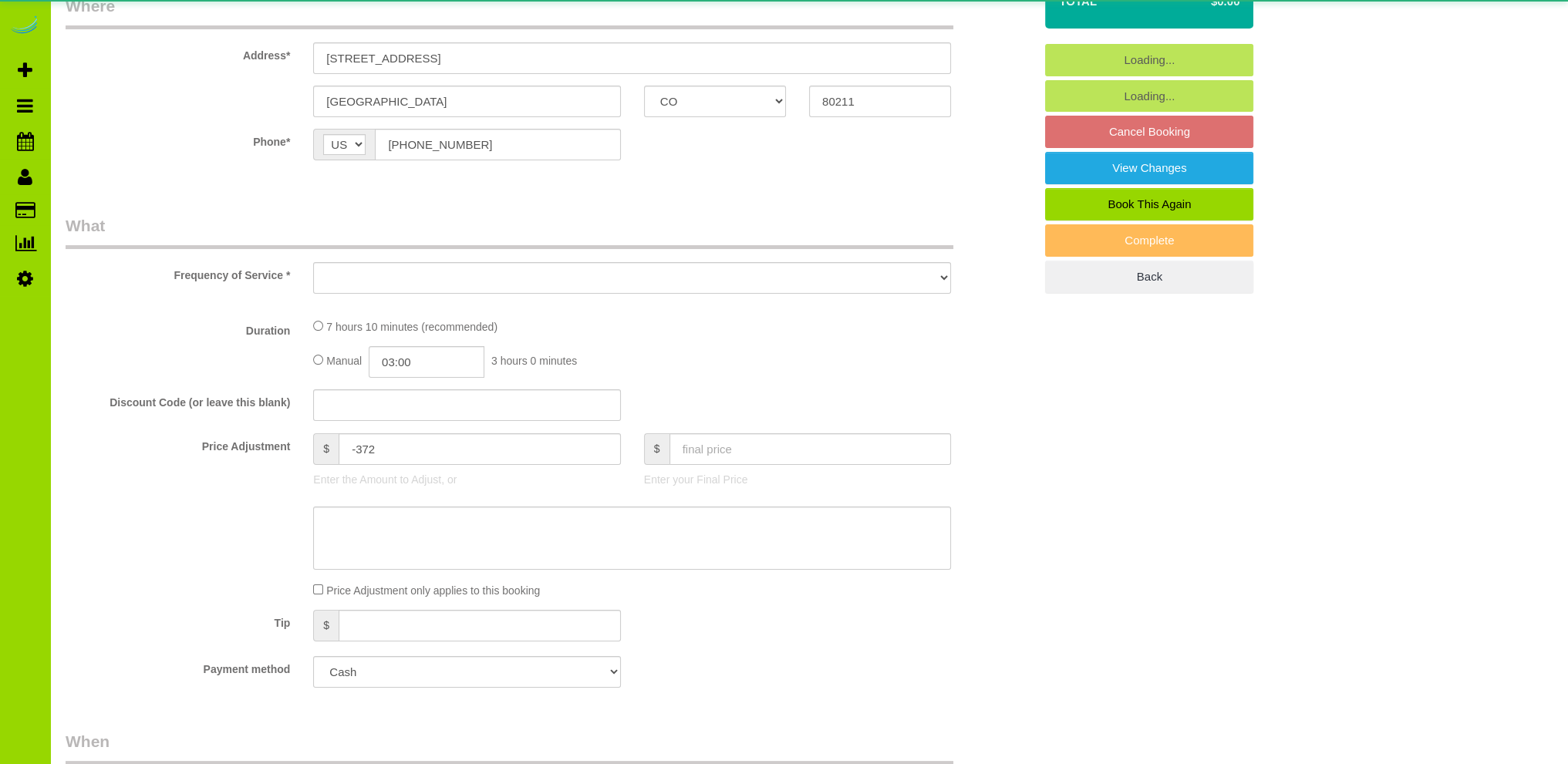
select select "object:1208"
select select "spot1"
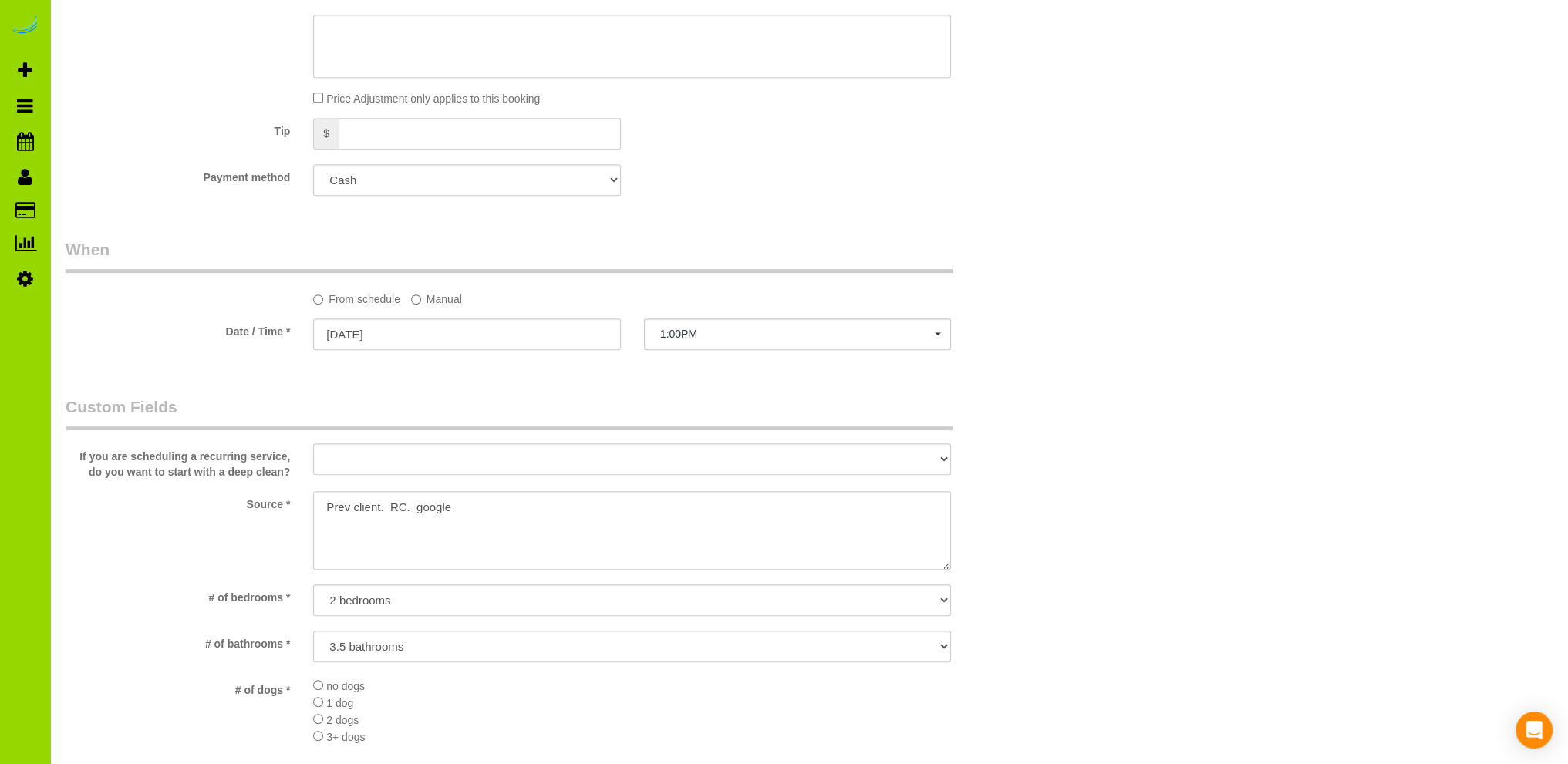
scroll to position [154, 0]
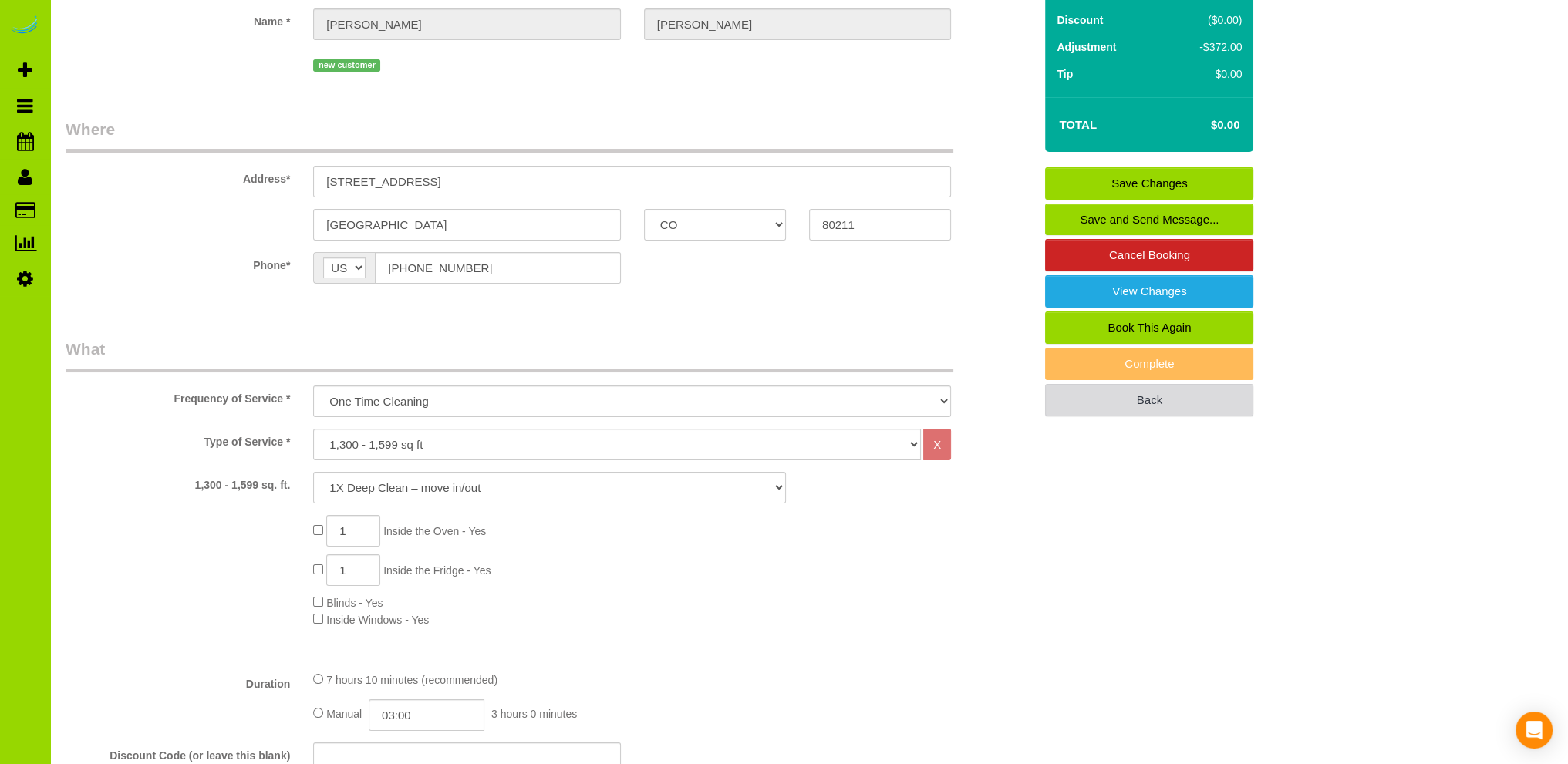
click at [1151, 396] on link "Back" at bounding box center [1149, 400] width 208 height 32
